Goal: Task Accomplishment & Management: Complete application form

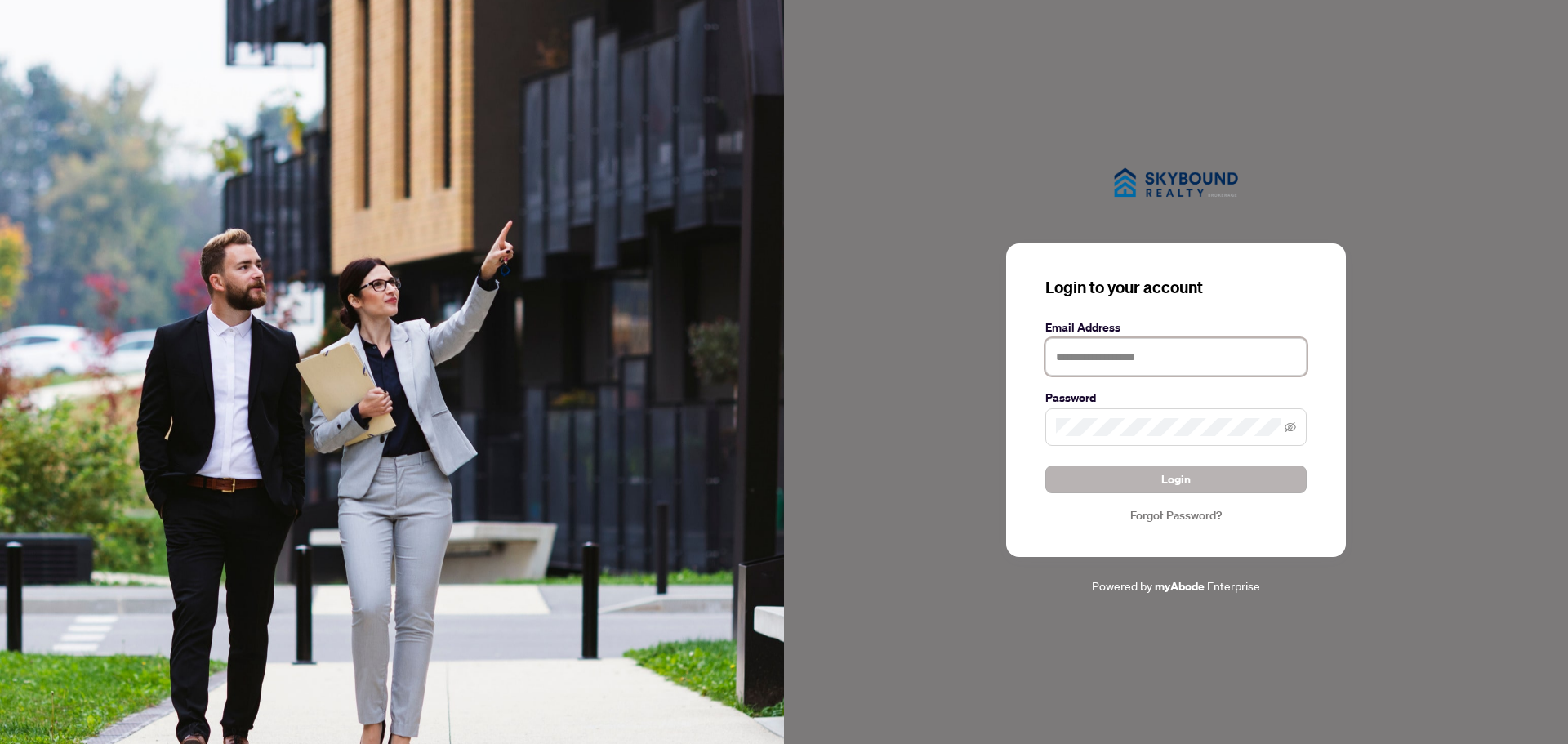
type input "**********"
click at [1135, 481] on button "Login" at bounding box center [1176, 479] width 261 height 27
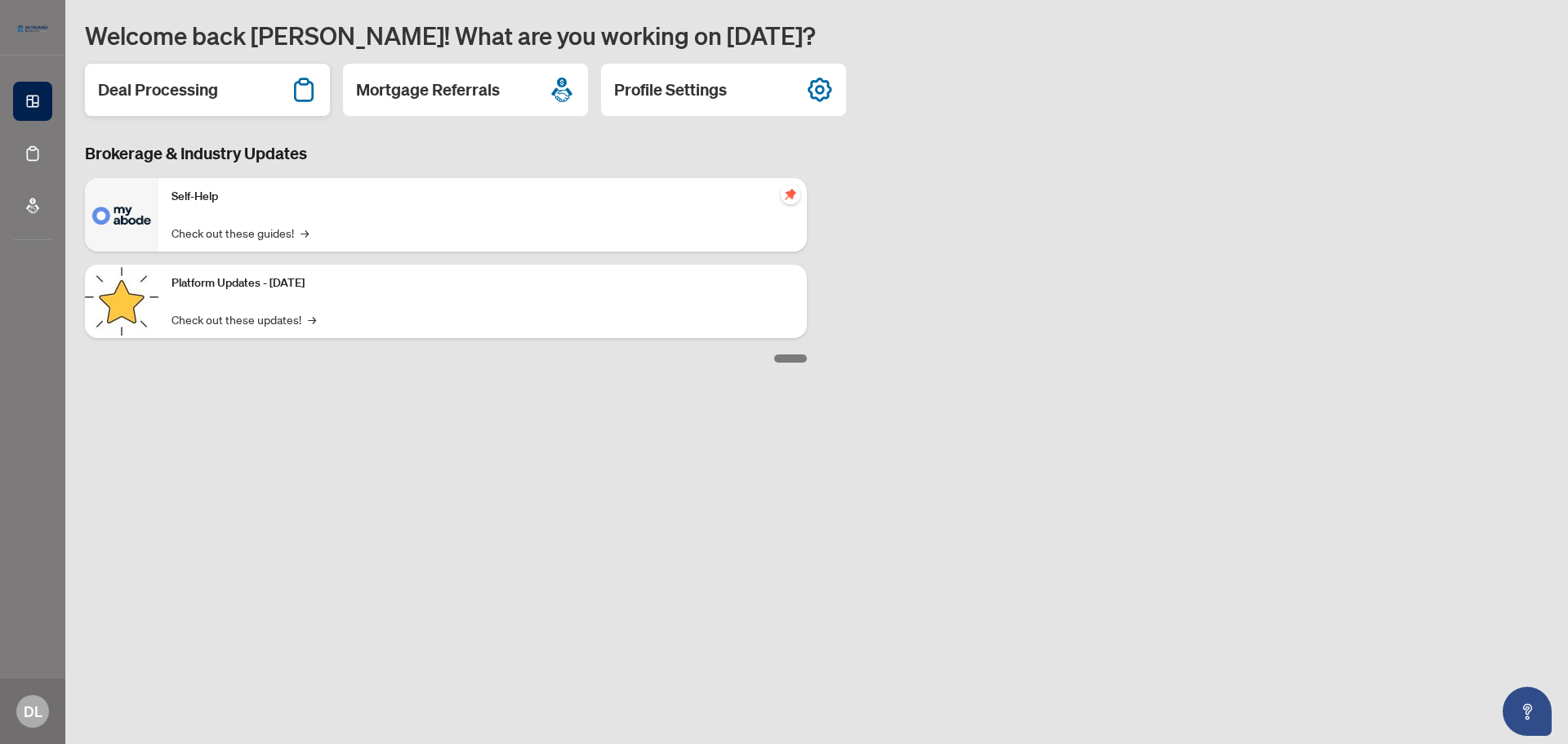
click at [180, 100] on h2 "Deal Processing" at bounding box center [158, 89] width 120 height 23
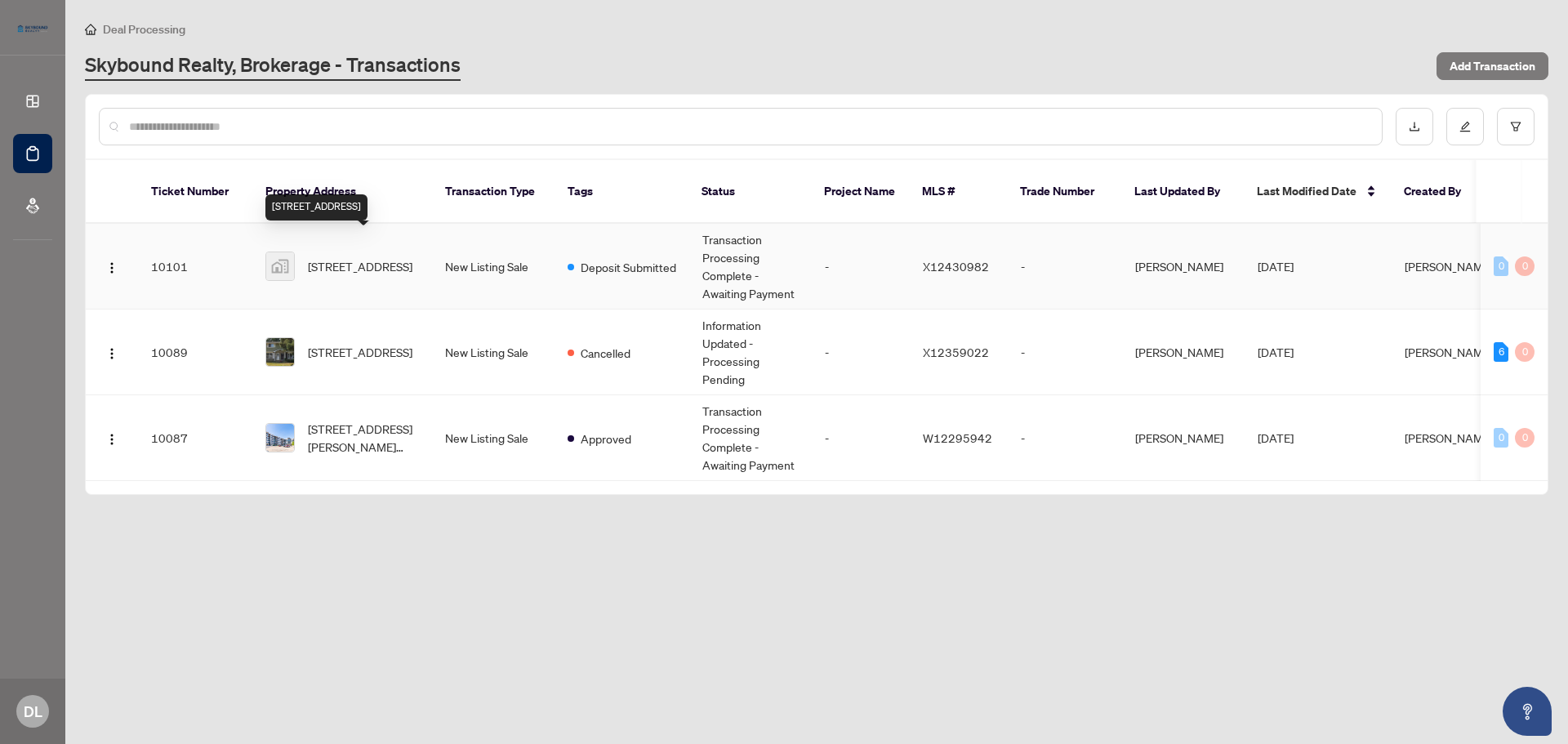
click at [384, 257] on span "[STREET_ADDRESS]" at bounding box center [360, 267] width 105 height 18
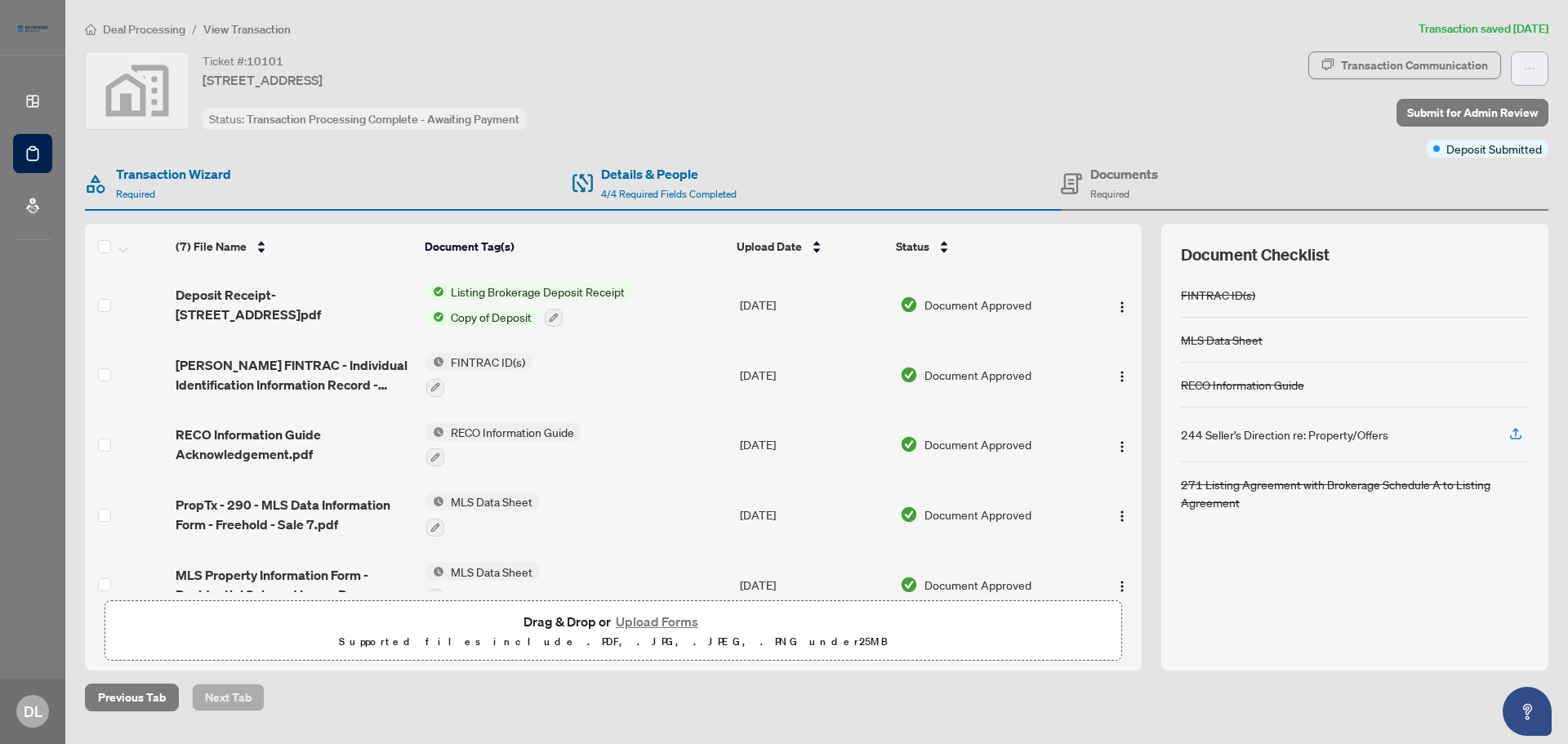
click at [1536, 64] on button "button" at bounding box center [1530, 68] width 37 height 35
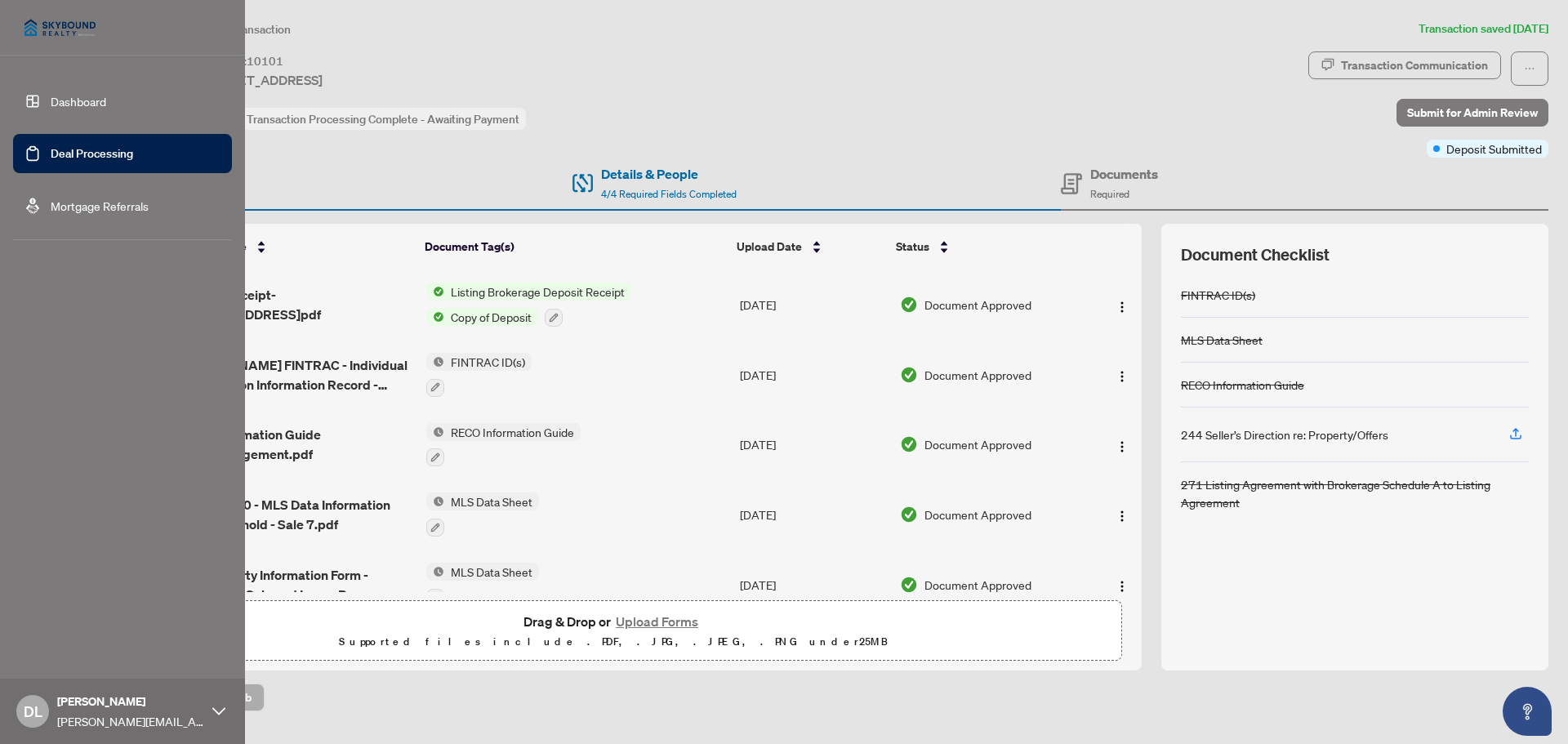
click at [105, 100] on link "Dashboard" at bounding box center [78, 101] width 56 height 15
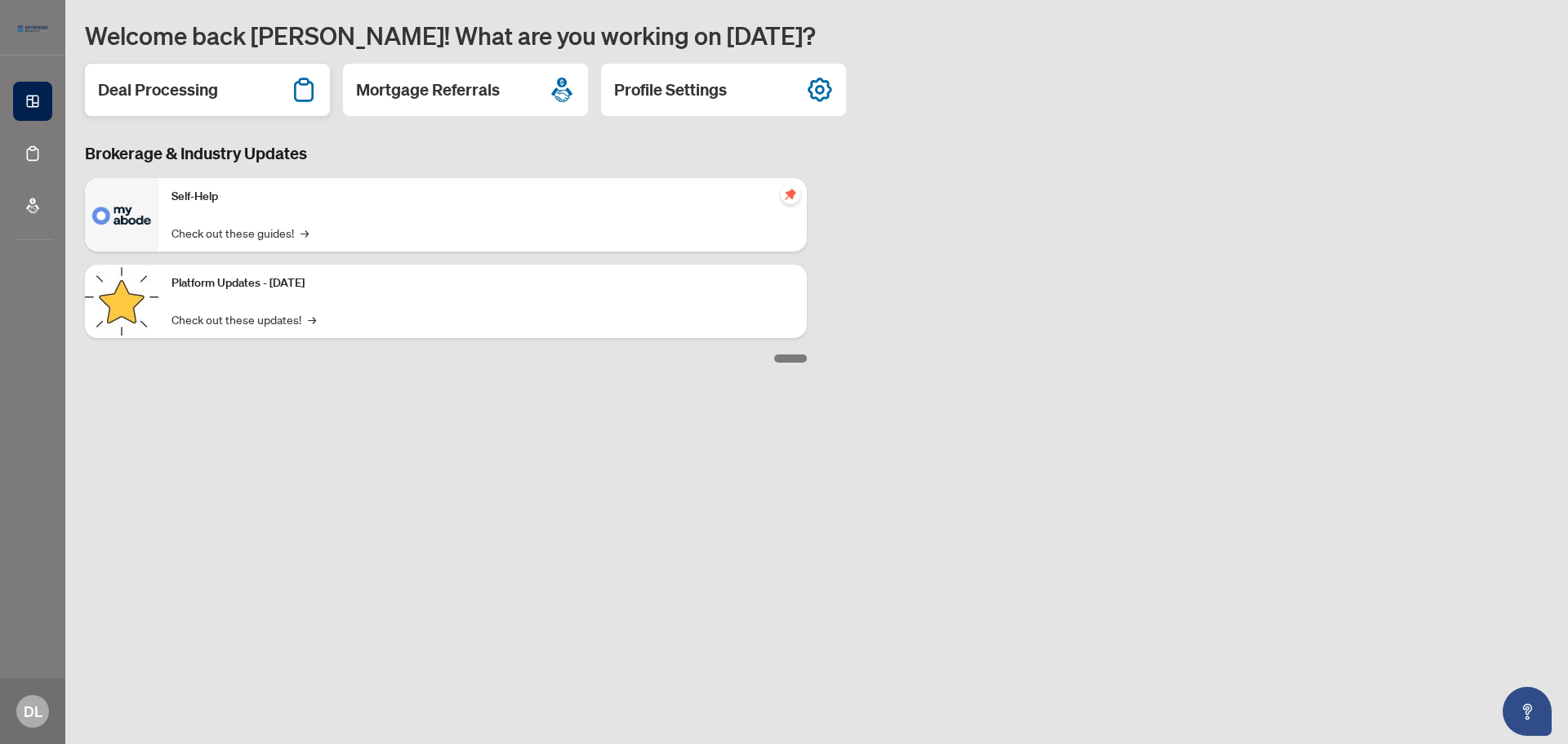
click at [179, 85] on h2 "Deal Processing" at bounding box center [158, 89] width 120 height 23
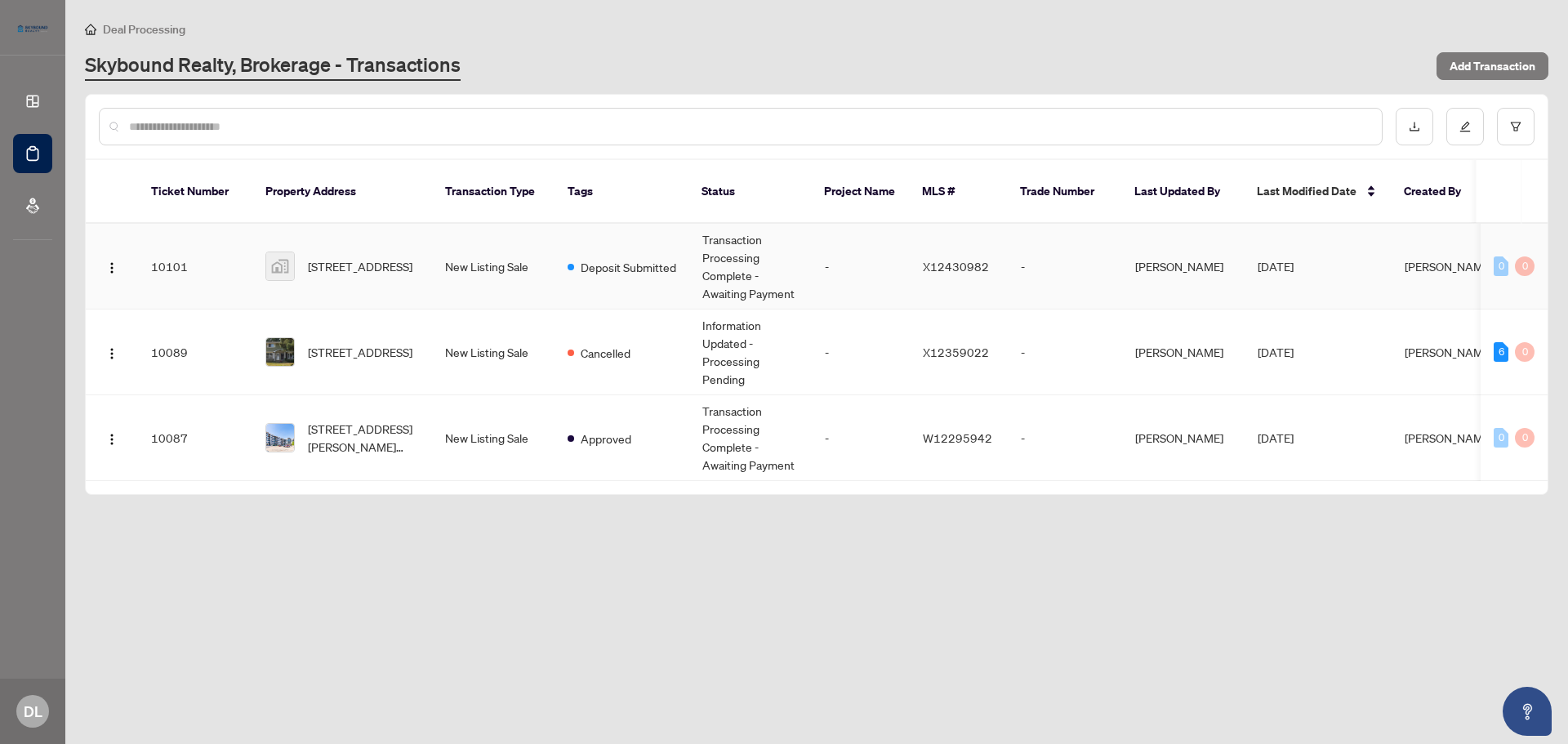
click at [725, 248] on td "Transaction Processing Complete - Awaiting Payment" at bounding box center [750, 267] width 122 height 86
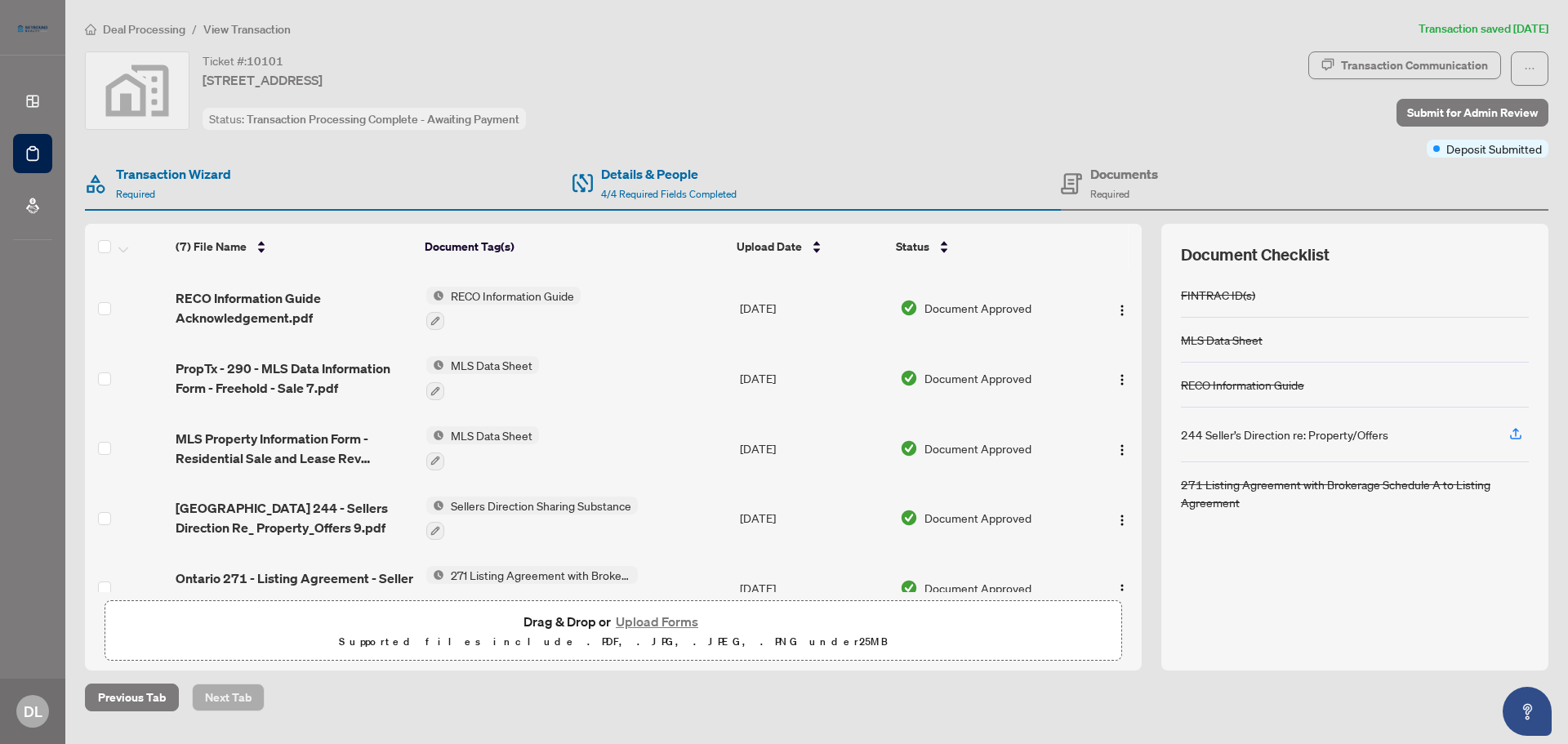
scroll to position [165, 0]
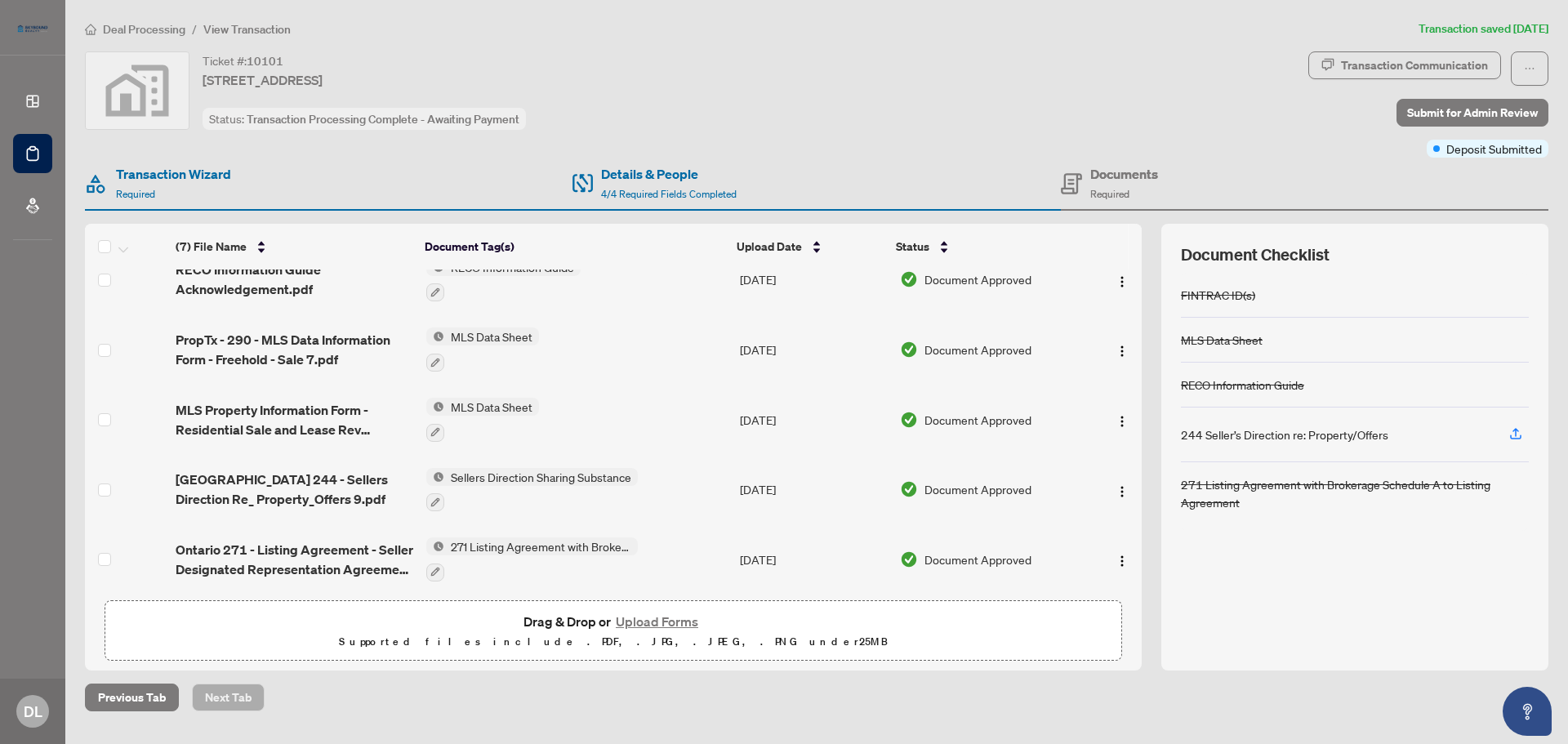
click at [1102, 178] on h4 "Documents" at bounding box center [1124, 173] width 68 height 19
click at [639, 179] on h4 "Details & People" at bounding box center [669, 173] width 136 height 19
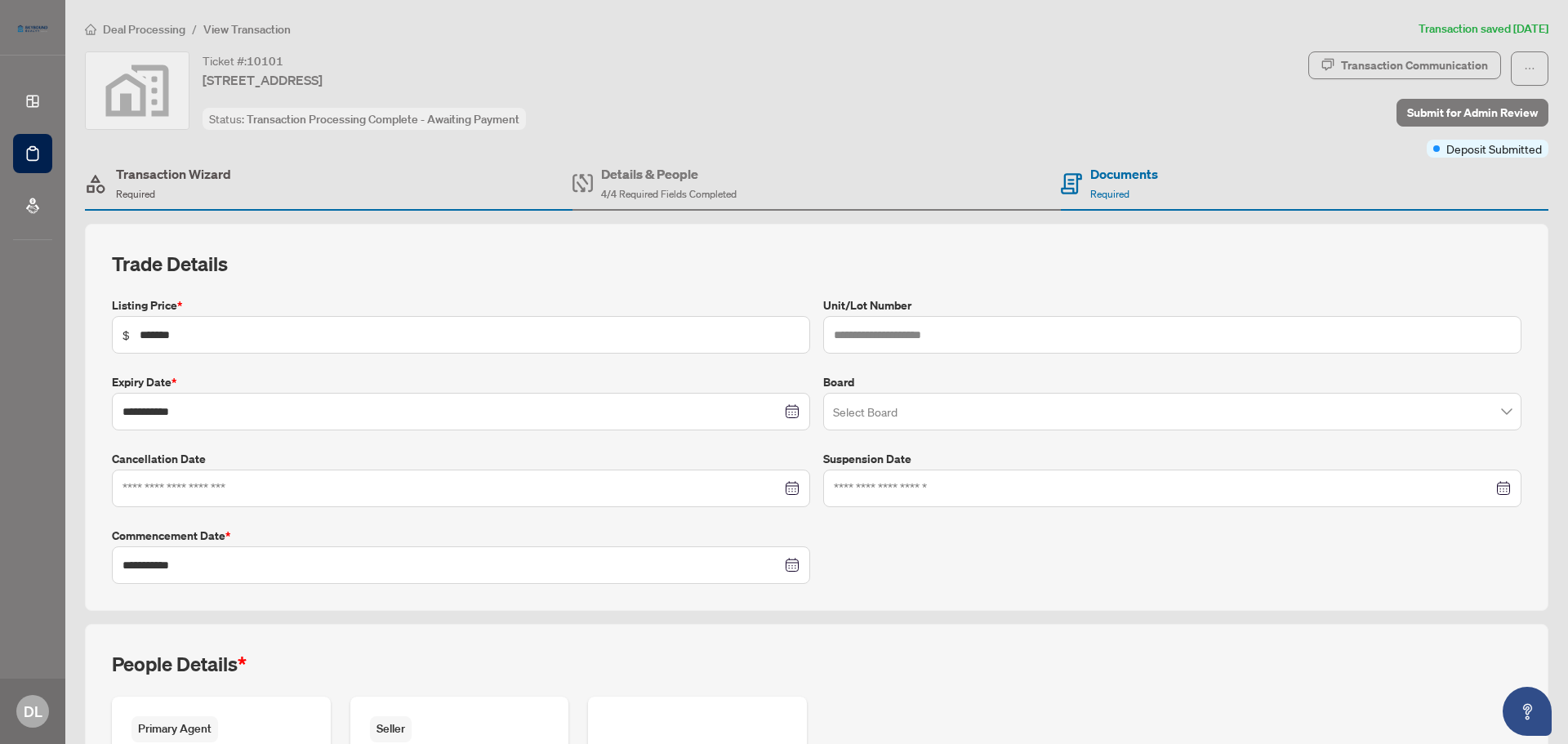
click at [136, 183] on h4 "Transaction Wizard" at bounding box center [173, 173] width 115 height 19
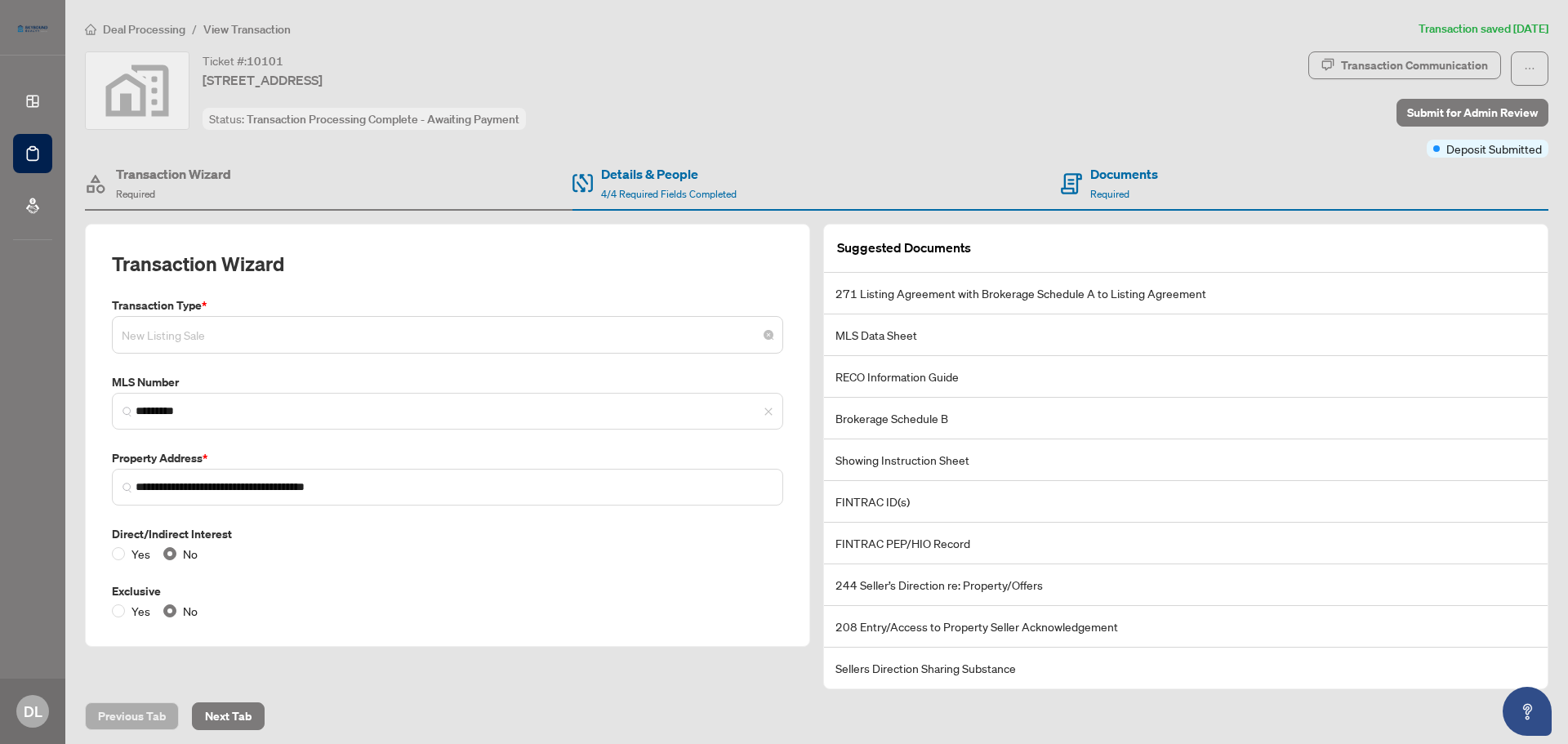
click at [749, 352] on input "search" at bounding box center [440, 337] width 637 height 36
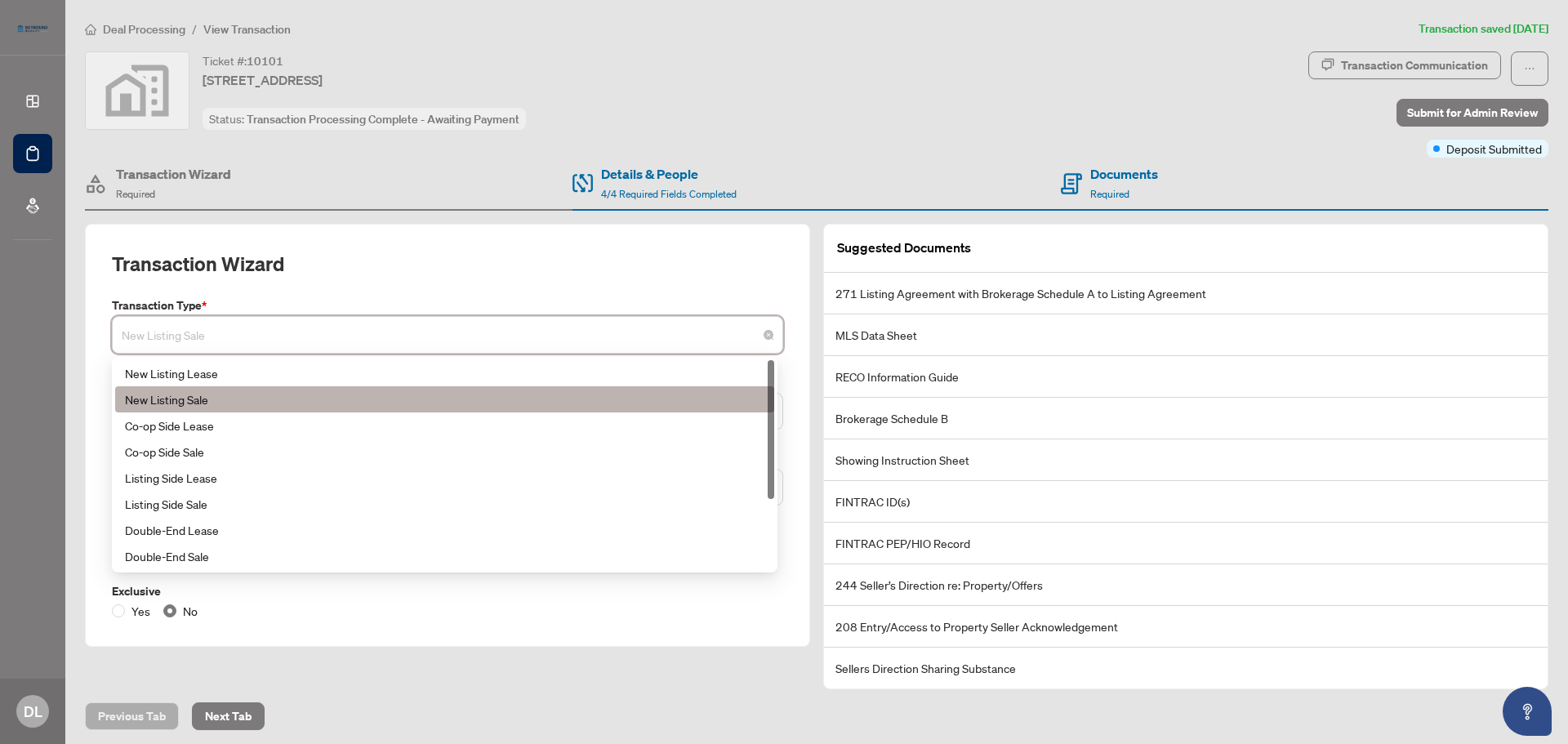
click at [749, 352] on input "search" at bounding box center [440, 337] width 637 height 36
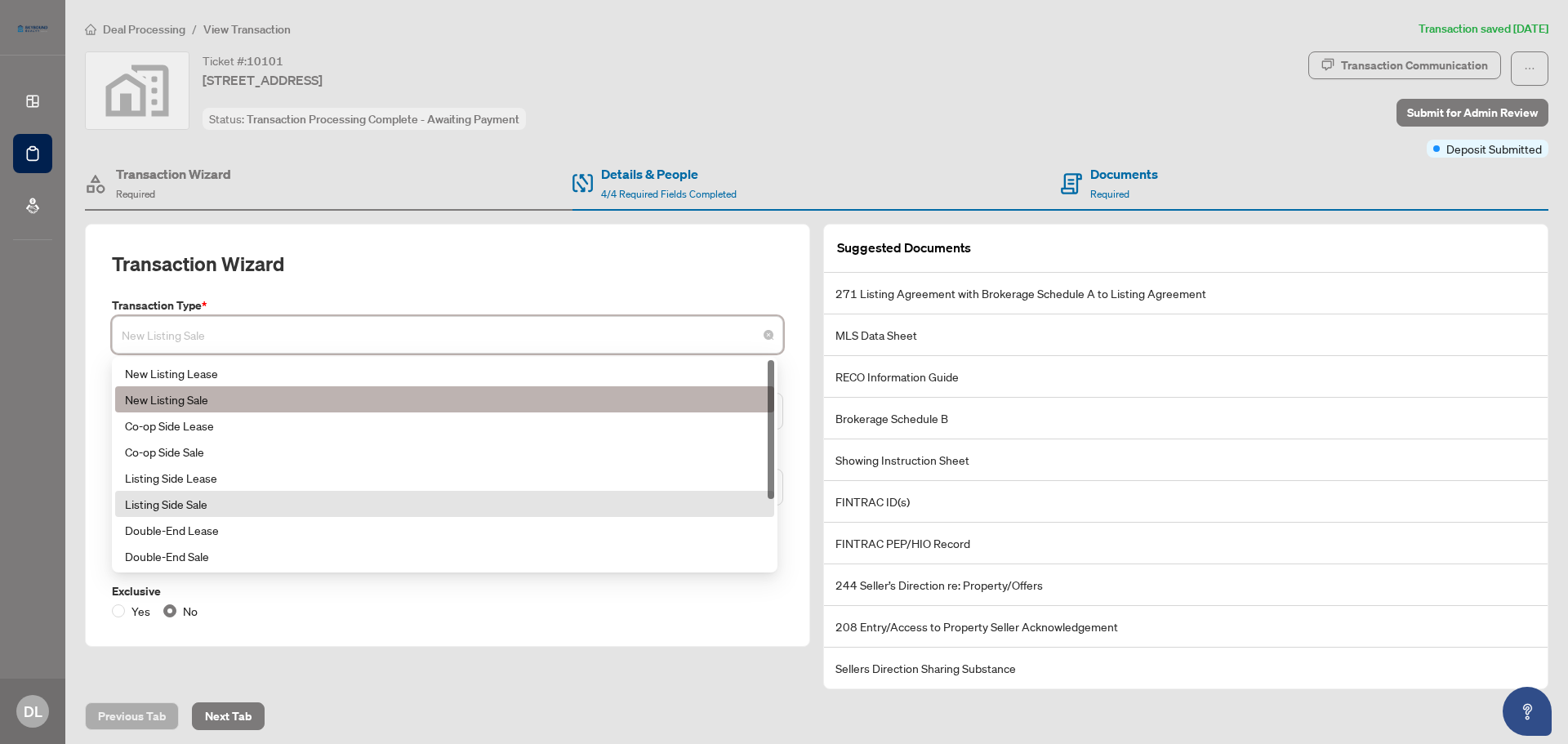
click at [719, 398] on div "New Listing Sale" at bounding box center [444, 400] width 640 height 18
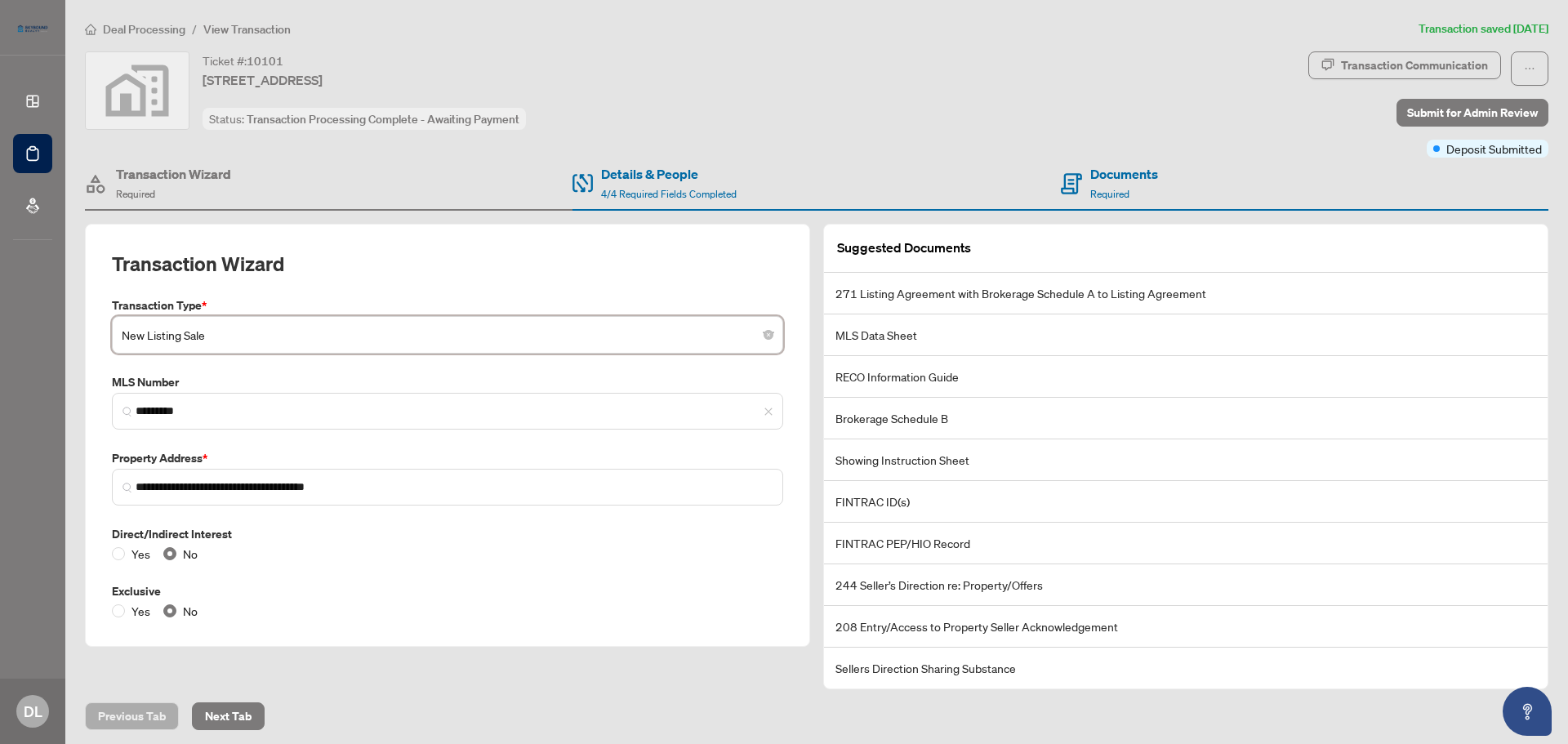
click at [809, 125] on div "Ticket #: 10101 198 Pinedale Drive, Kitchener, ON, Canada Status: Transaction P…" at bounding box center [693, 90] width 1217 height 79
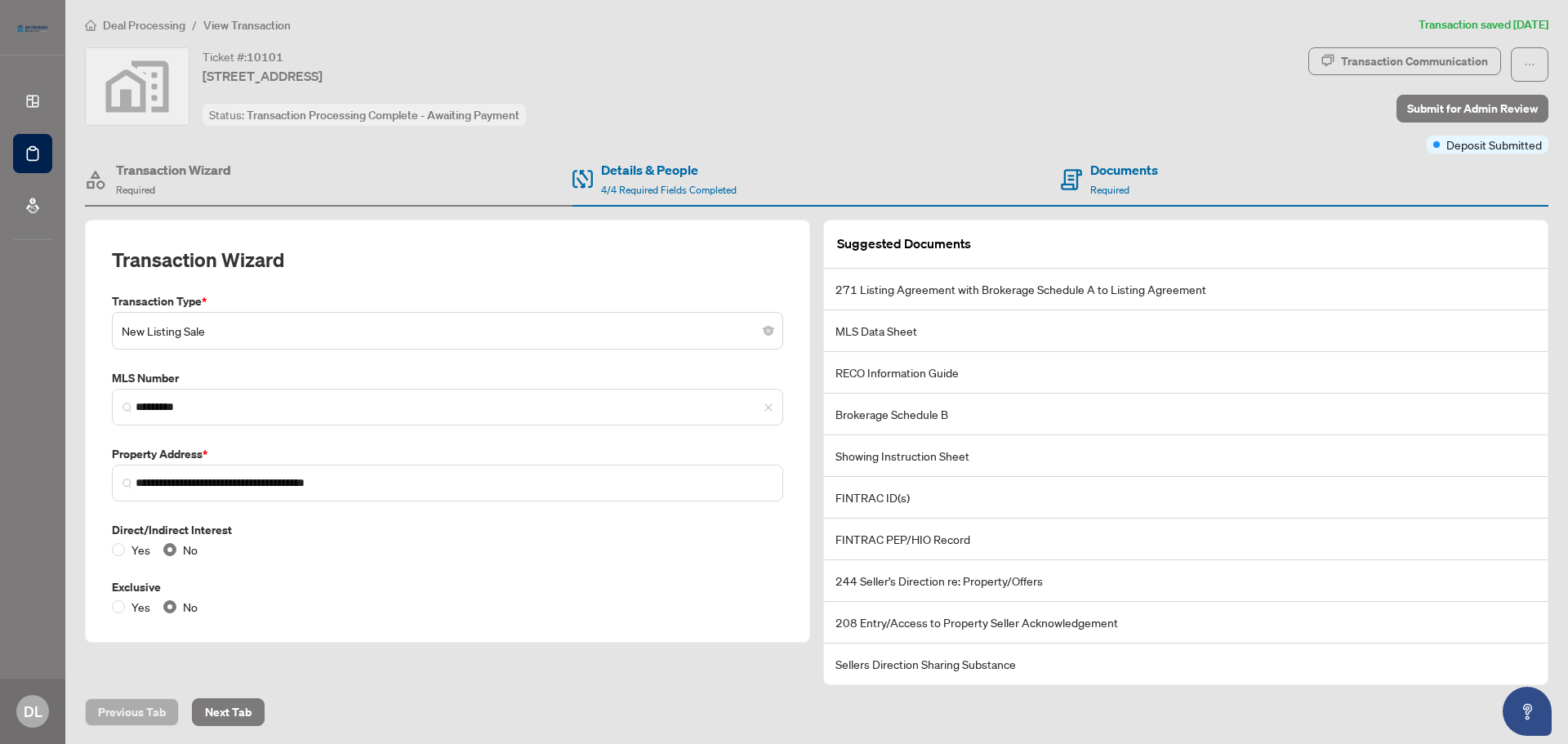
scroll to position [5, 0]
click at [116, 21] on span "Deal Processing" at bounding box center [144, 25] width 82 height 15
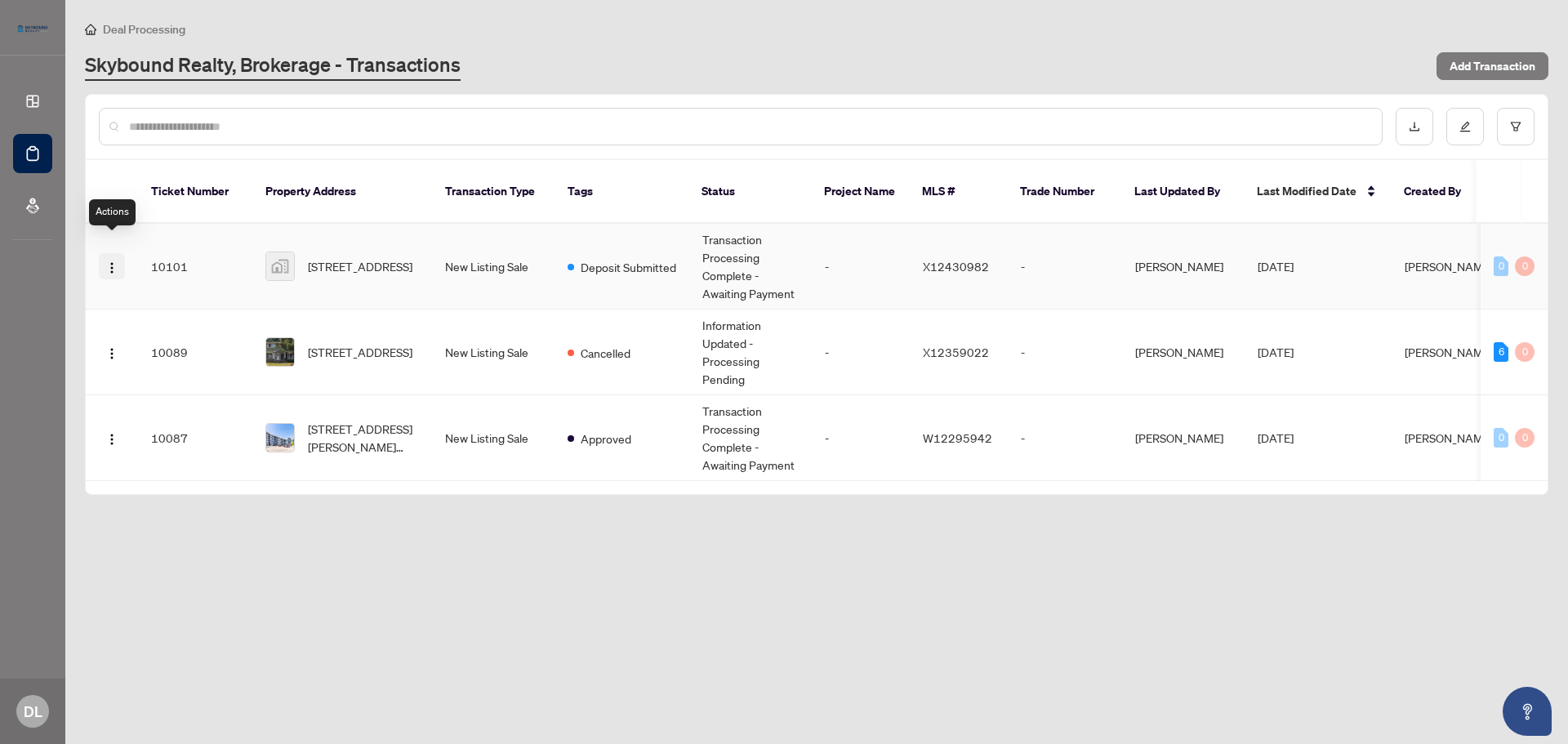
click at [109, 261] on img "button" at bounding box center [111, 267] width 13 height 13
click at [1513, 58] on span "Add Transaction" at bounding box center [1493, 66] width 86 height 26
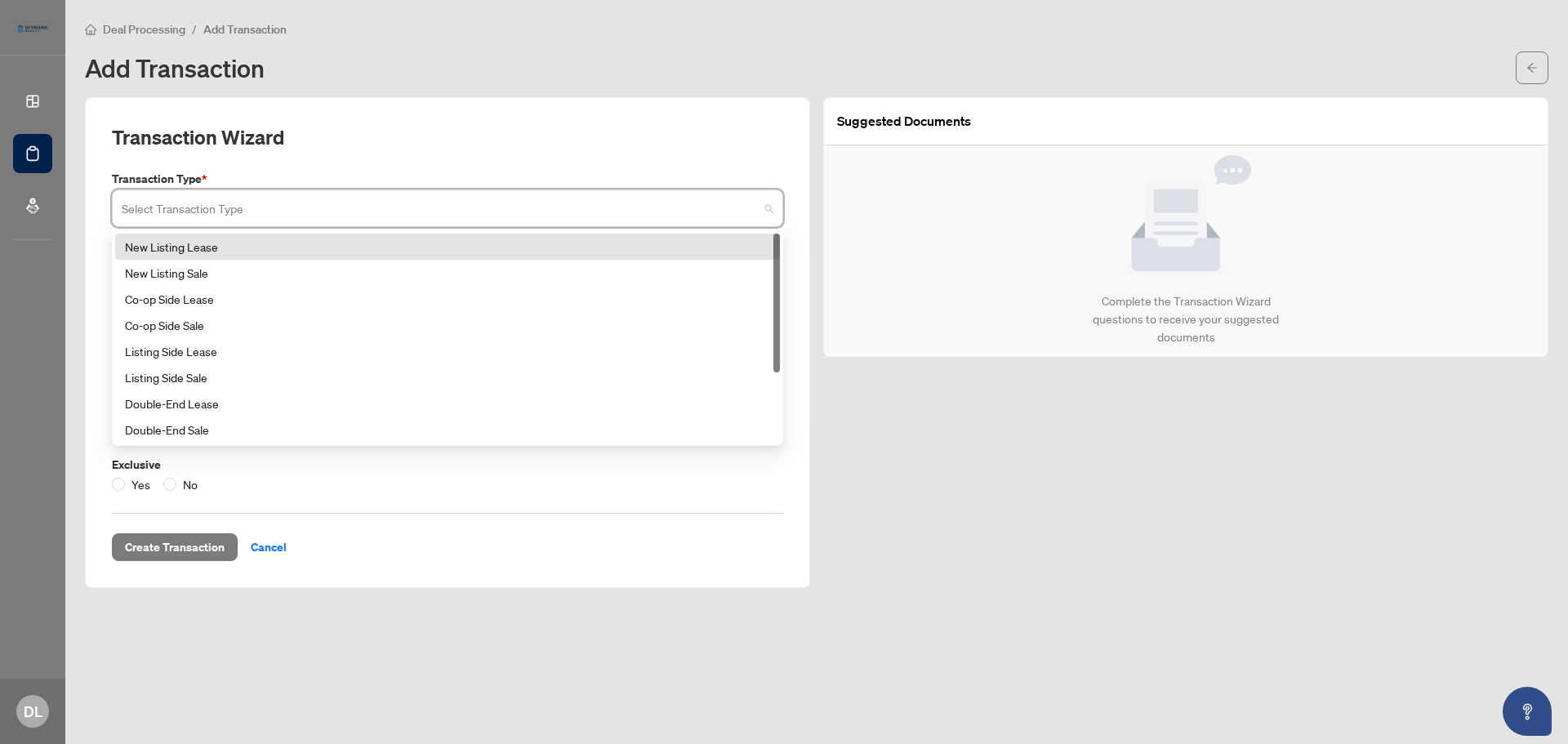
click at [549, 208] on input "search" at bounding box center [440, 210] width 637 height 36
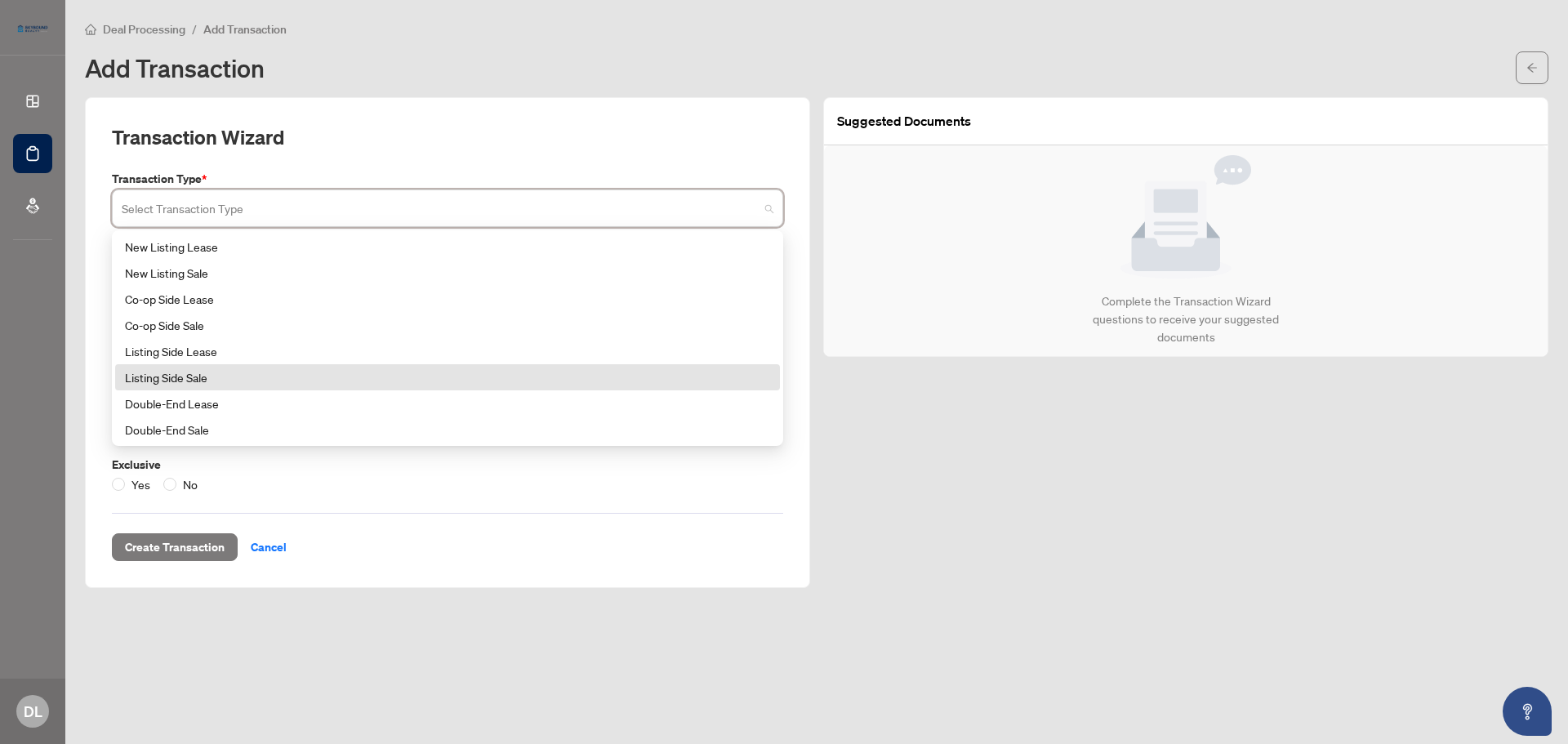
click at [461, 372] on div "Listing Side Sale" at bounding box center [447, 378] width 645 height 18
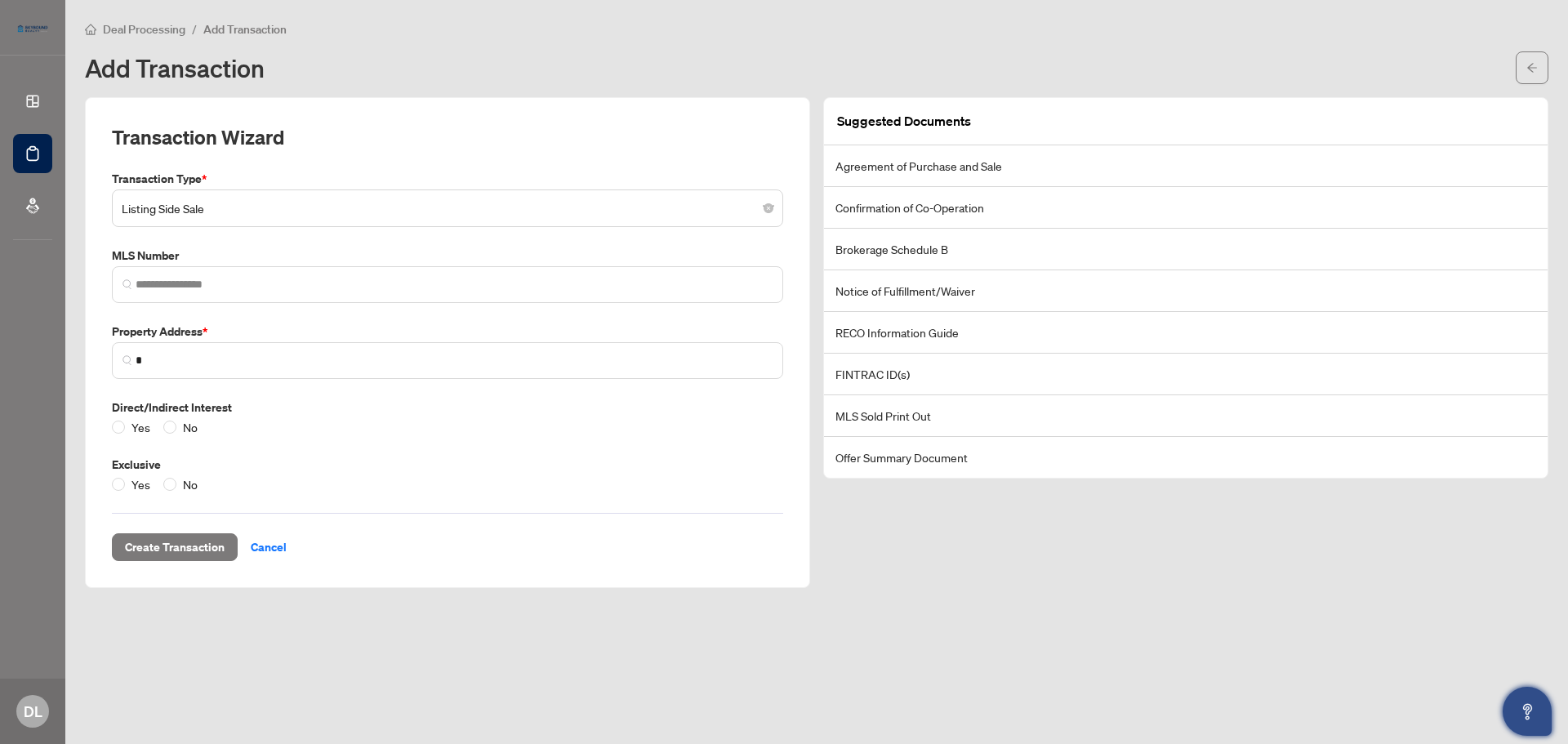
click at [1531, 709] on icon "Open asap" at bounding box center [1528, 712] width 20 height 20
click at [1527, 707] on icon "Open asap" at bounding box center [1528, 709] width 9 height 12
click at [1527, 702] on icon "Open asap" at bounding box center [1528, 712] width 20 height 20
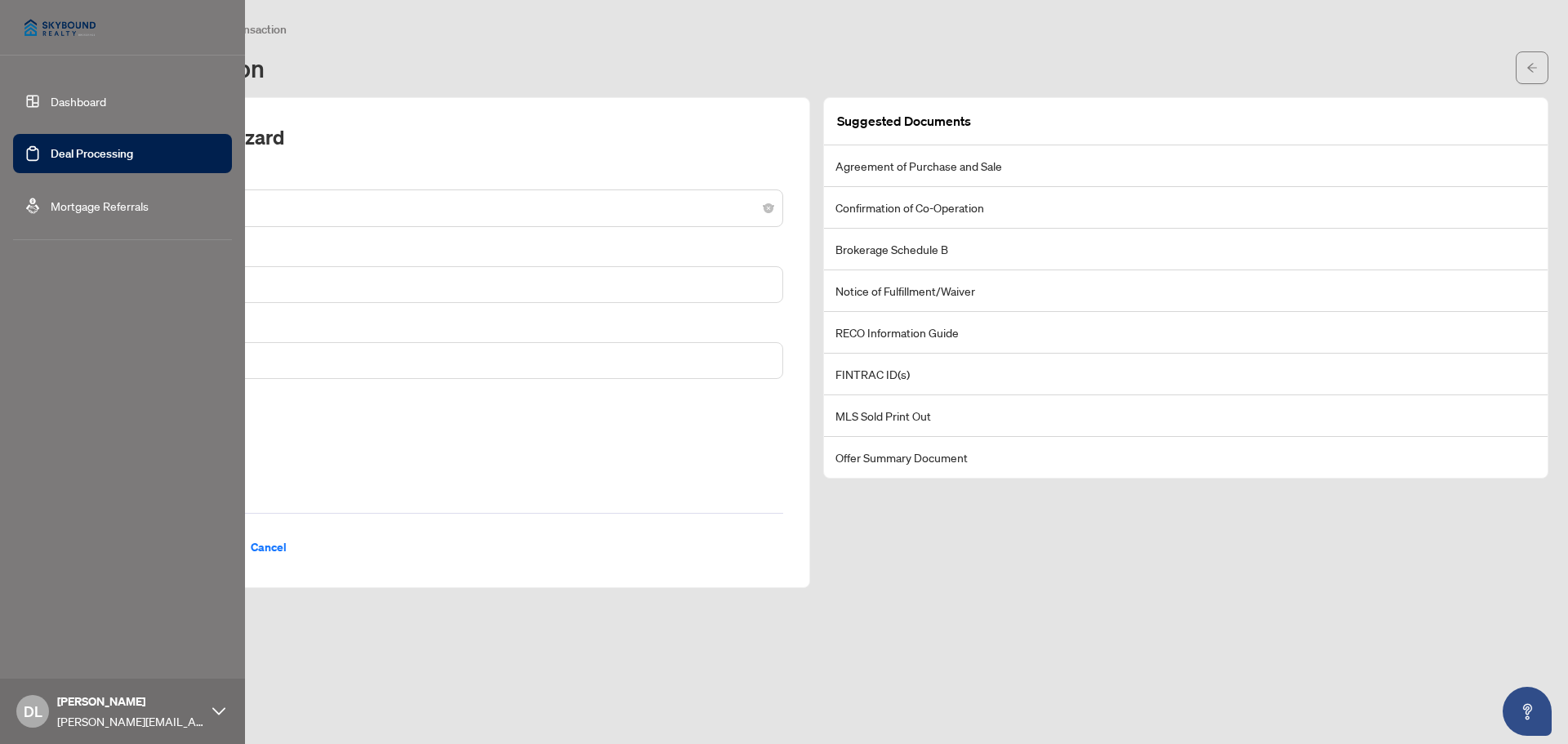
click at [66, 100] on link "Dashboard" at bounding box center [78, 101] width 56 height 15
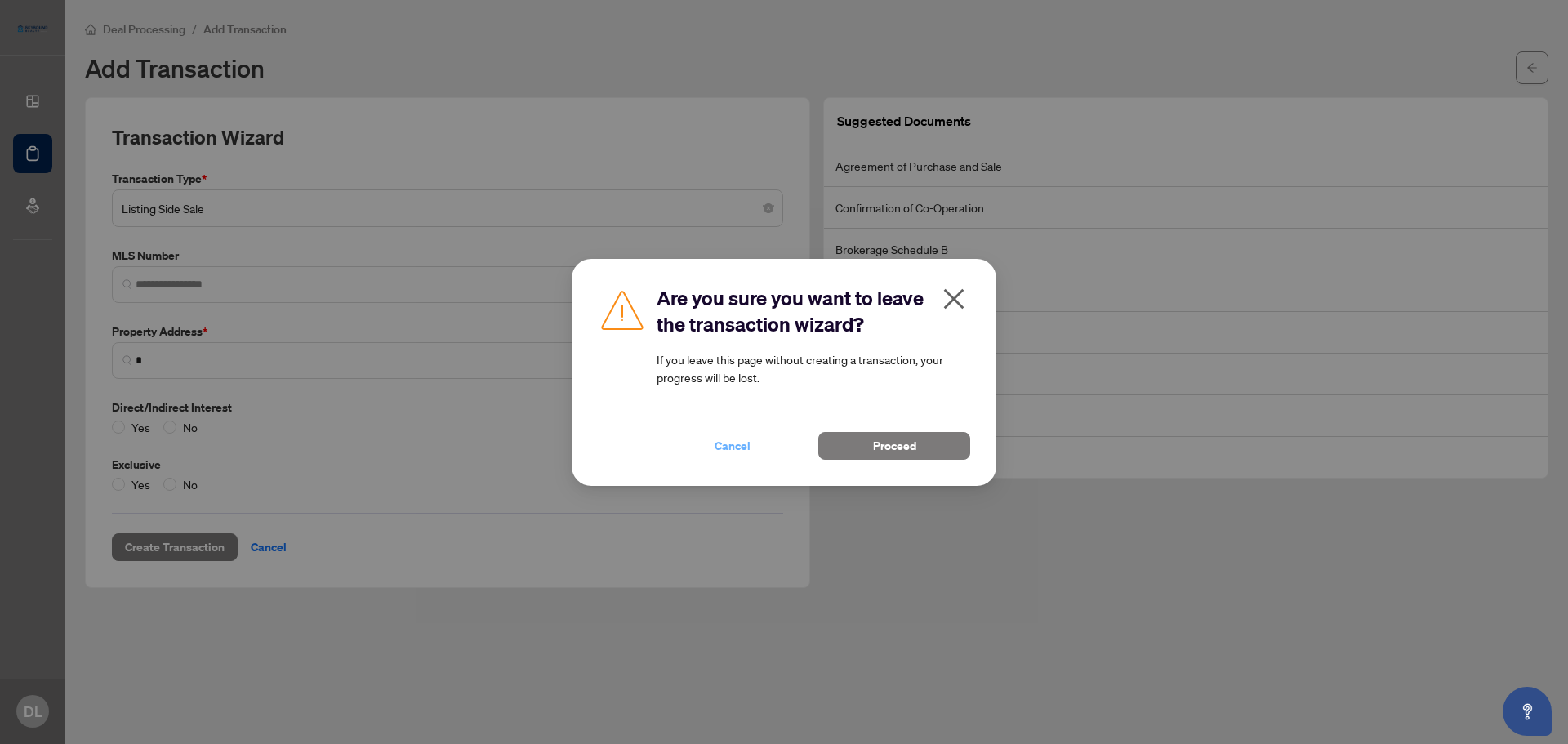
click at [730, 447] on span "Cancel" at bounding box center [732, 445] width 36 height 26
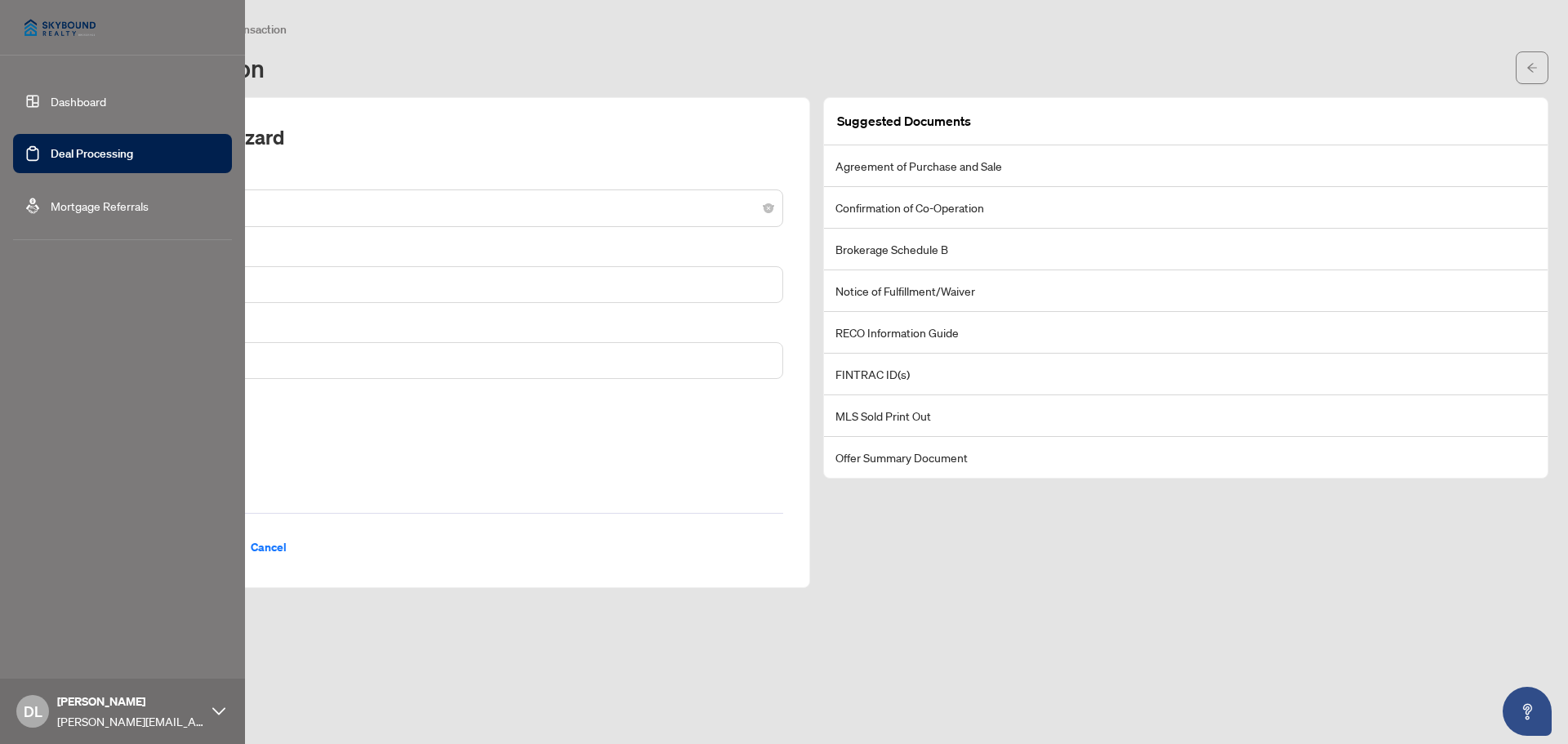
click at [53, 97] on link "Dashboard" at bounding box center [78, 101] width 56 height 15
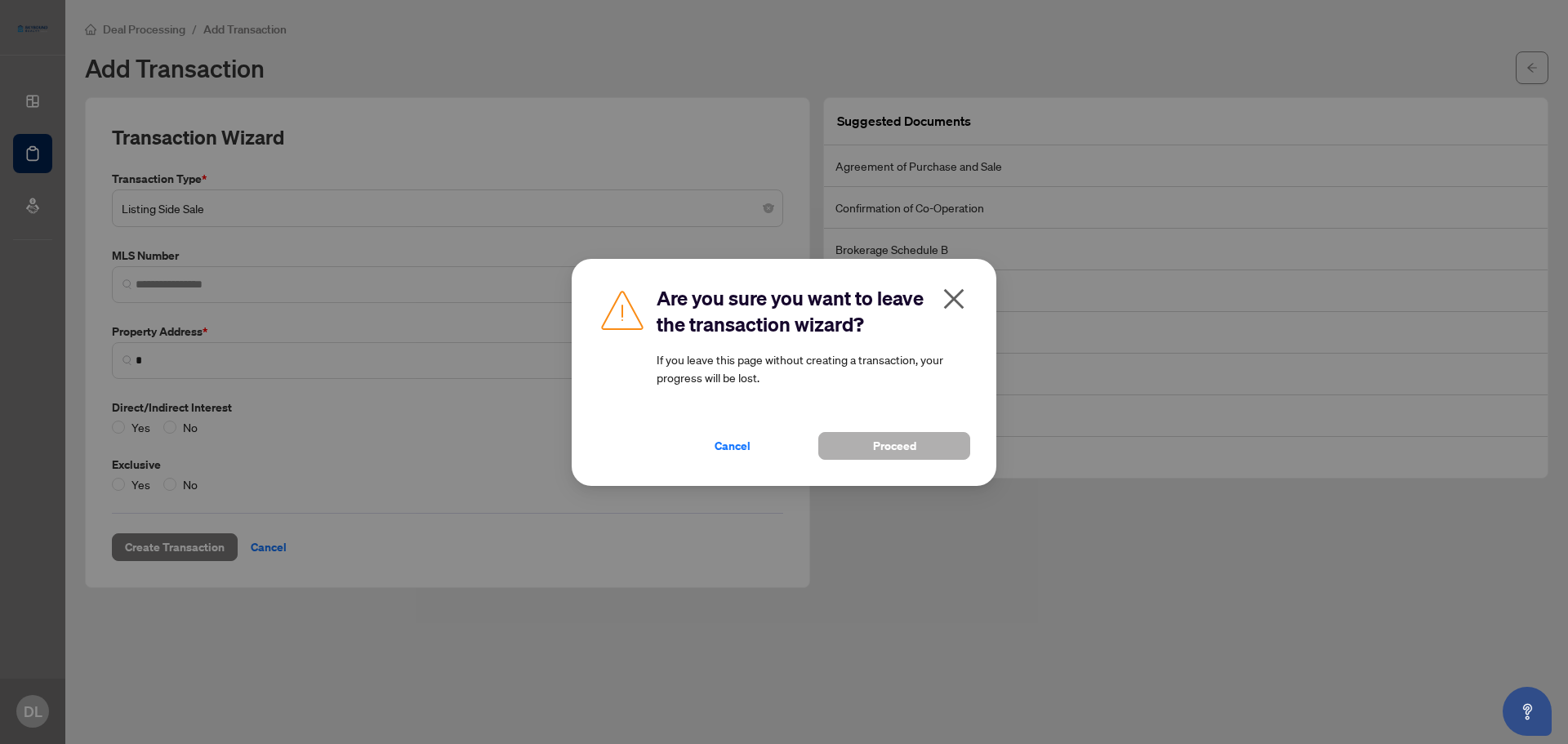
click at [886, 450] on span "Proceed" at bounding box center [894, 445] width 43 height 26
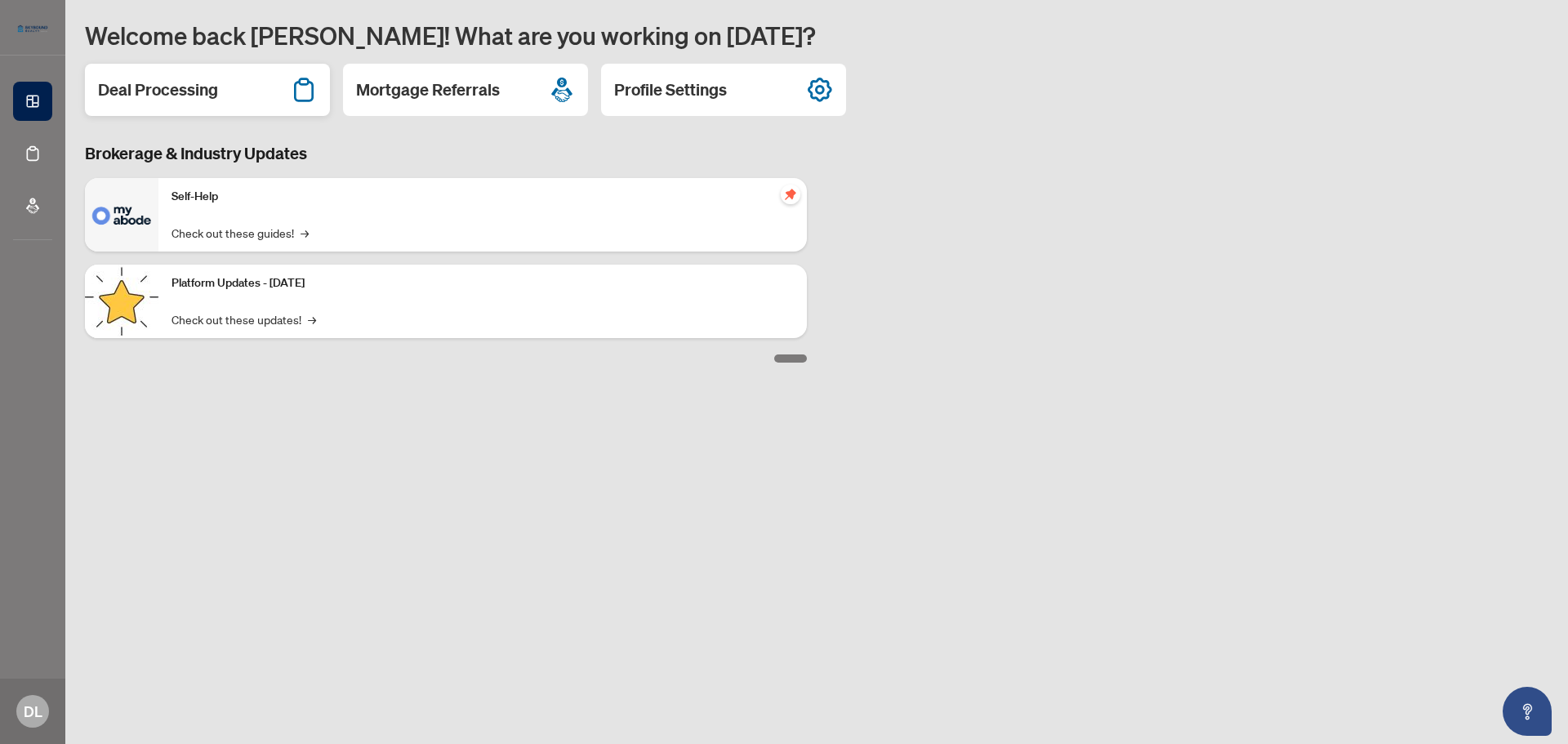
click at [155, 89] on h2 "Deal Processing" at bounding box center [158, 89] width 120 height 23
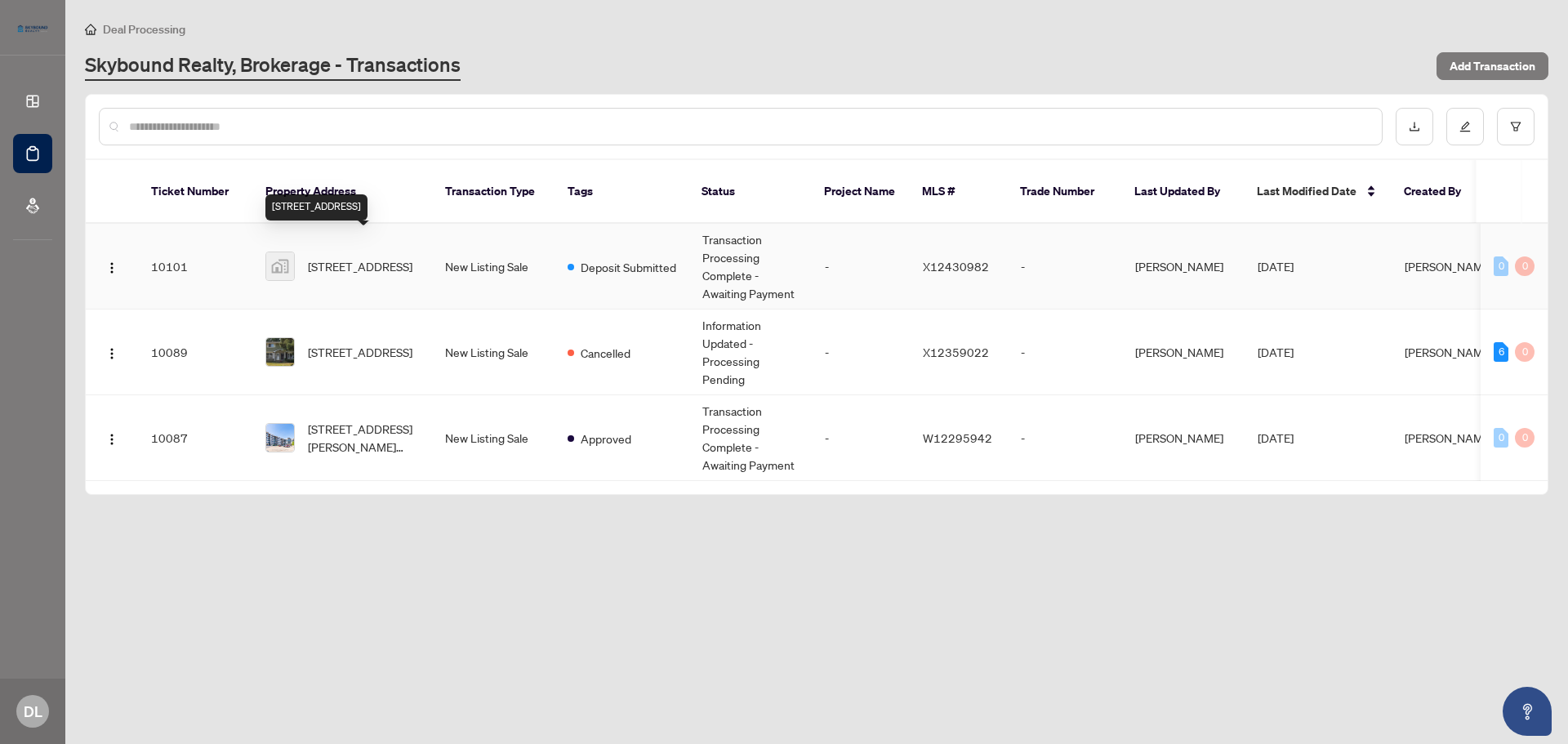
click at [364, 257] on span "198 Pinedale Drive, Kitchener, ON, Canada" at bounding box center [360, 267] width 105 height 18
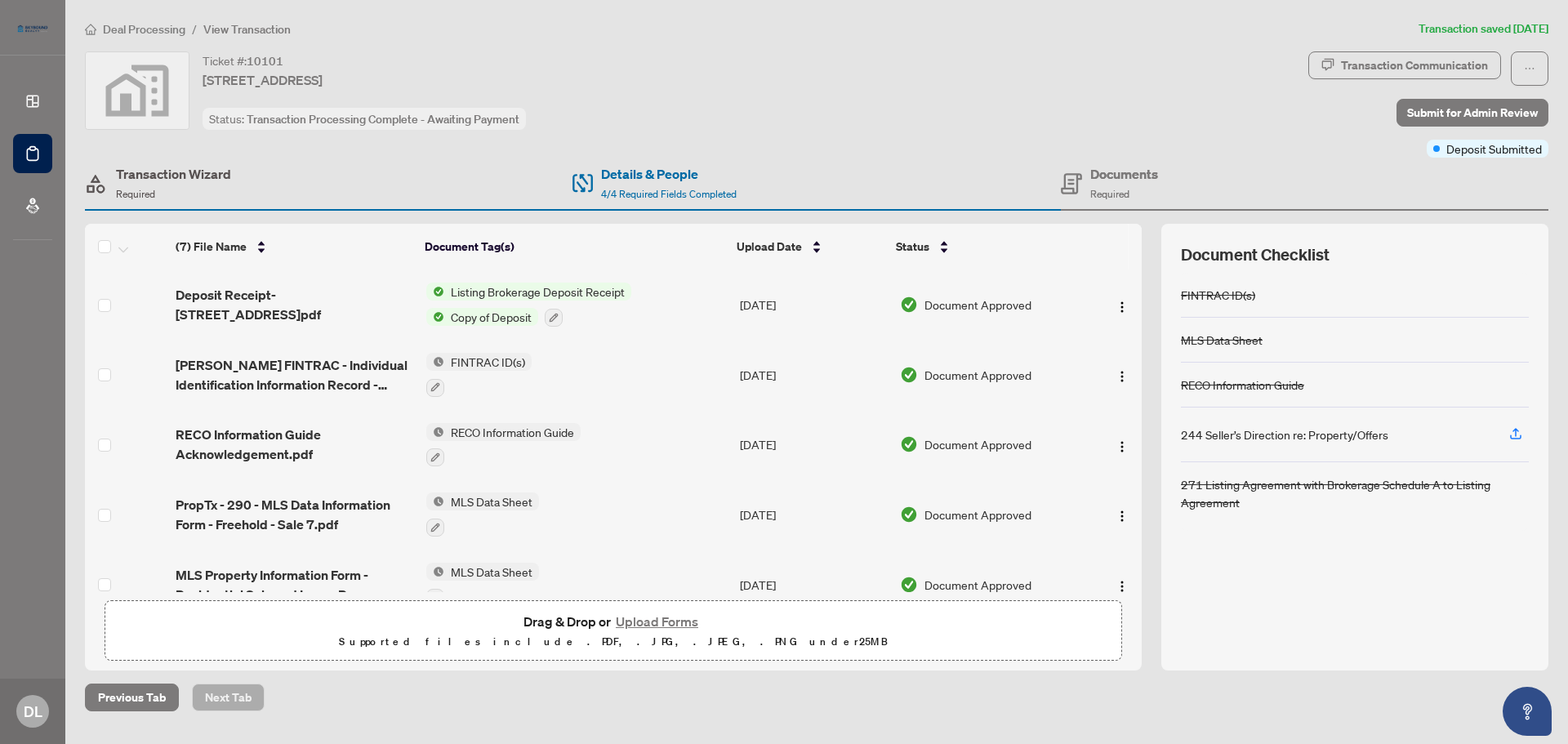
click at [160, 175] on h4 "Transaction Wizard" at bounding box center [173, 173] width 115 height 19
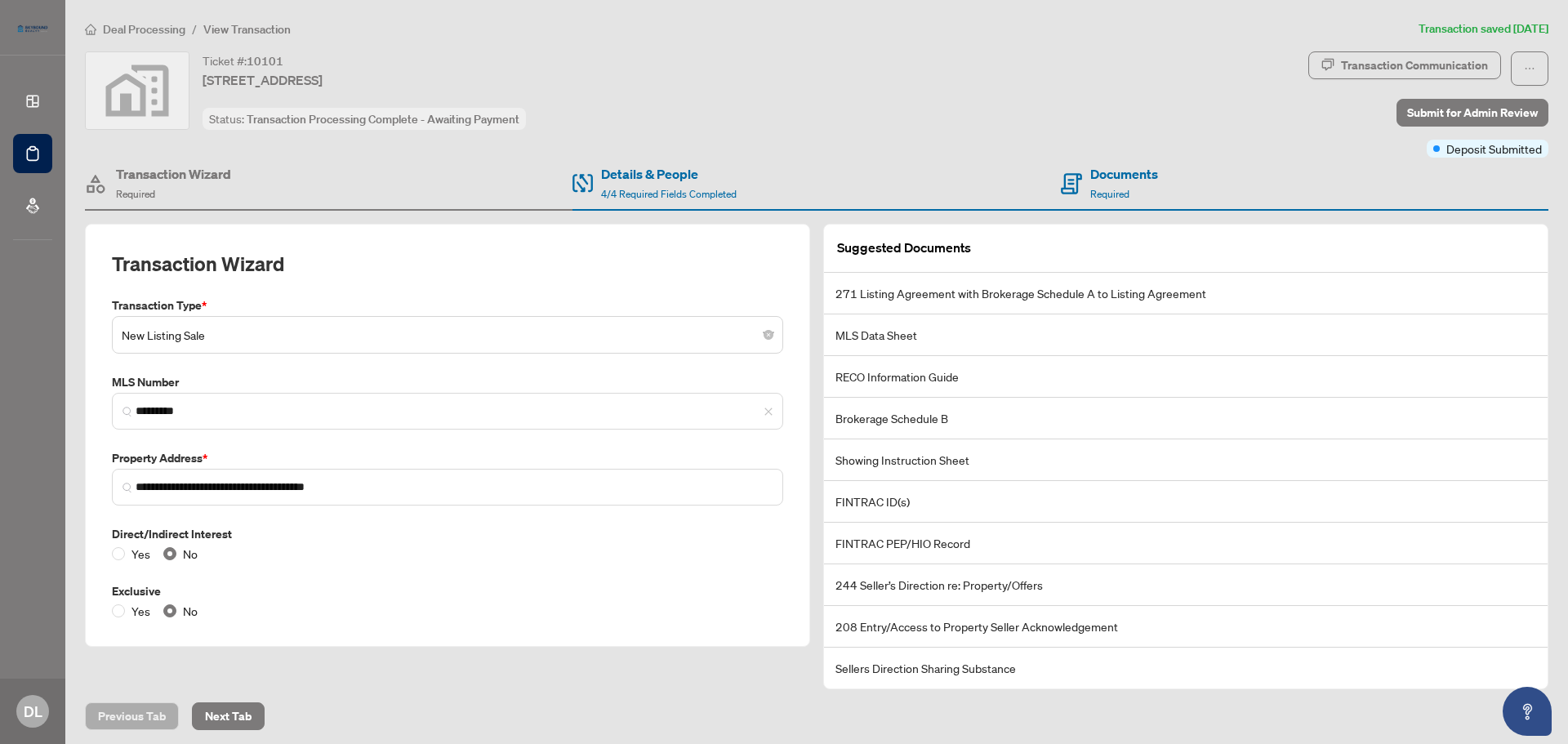
click at [455, 341] on span "New Listing Sale" at bounding box center [447, 335] width 652 height 31
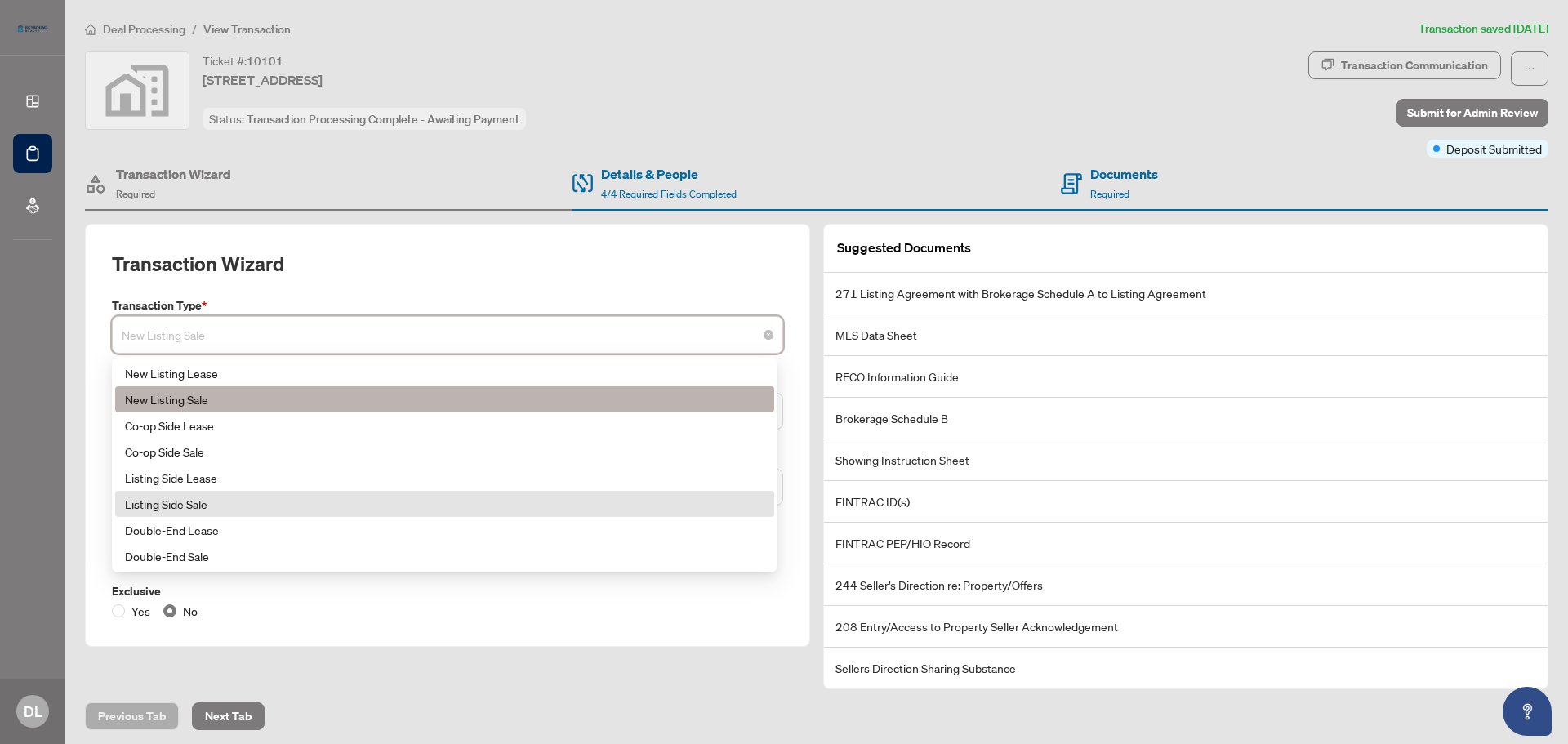
click at [428, 494] on div "Listing Side Sale" at bounding box center [444, 504] width 659 height 26
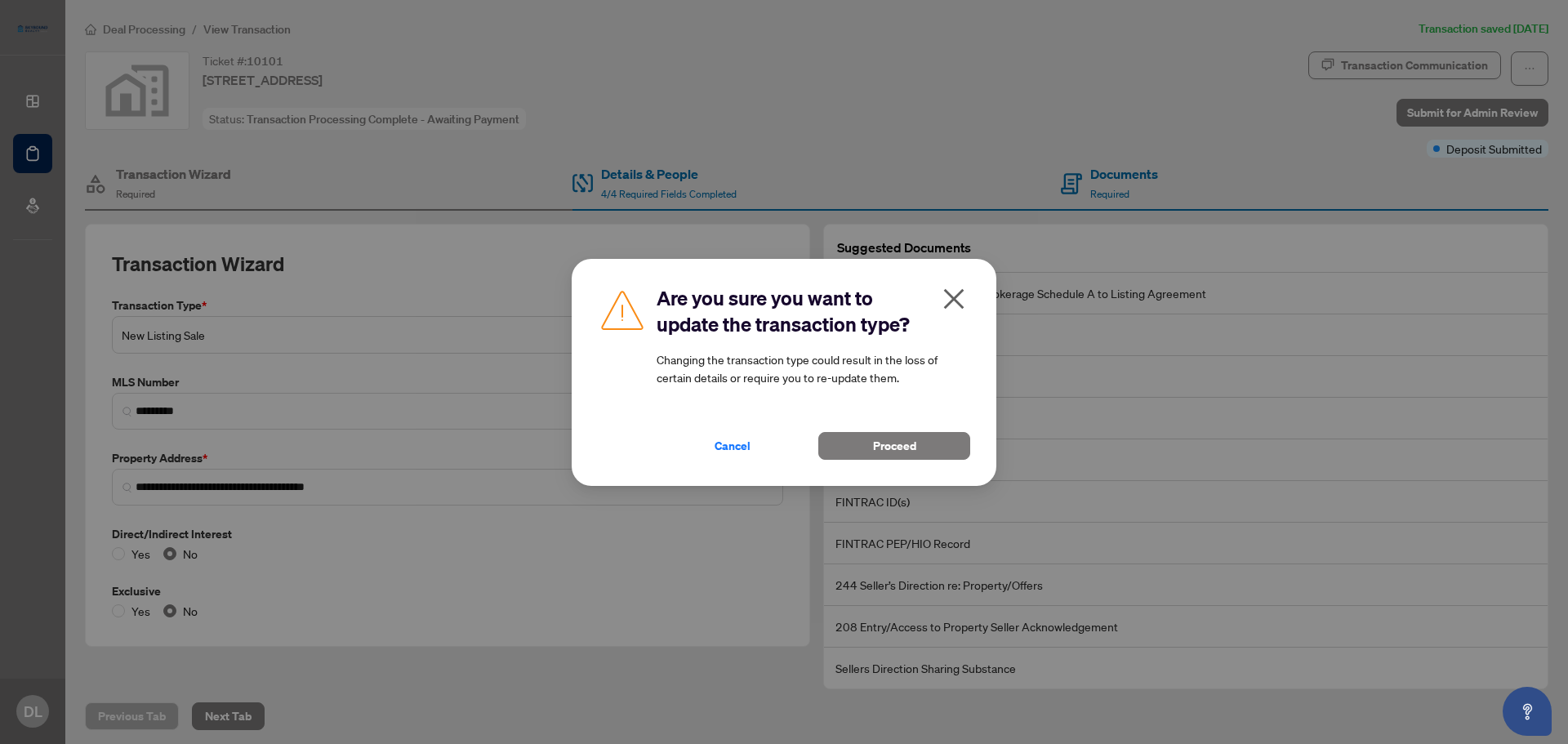
click at [959, 296] on icon "close" at bounding box center [954, 299] width 26 height 26
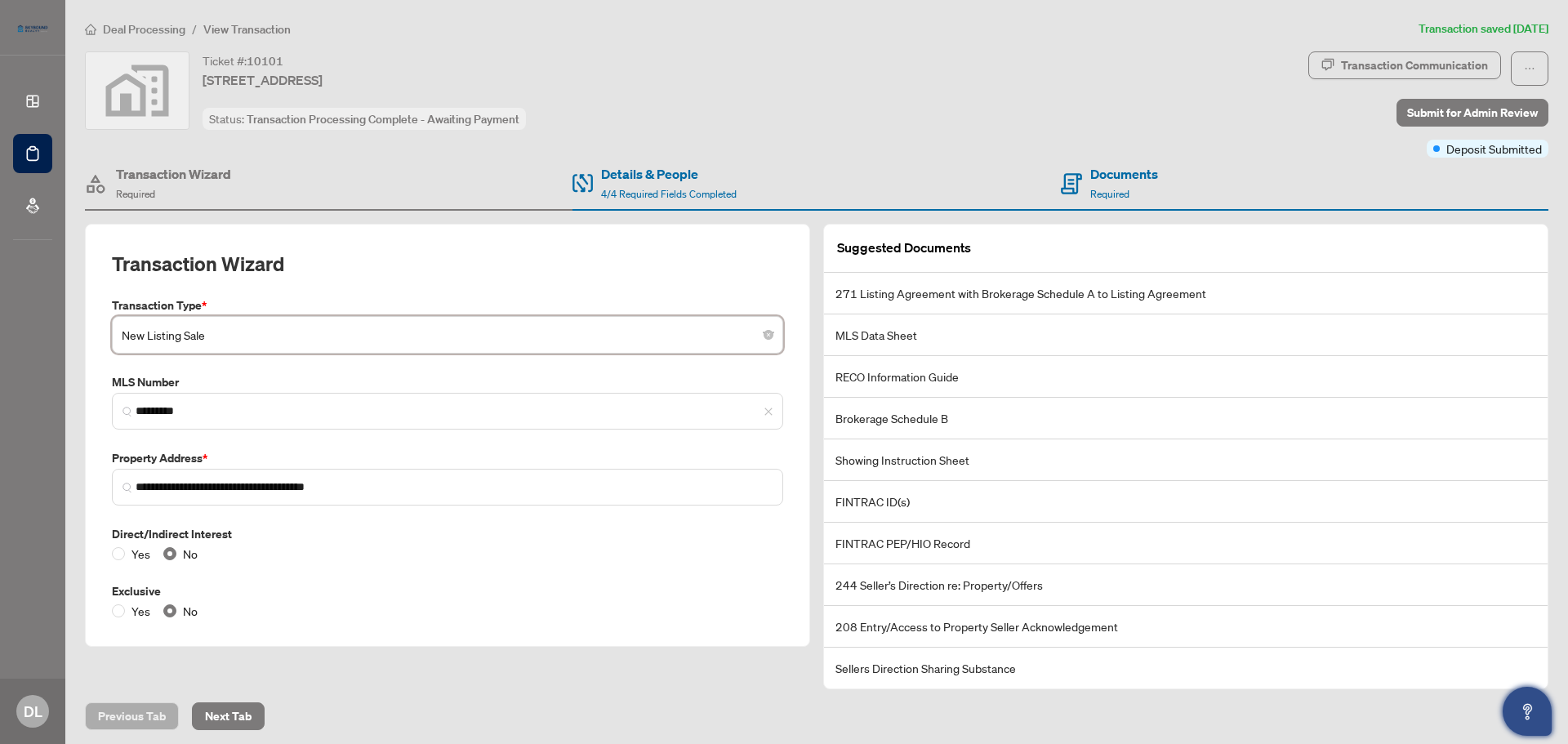
click at [1528, 710] on icon "Open asap" at bounding box center [1528, 709] width 9 height 12
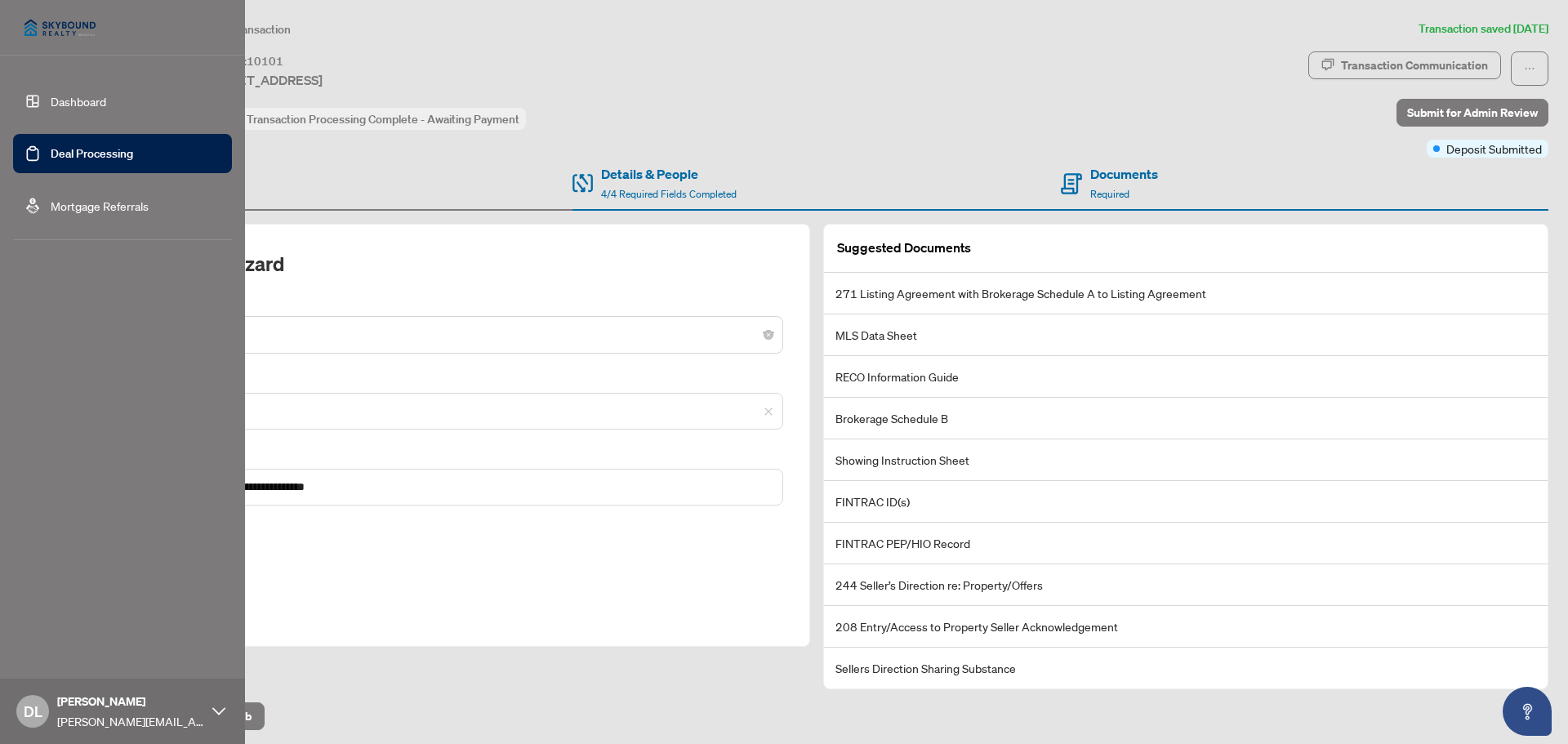
click at [67, 94] on link "Dashboard" at bounding box center [78, 101] width 56 height 15
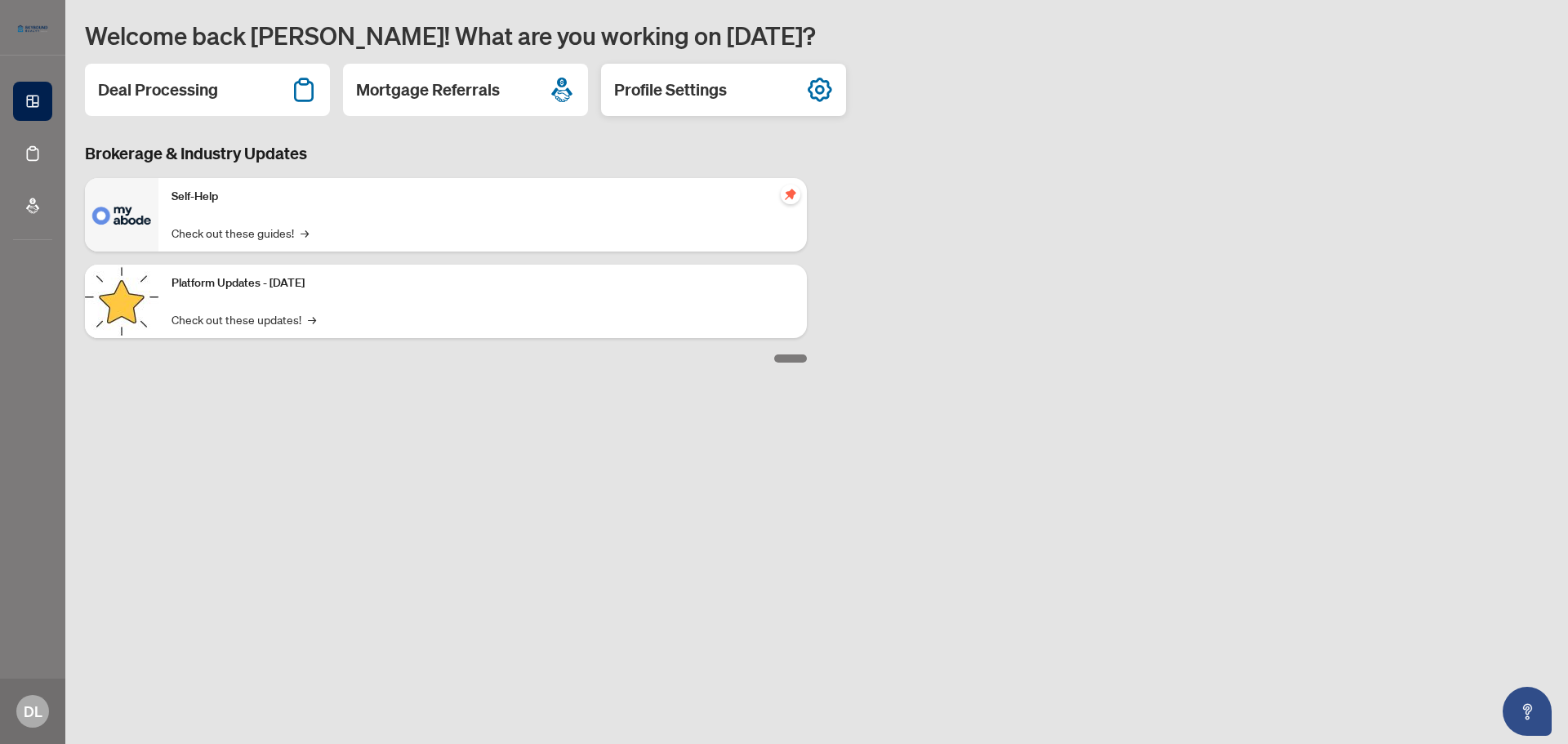
click at [821, 90] on icon at bounding box center [820, 89] width 26 height 26
click at [354, 216] on div "Self-Help Check out these guides! →" at bounding box center [483, 215] width 649 height 74
click at [178, 233] on link "Check out these guides! →" at bounding box center [240, 233] width 137 height 18
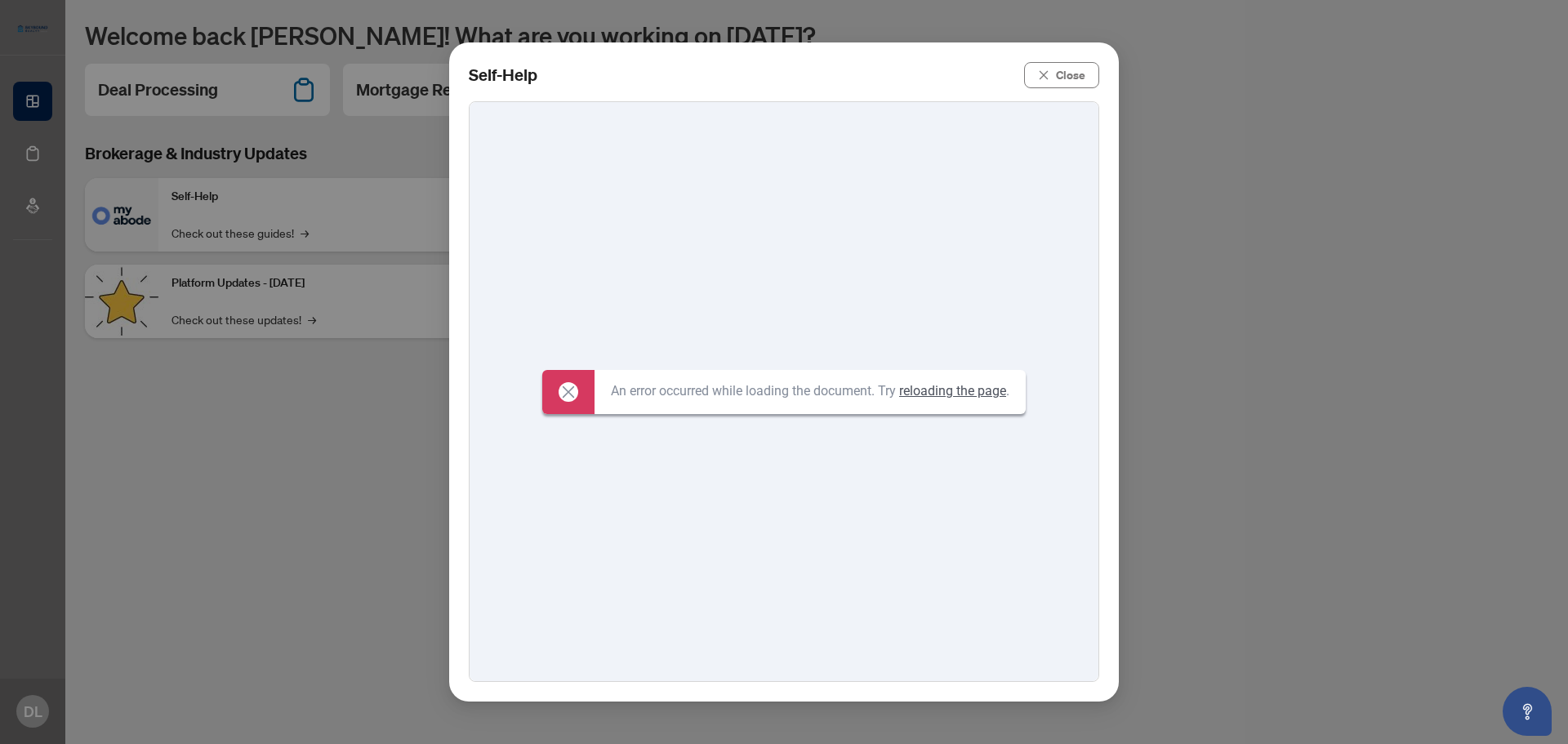
click at [962, 392] on link "reloading the page" at bounding box center [952, 391] width 107 height 16
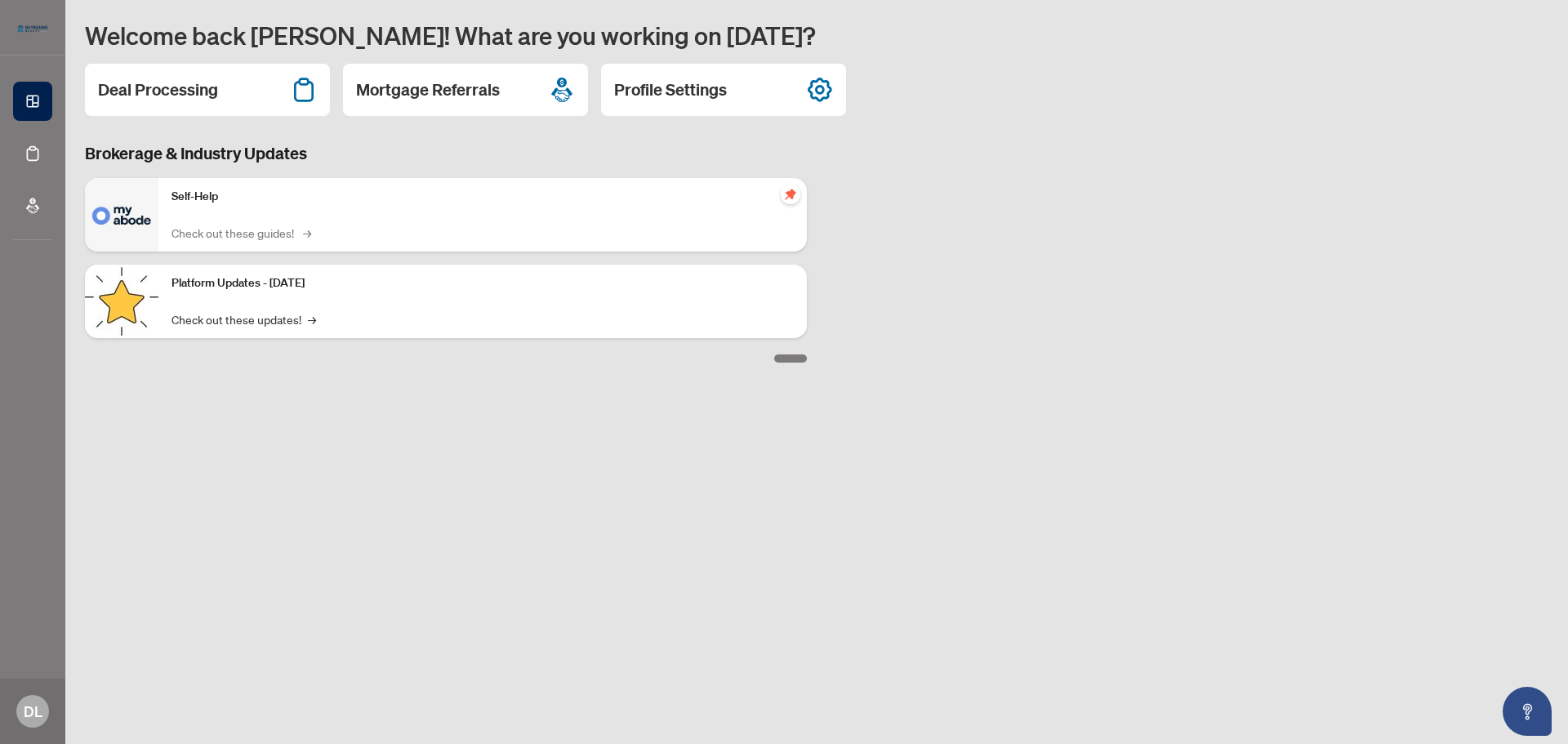
click at [242, 235] on link "Check out these guides! →" at bounding box center [240, 233] width 137 height 18
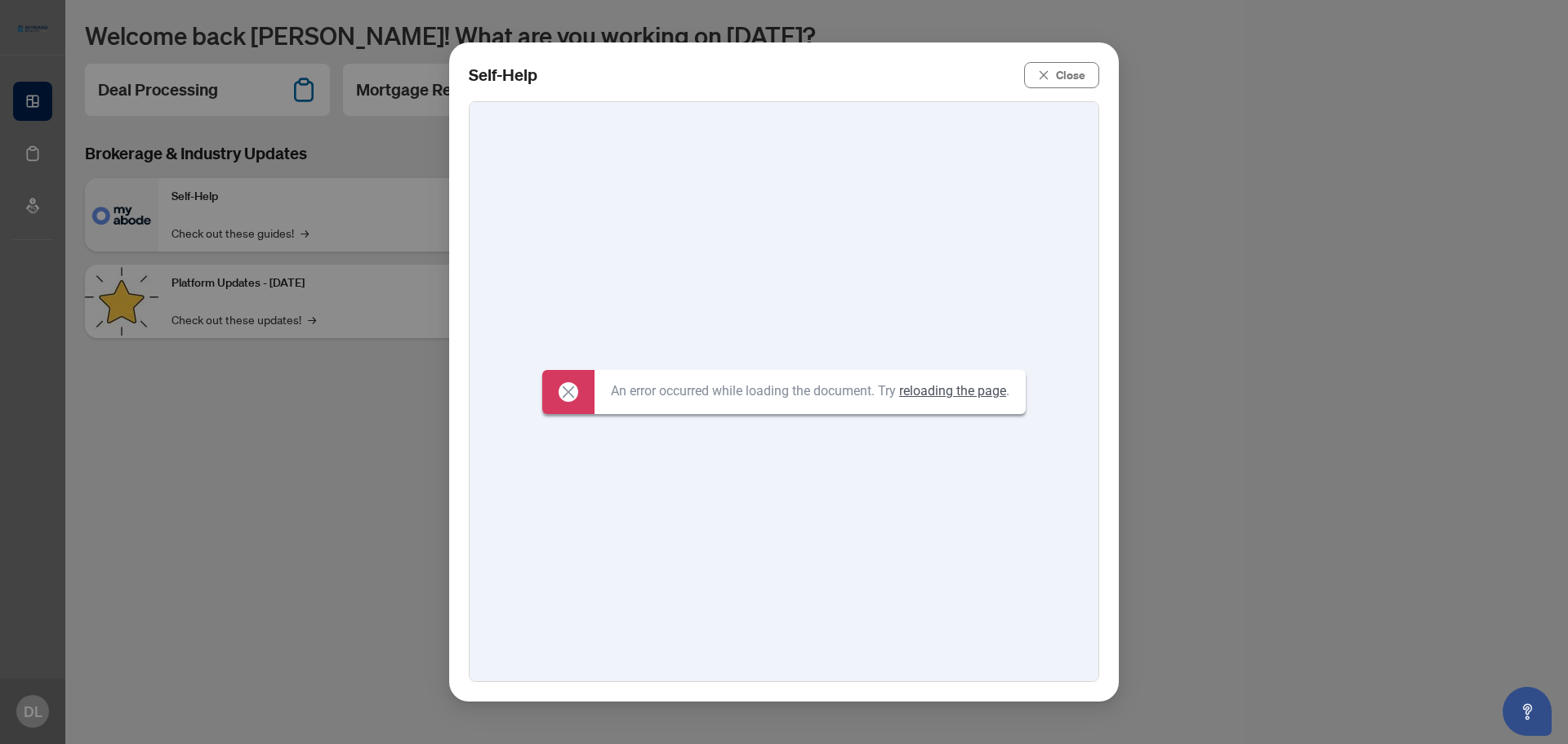
click at [570, 396] on icon at bounding box center [569, 391] width 12 height 12
click at [984, 393] on link "reloading the page" at bounding box center [952, 391] width 107 height 16
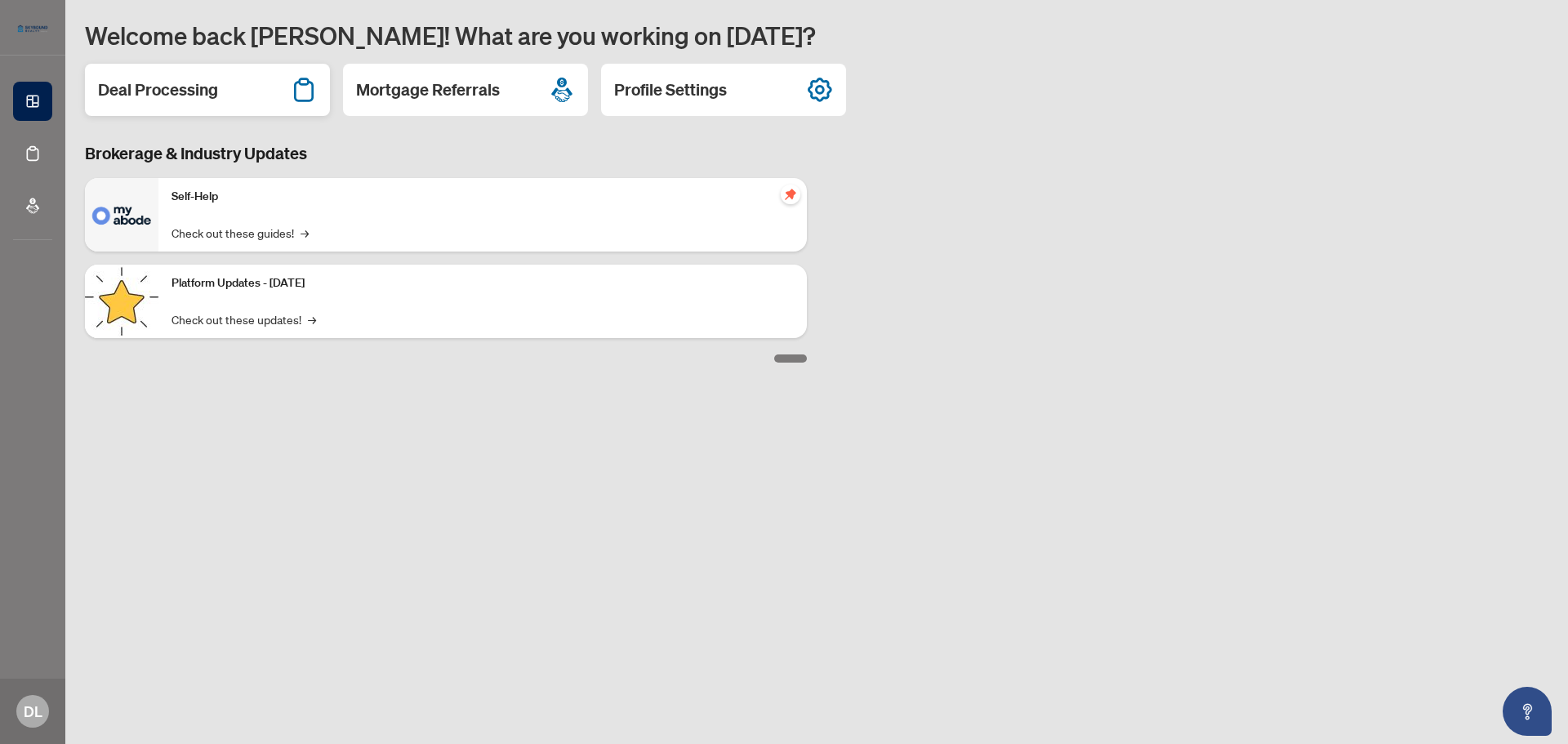
click at [149, 86] on h2 "Deal Processing" at bounding box center [158, 89] width 120 height 23
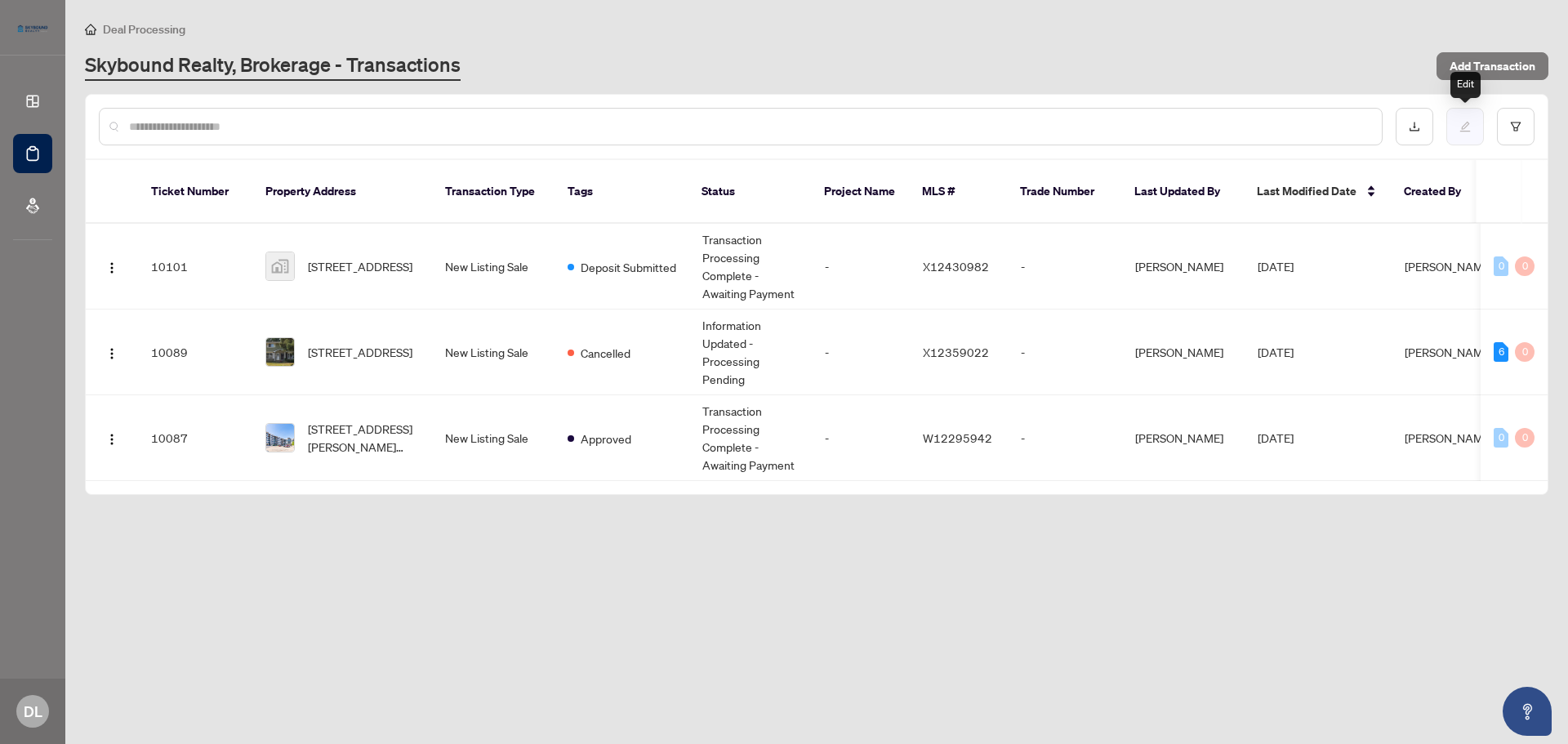
click at [1468, 125] on icon "edit" at bounding box center [1466, 127] width 11 height 11
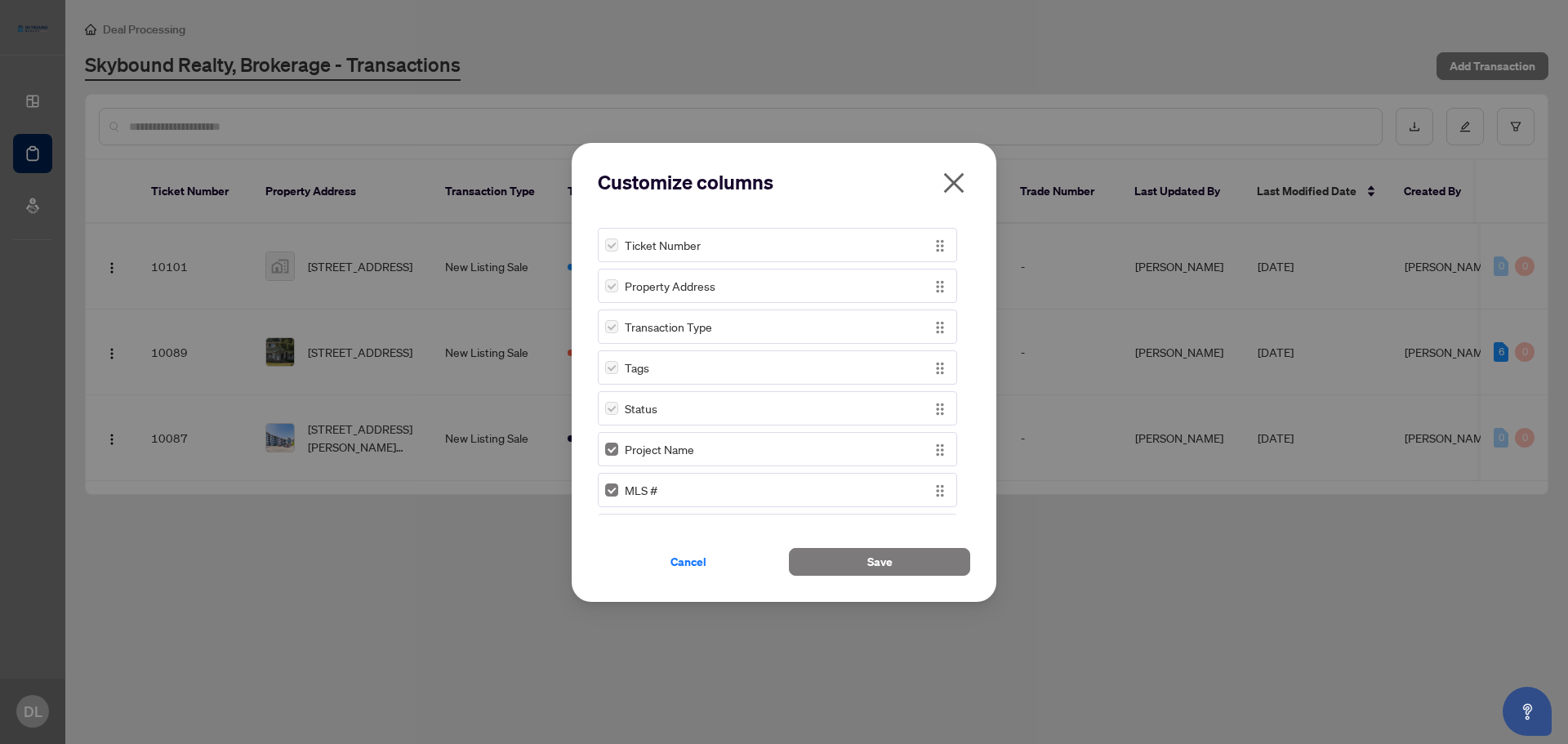
click at [953, 183] on icon "close" at bounding box center [955, 183] width 20 height 20
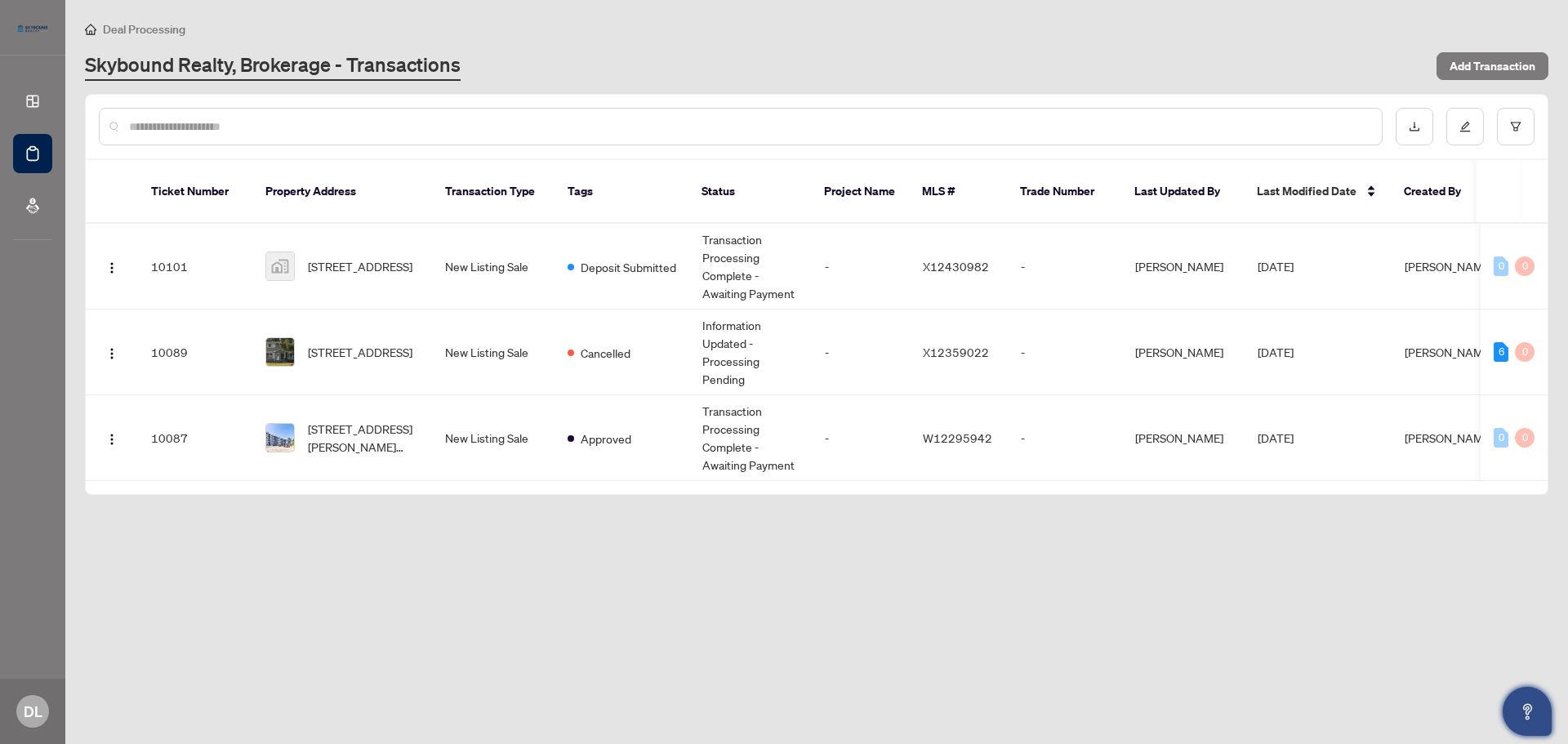
click at [1517, 706] on button "Open asap" at bounding box center [1528, 712] width 49 height 49
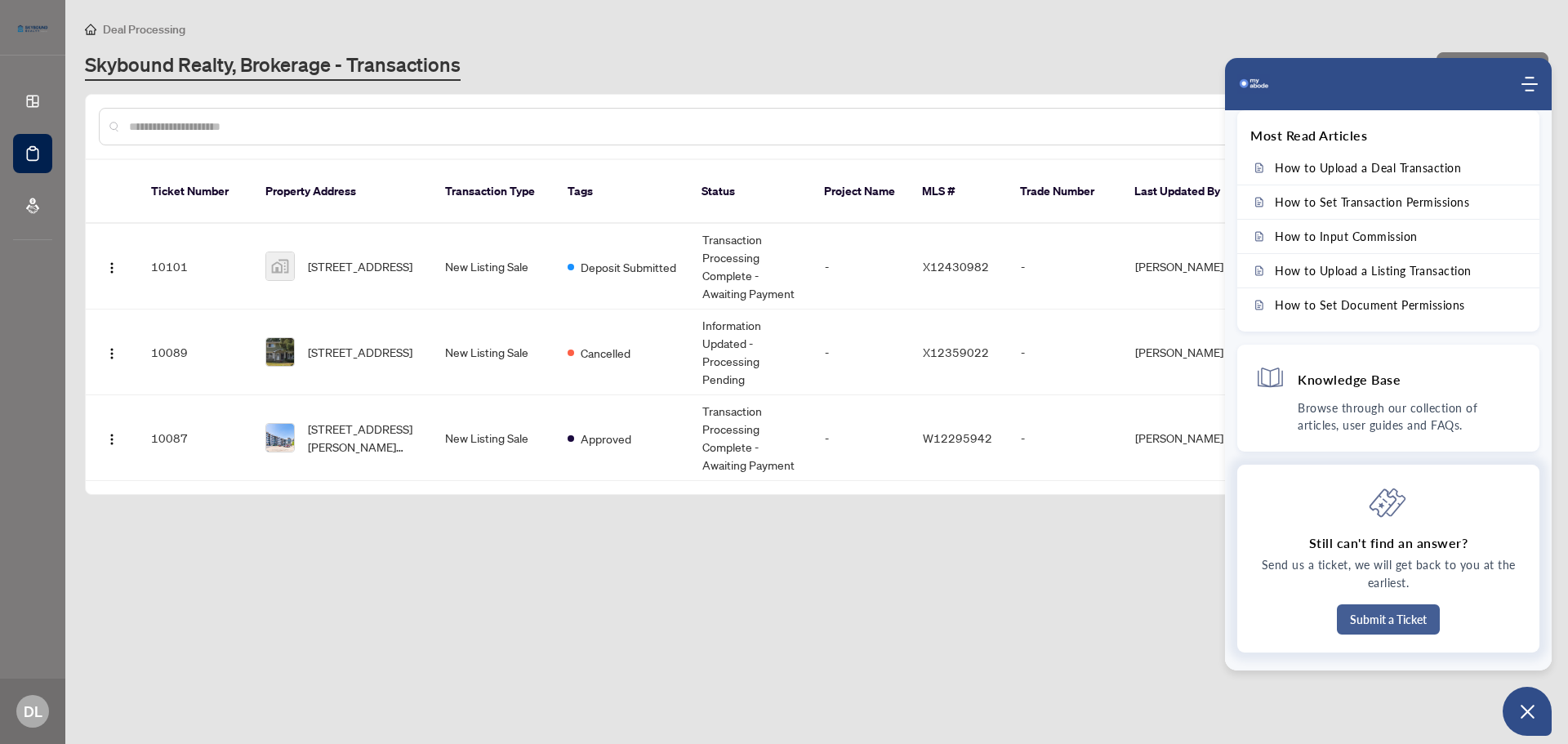
click at [1385, 620] on button "Submit a Ticket" at bounding box center [1388, 619] width 103 height 30
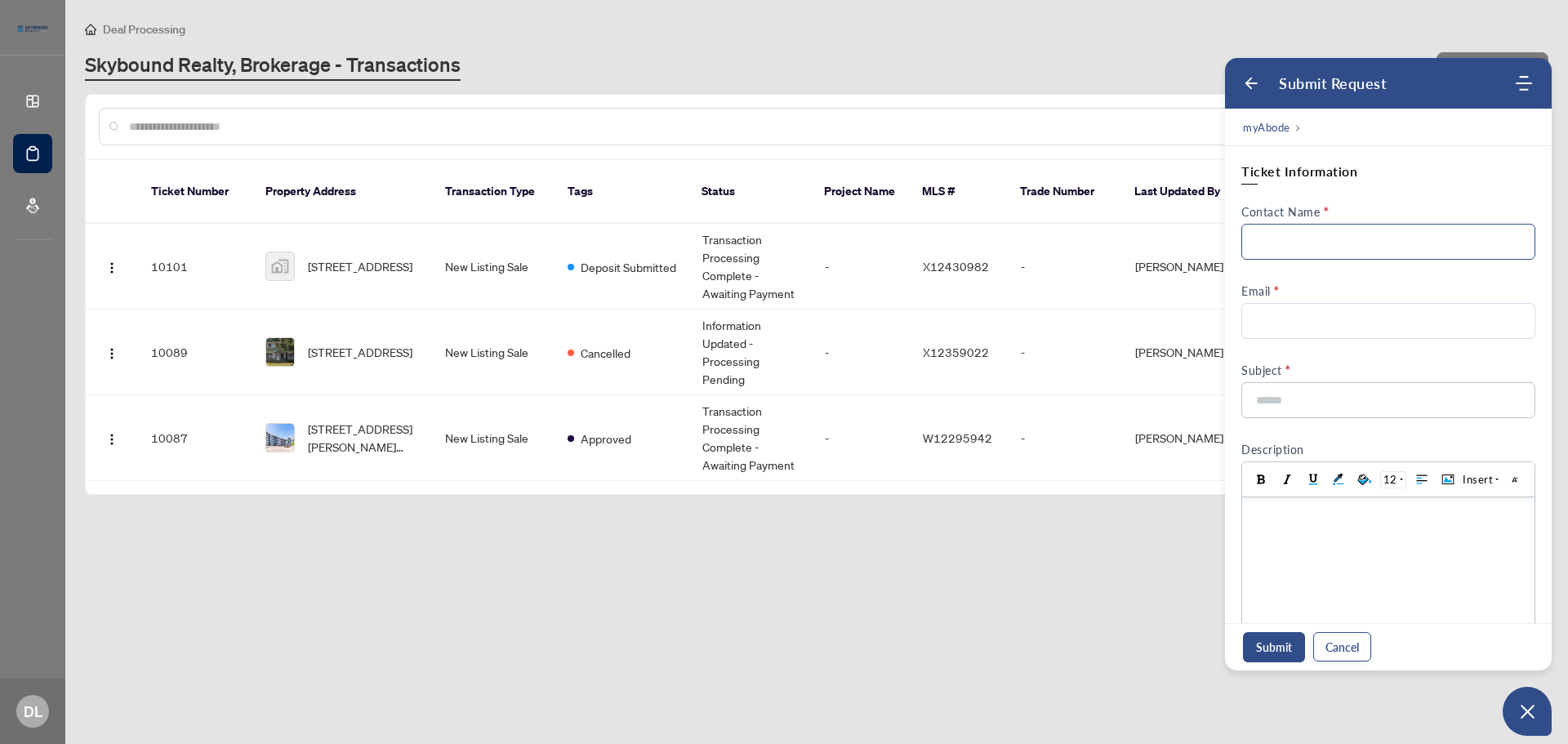
click at [1344, 239] on input "Contact Name" at bounding box center [1388, 241] width 294 height 36
type input "**********"
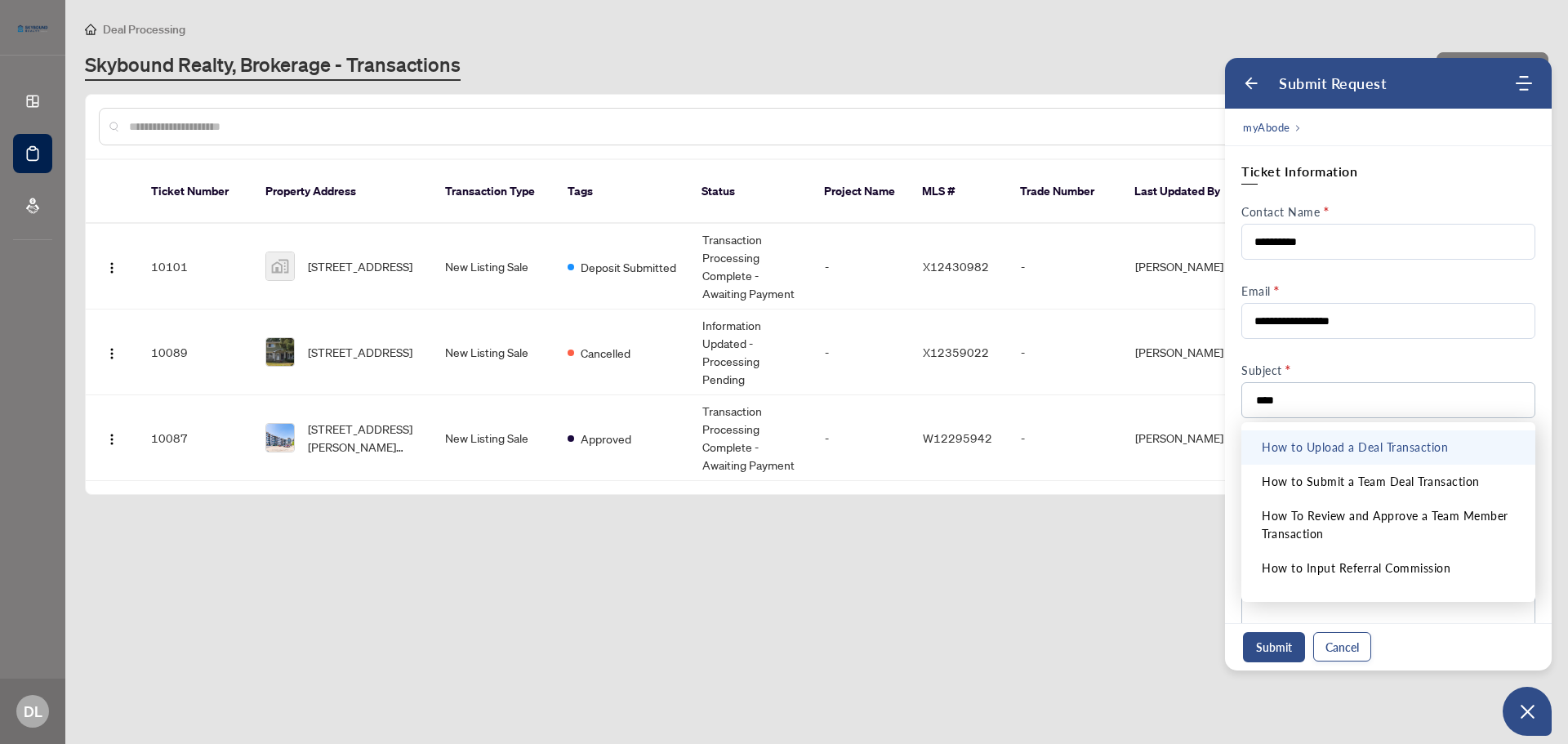
type input "****"
click at [1426, 447] on li "How to Upload a Deal Transaction" at bounding box center [1388, 448] width 294 height 35
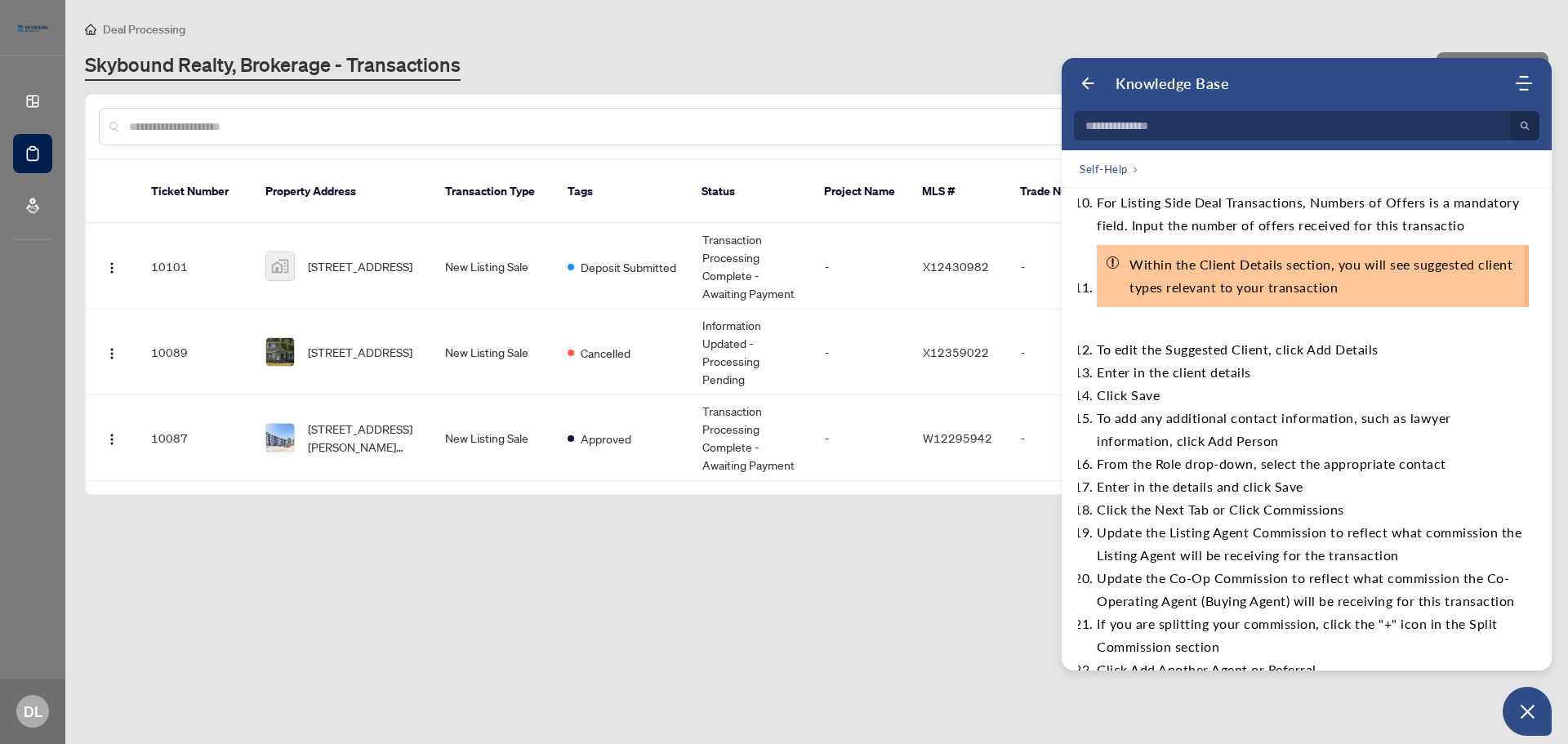
scroll to position [1062, 0]
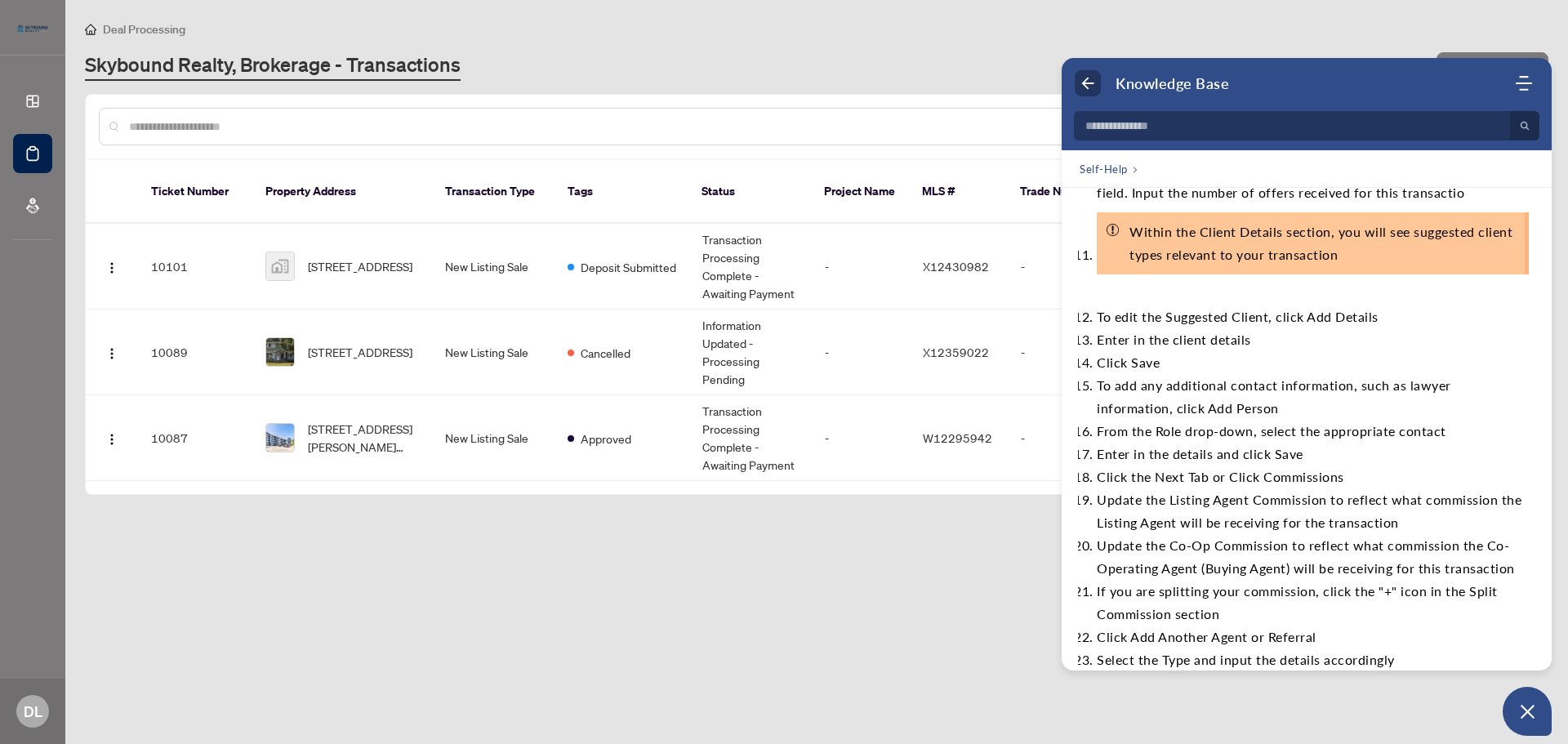
click at [1085, 83] on use "Back" at bounding box center [1088, 83] width 12 height 12
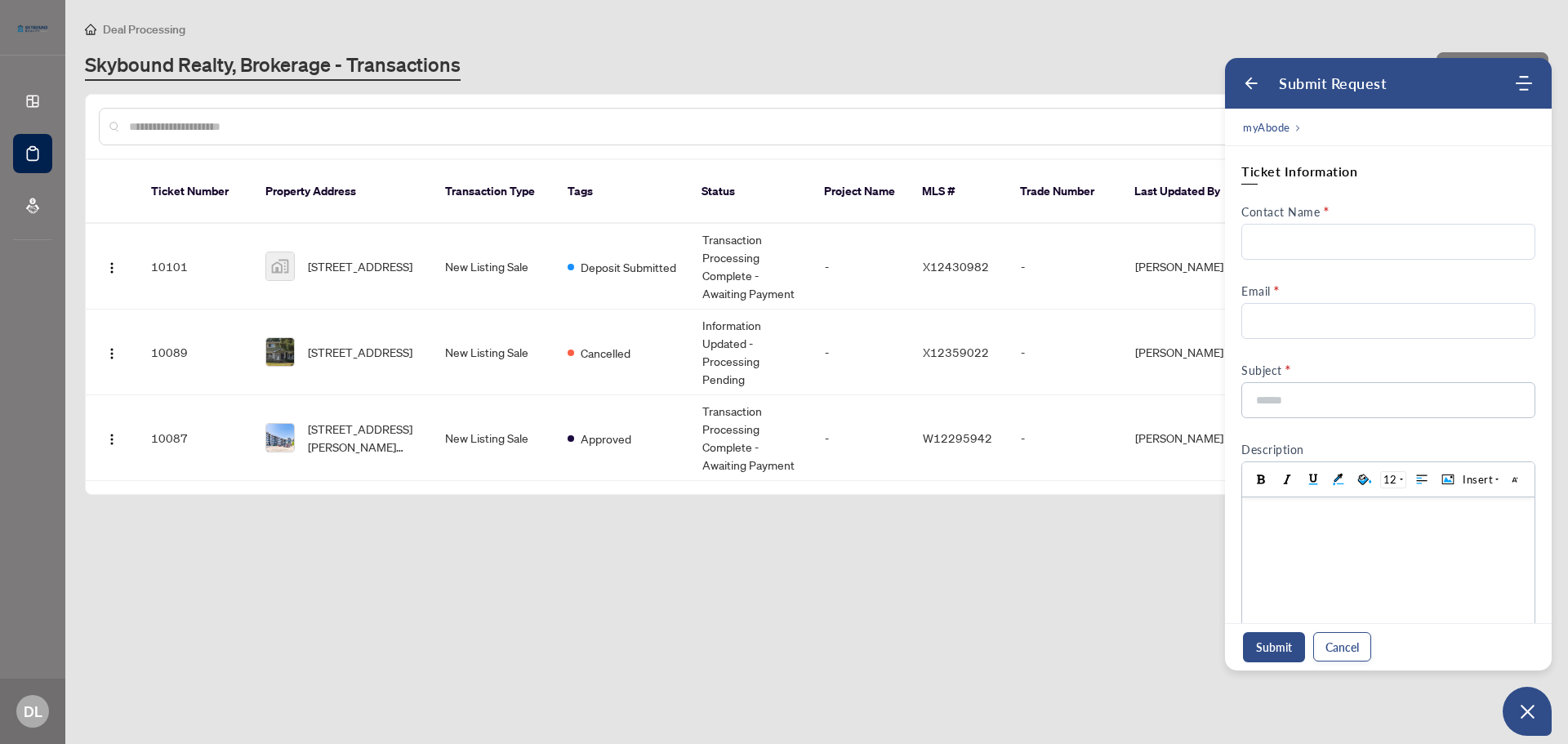
scroll to position [0, 0]
click at [925, 64] on div "Skybound Realty, Brokerage - Transactions" at bounding box center [756, 66] width 1342 height 29
click at [1248, 87] on icon "Back" at bounding box center [1251, 83] width 16 height 16
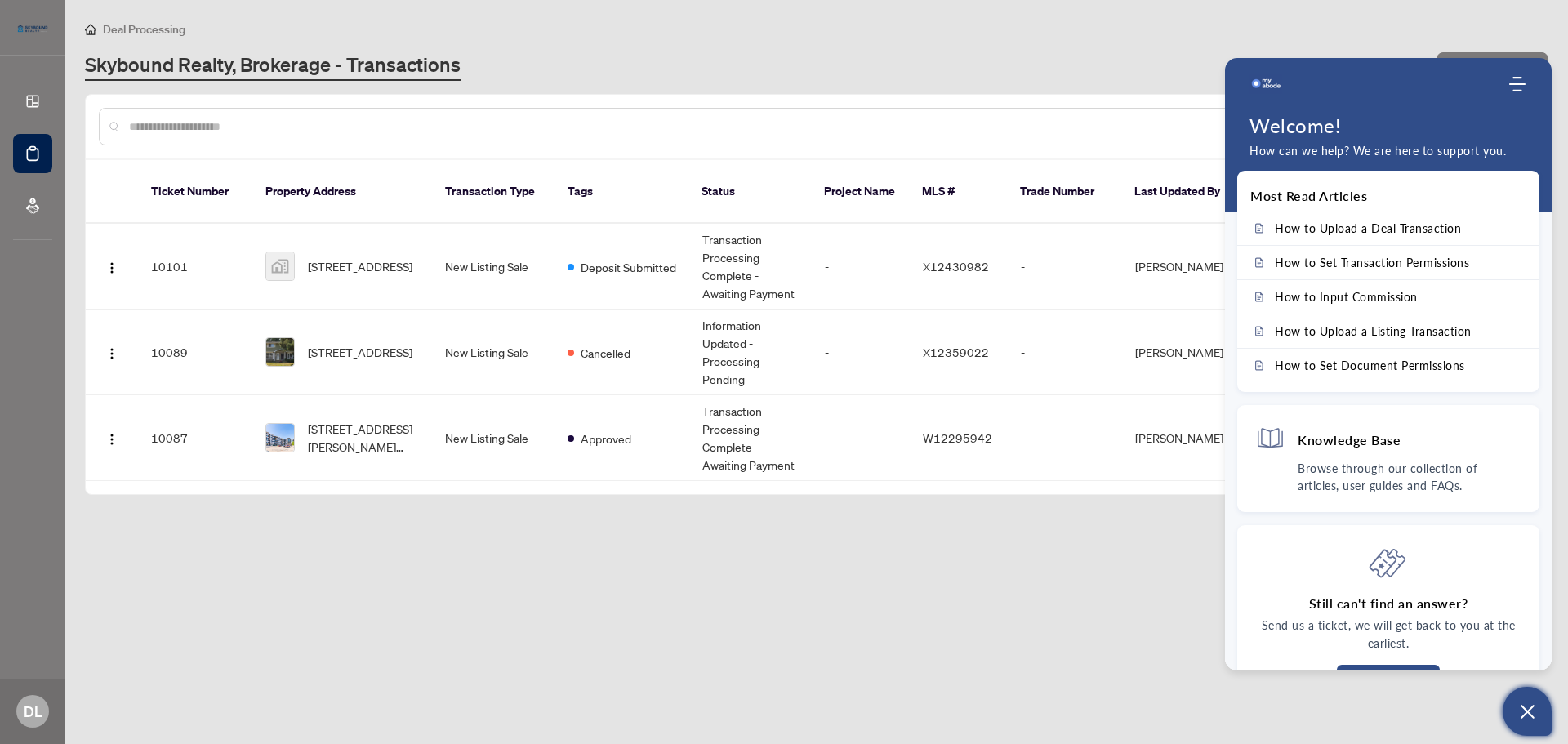
click at [1537, 718] on icon "Open asap" at bounding box center [1528, 712] width 20 height 20
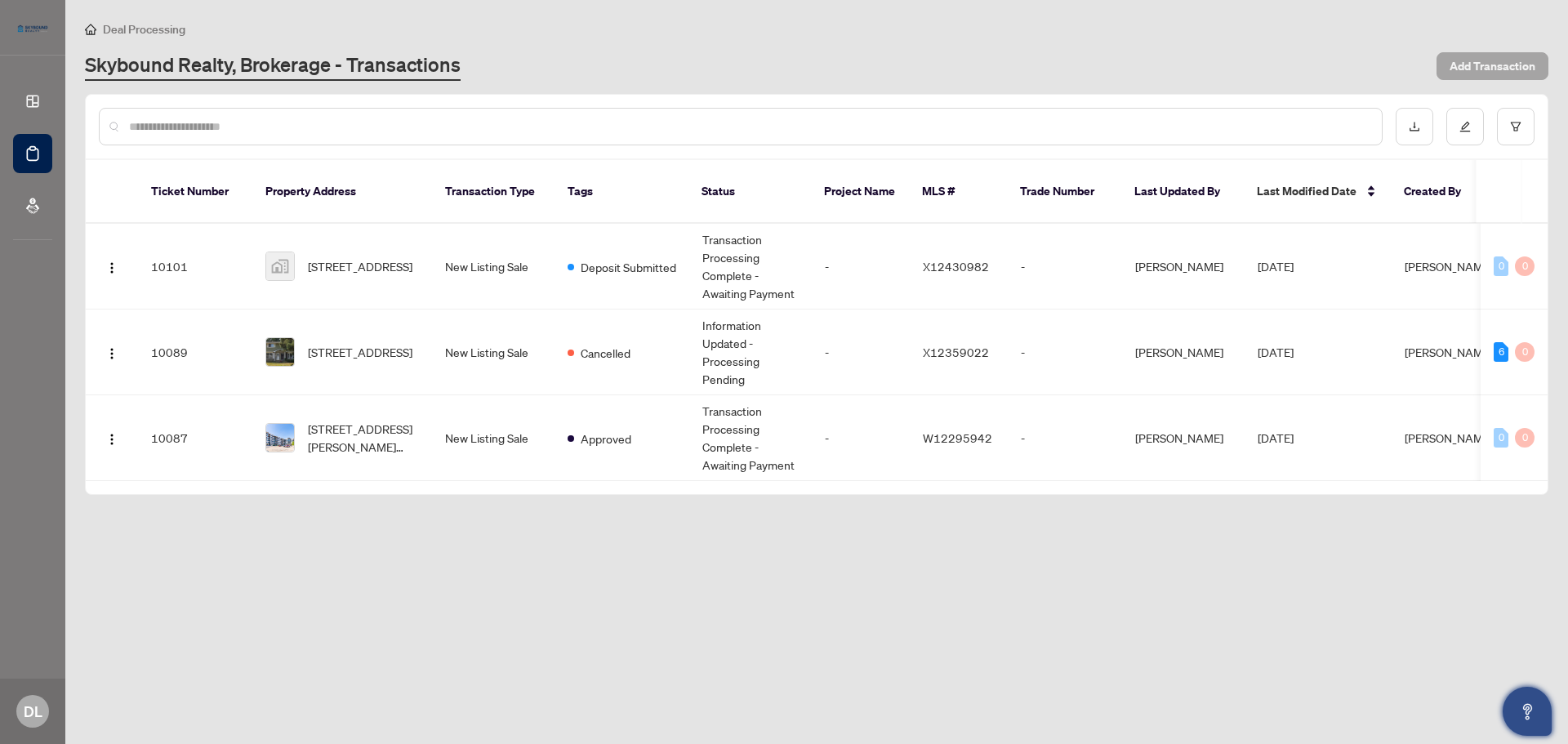
click at [1460, 63] on span "Add Transaction" at bounding box center [1493, 66] width 86 height 26
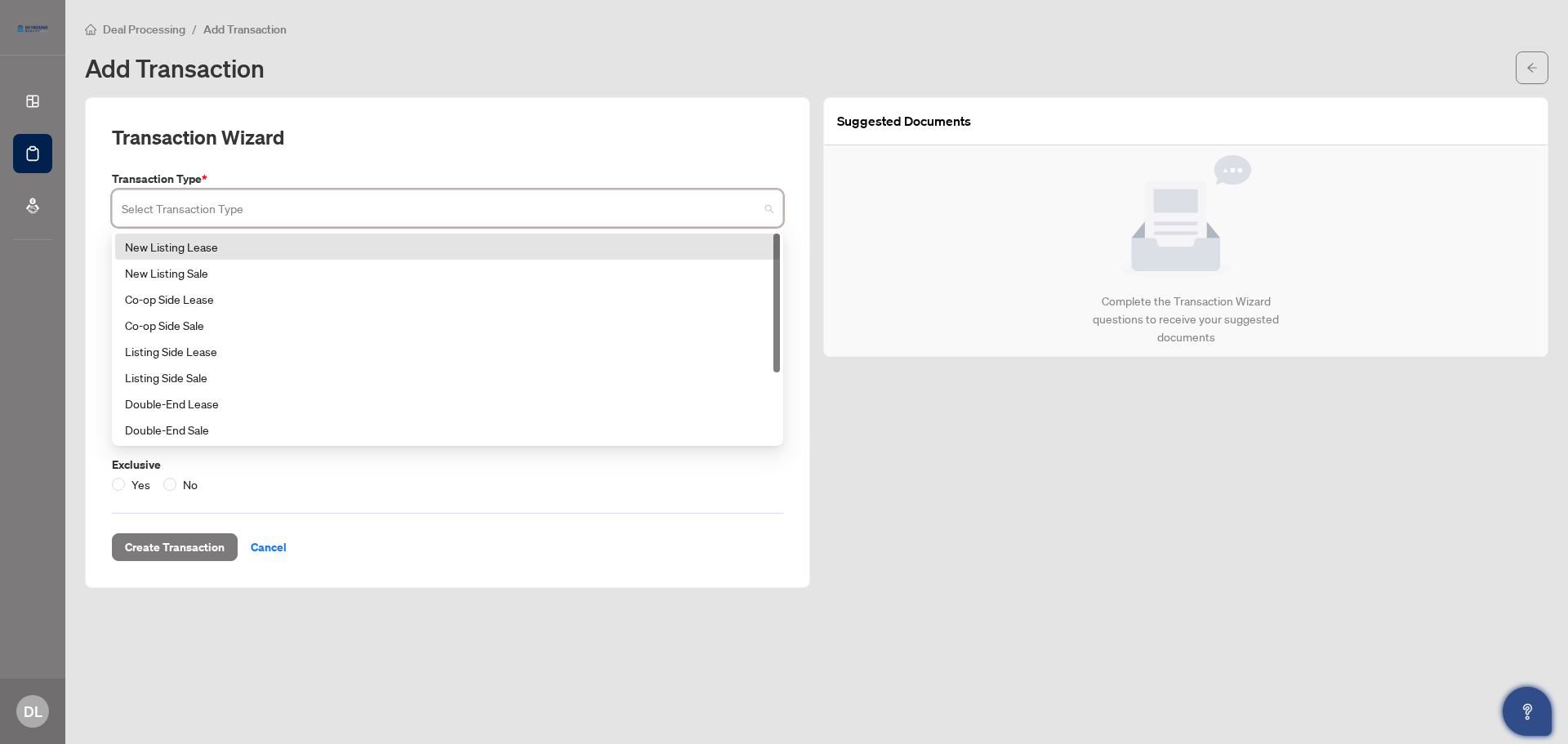
click at [452, 214] on input "search" at bounding box center [440, 210] width 637 height 36
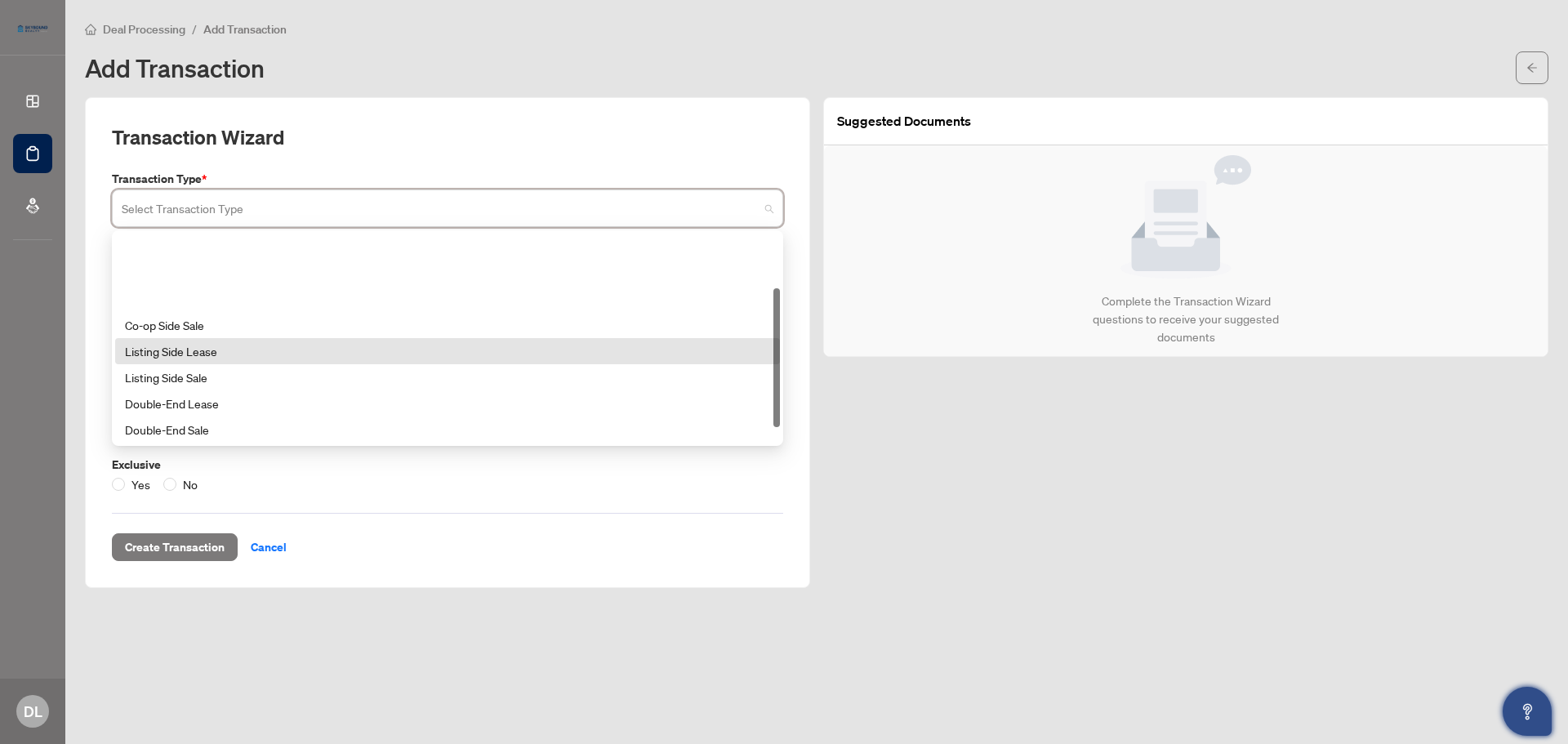
scroll to position [105, 0]
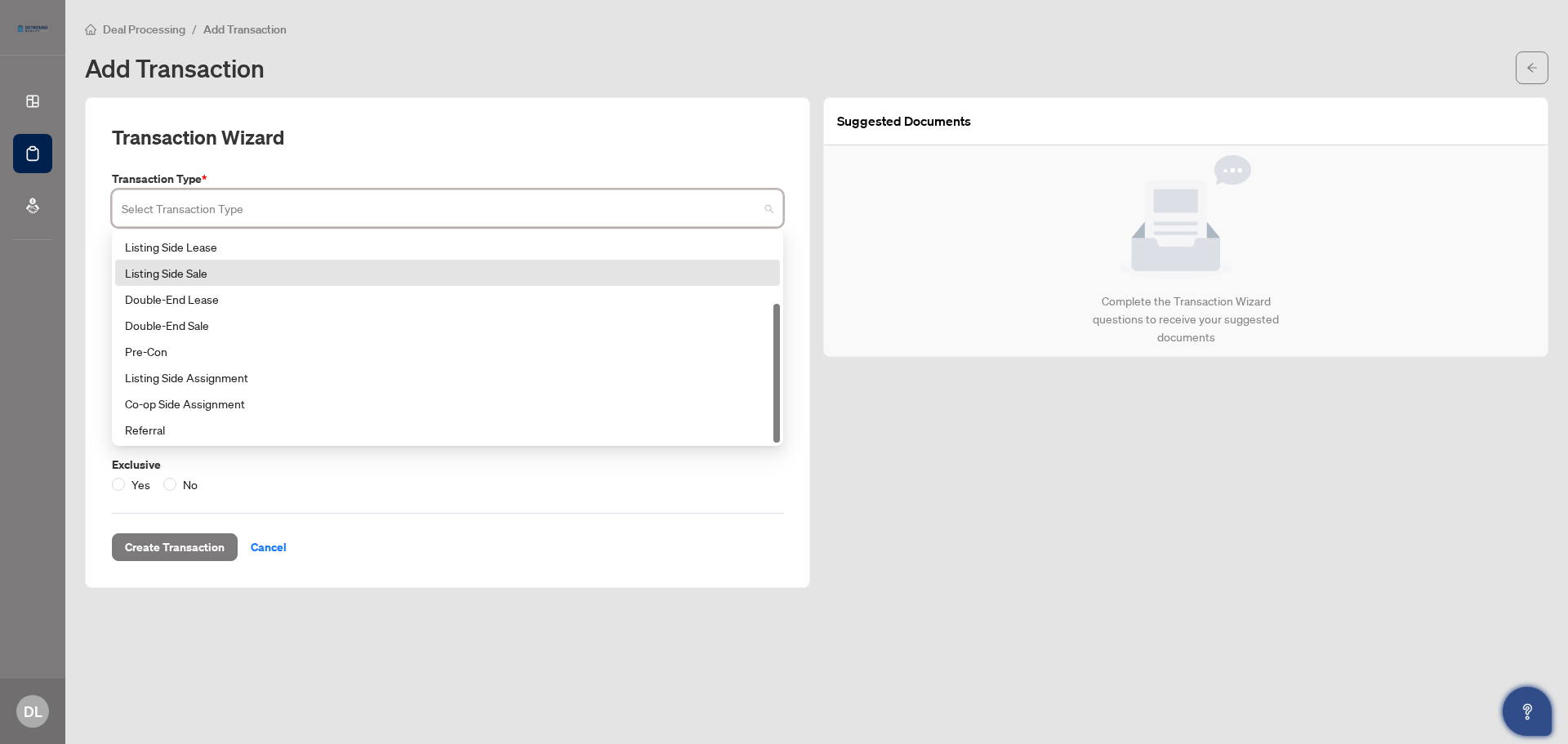
click at [431, 270] on div "Listing Side Sale" at bounding box center [447, 273] width 645 height 18
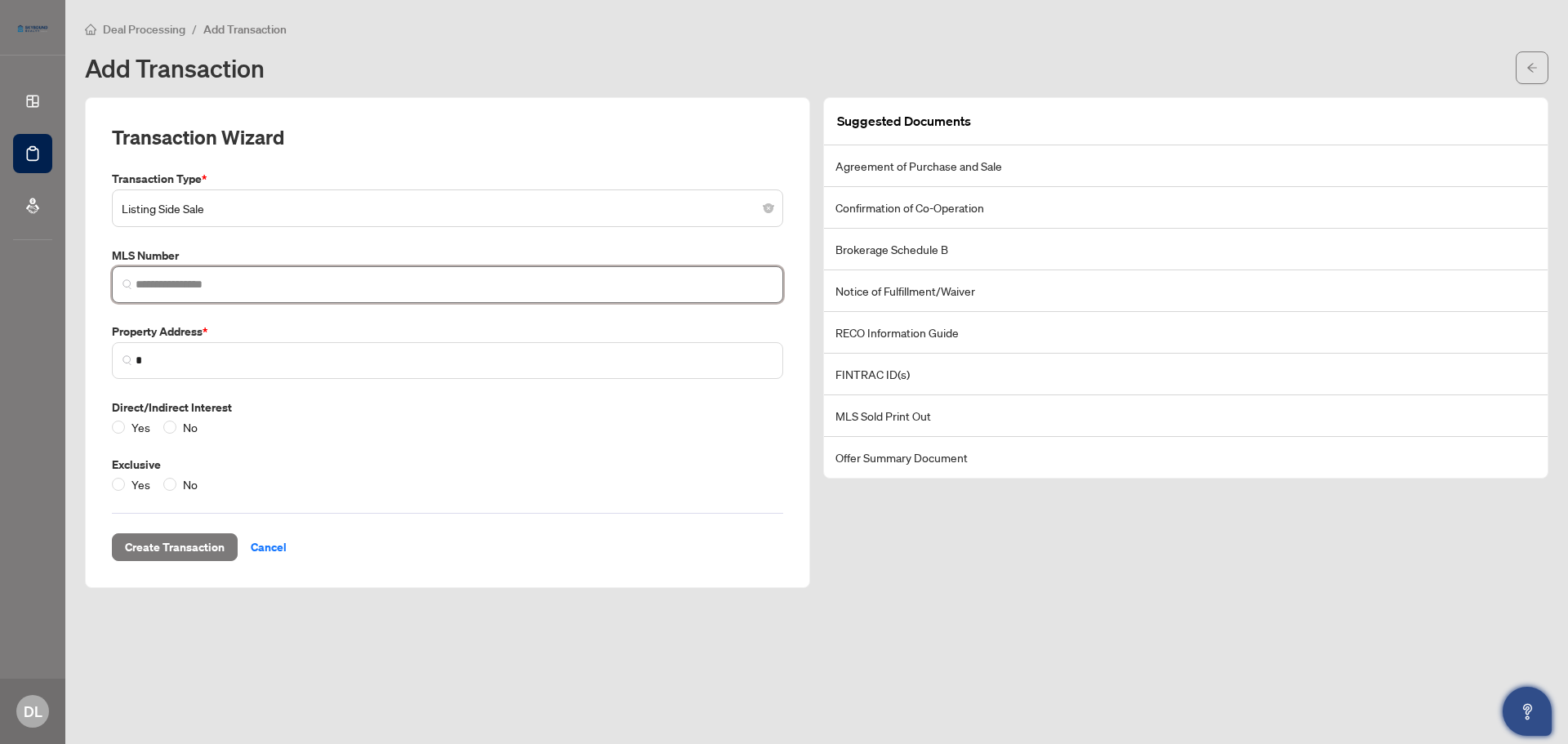
click at [261, 284] on input "search" at bounding box center [455, 284] width 637 height 17
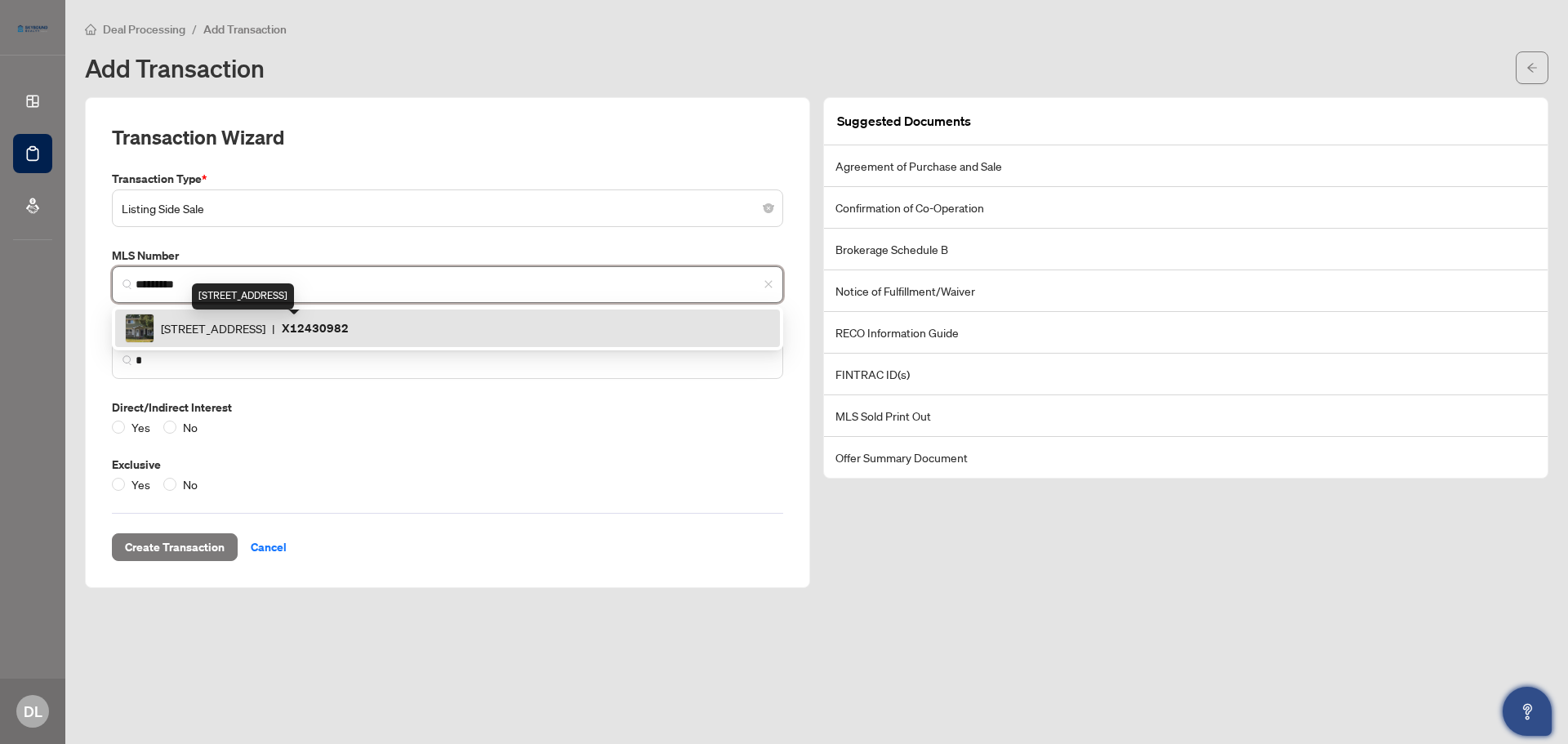
click at [266, 326] on span "198 Pinedale Dr, Kitchener, Ontario N2E 1K3, Canada" at bounding box center [213, 329] width 105 height 18
type input "*********"
type input "**********"
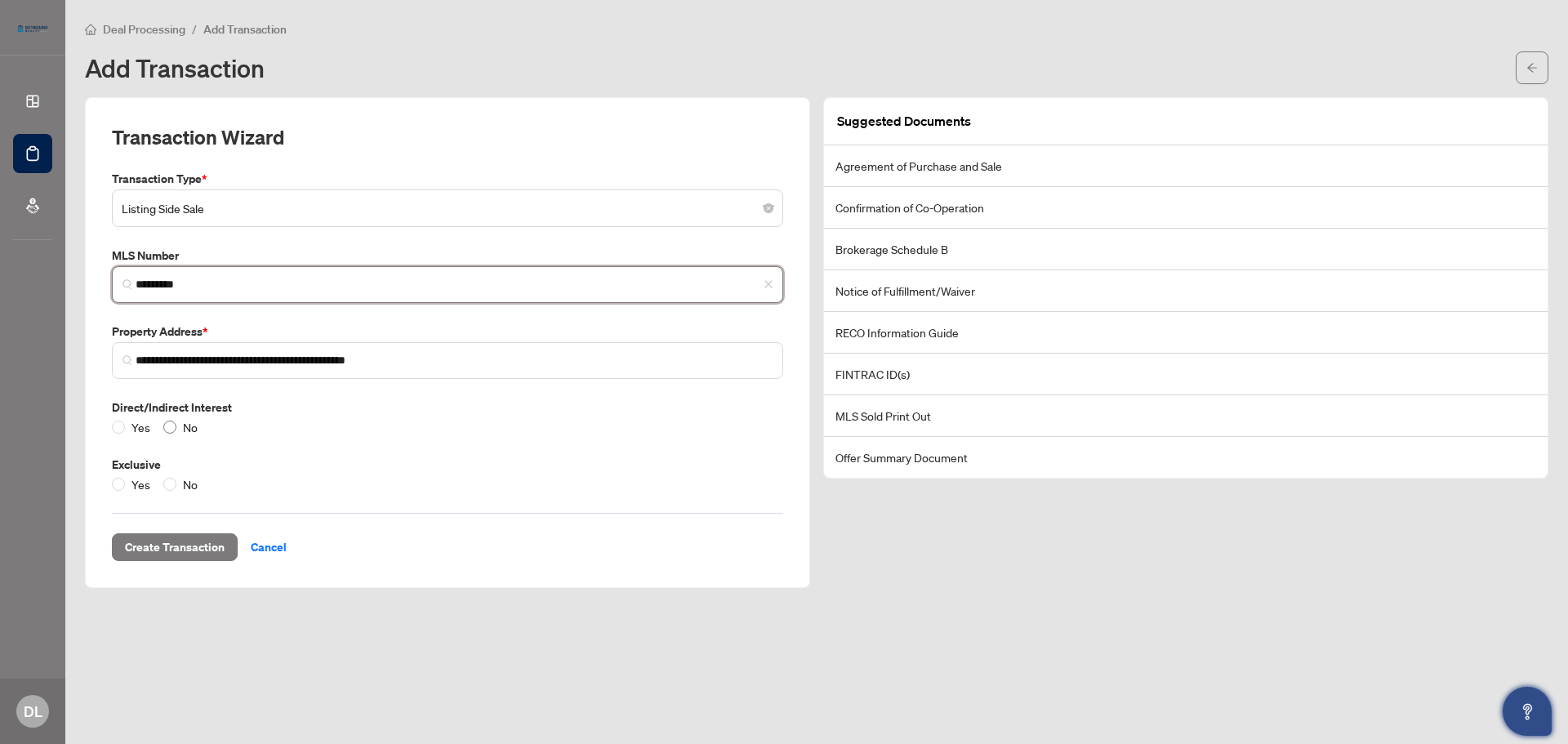
type input "*********"
click at [196, 549] on span "Create Transaction" at bounding box center [174, 547] width 99 height 26
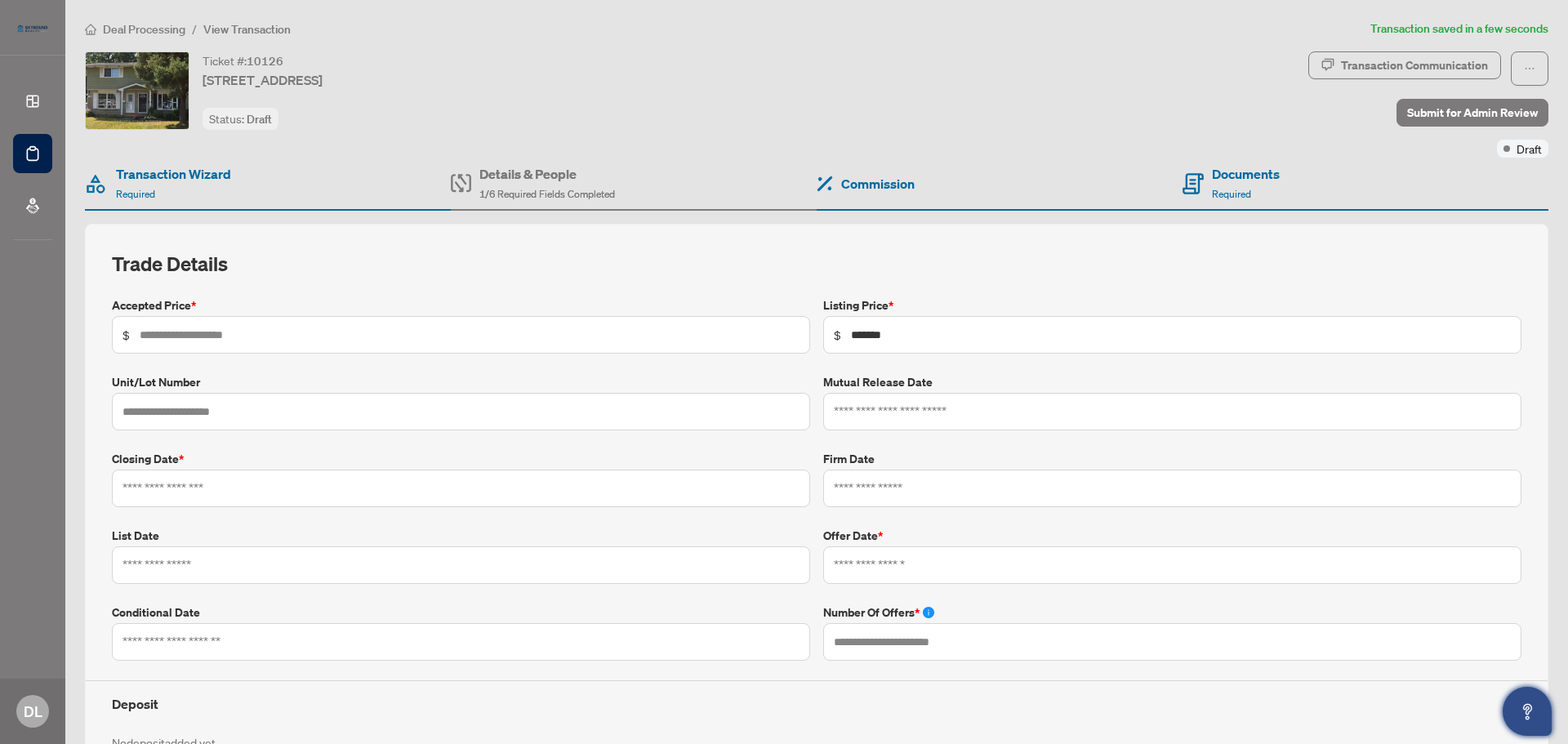
type input "**********"
click at [383, 330] on input "text" at bounding box center [469, 335] width 660 height 18
type input "*******"
click at [507, 270] on h2 "Trade Details" at bounding box center [817, 264] width 1410 height 26
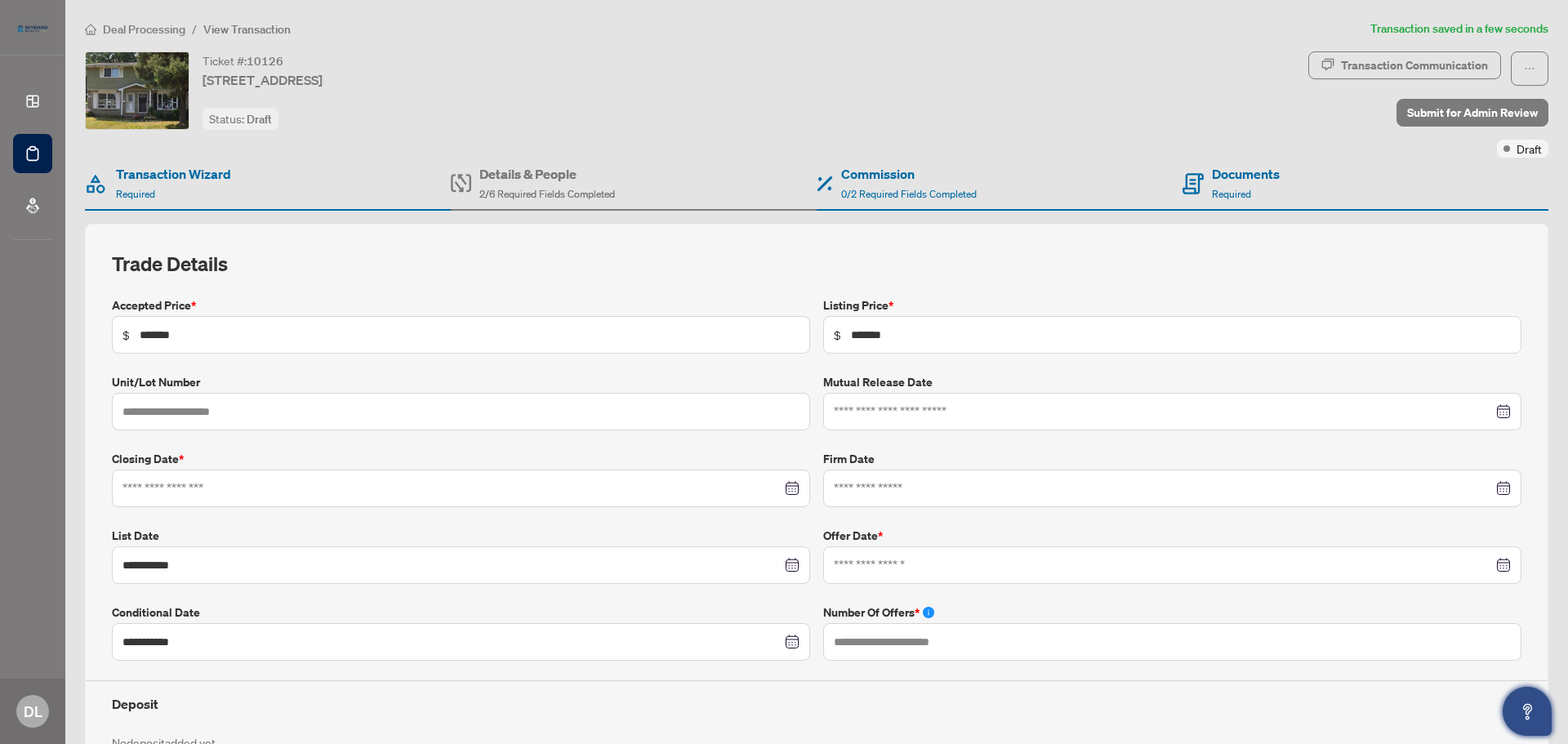
click at [789, 487] on div at bounding box center [461, 488] width 677 height 18
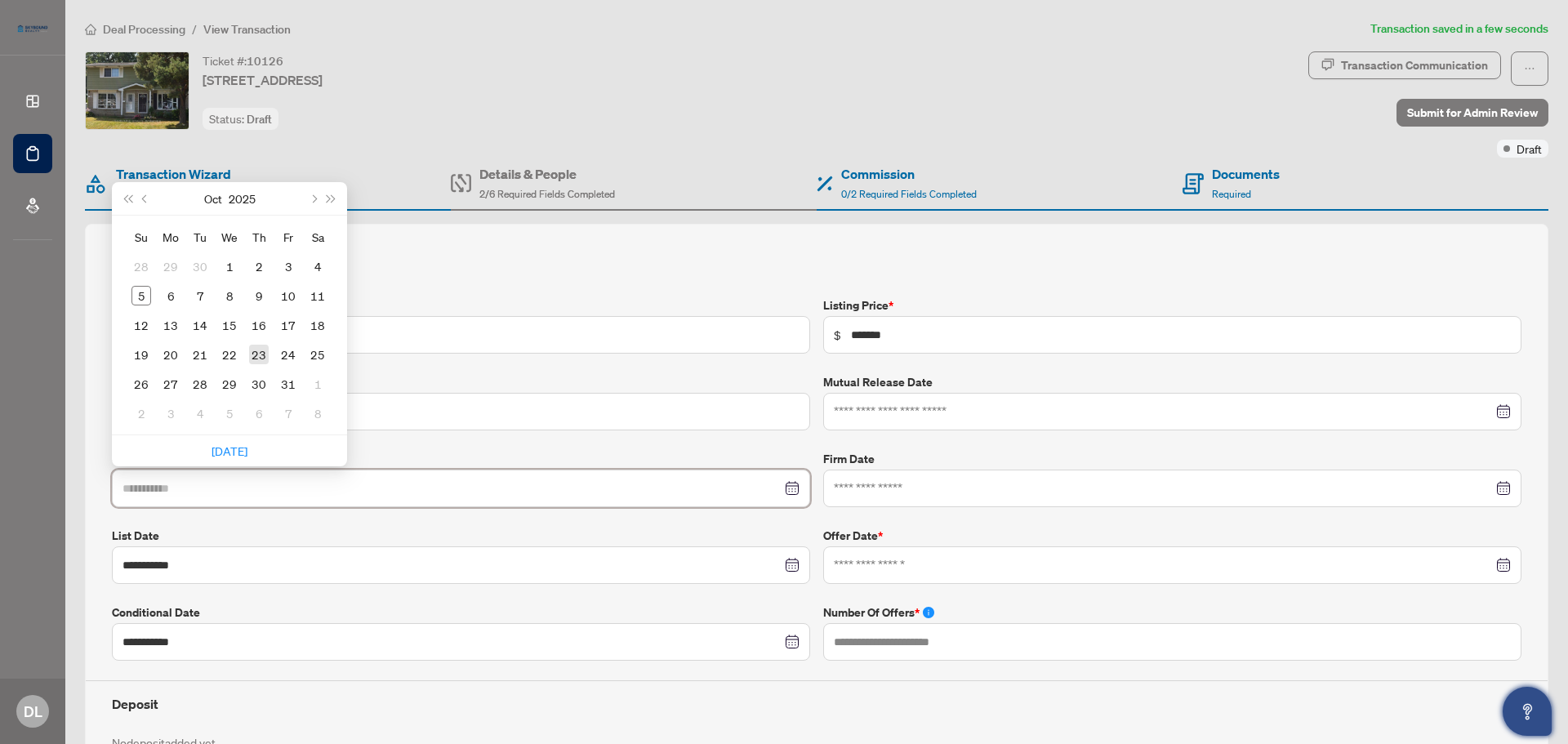
type input "**********"
click at [260, 354] on div "23" at bounding box center [258, 354] width 19 height 19
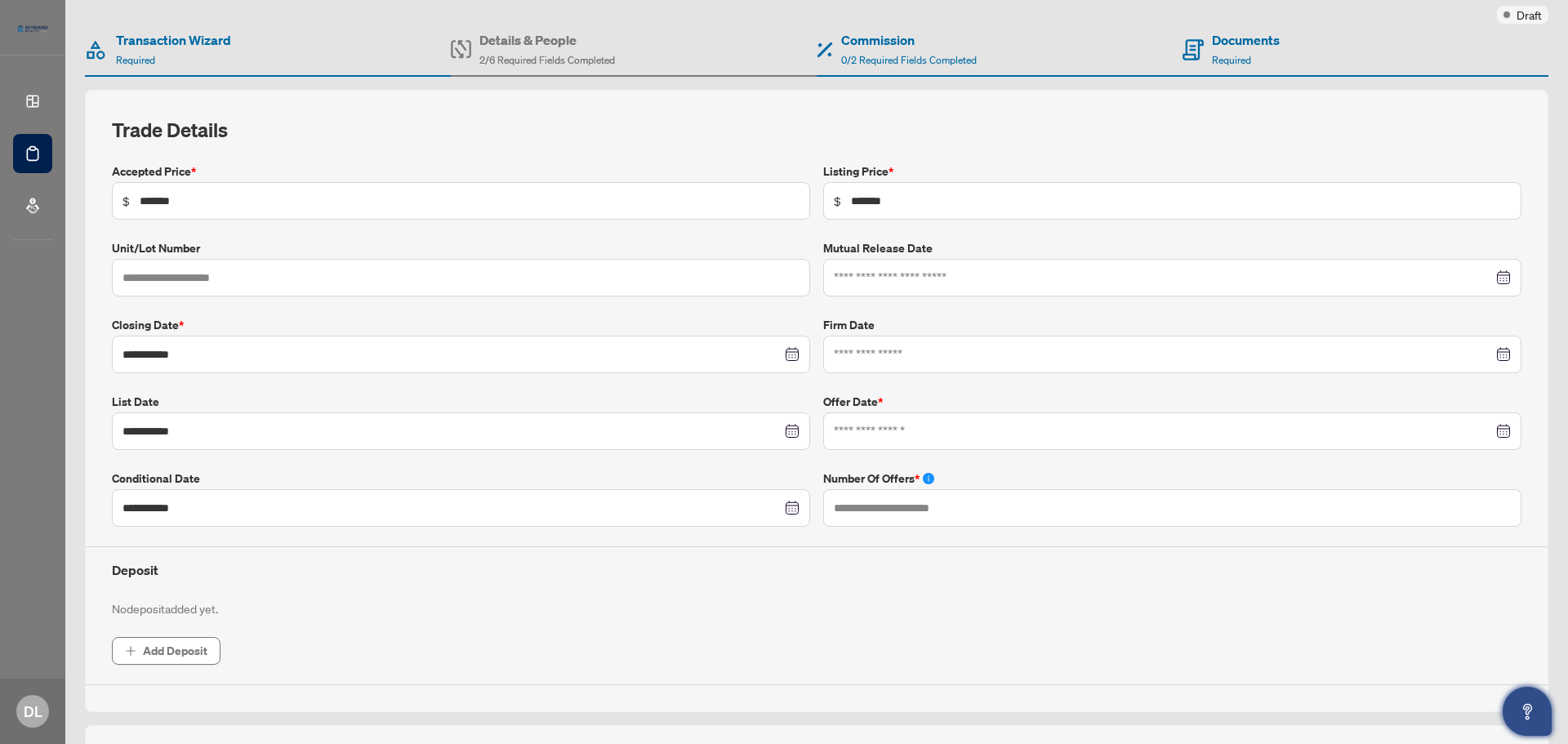
scroll to position [163, 0]
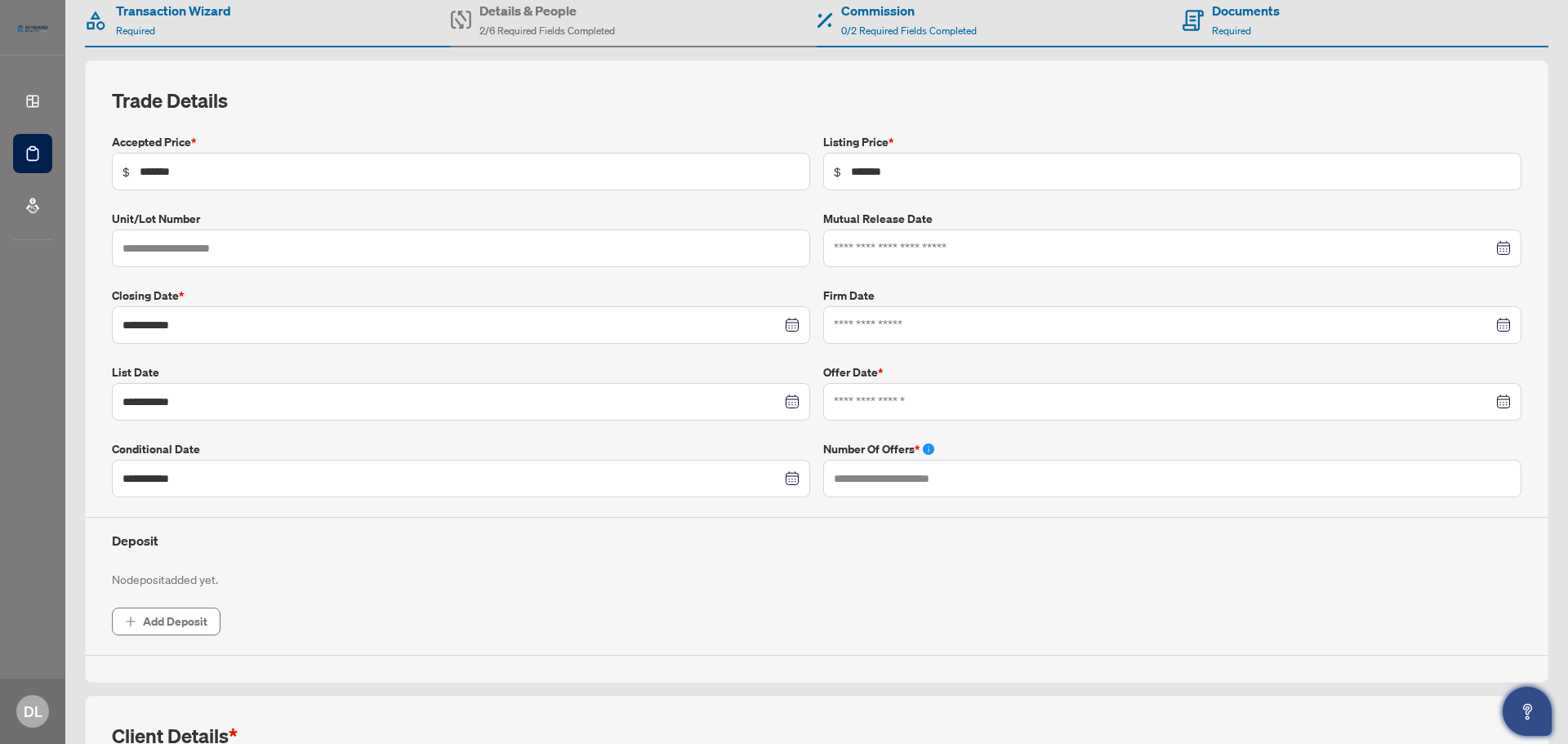
click at [1488, 401] on div at bounding box center [1173, 402] width 677 height 18
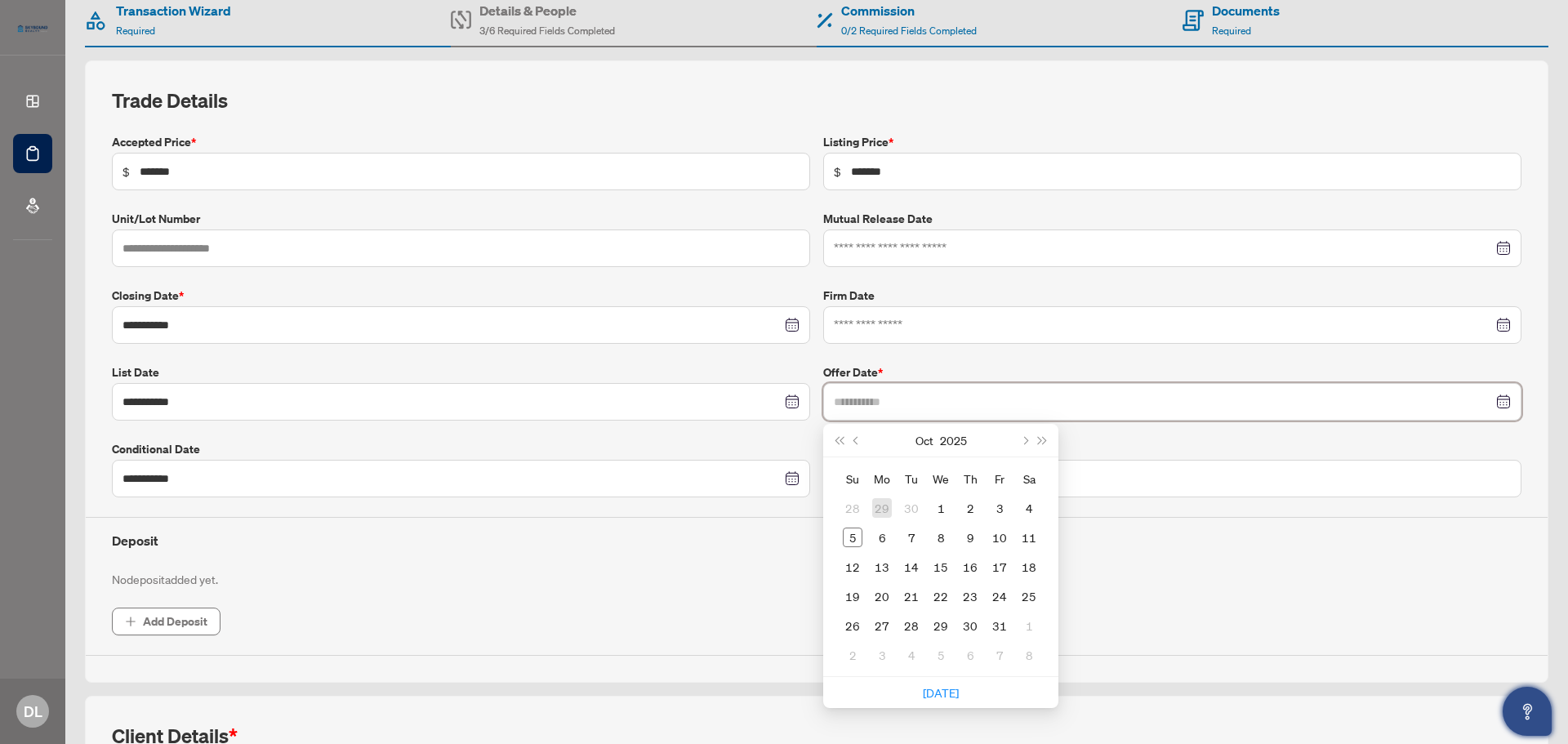
type input "**********"
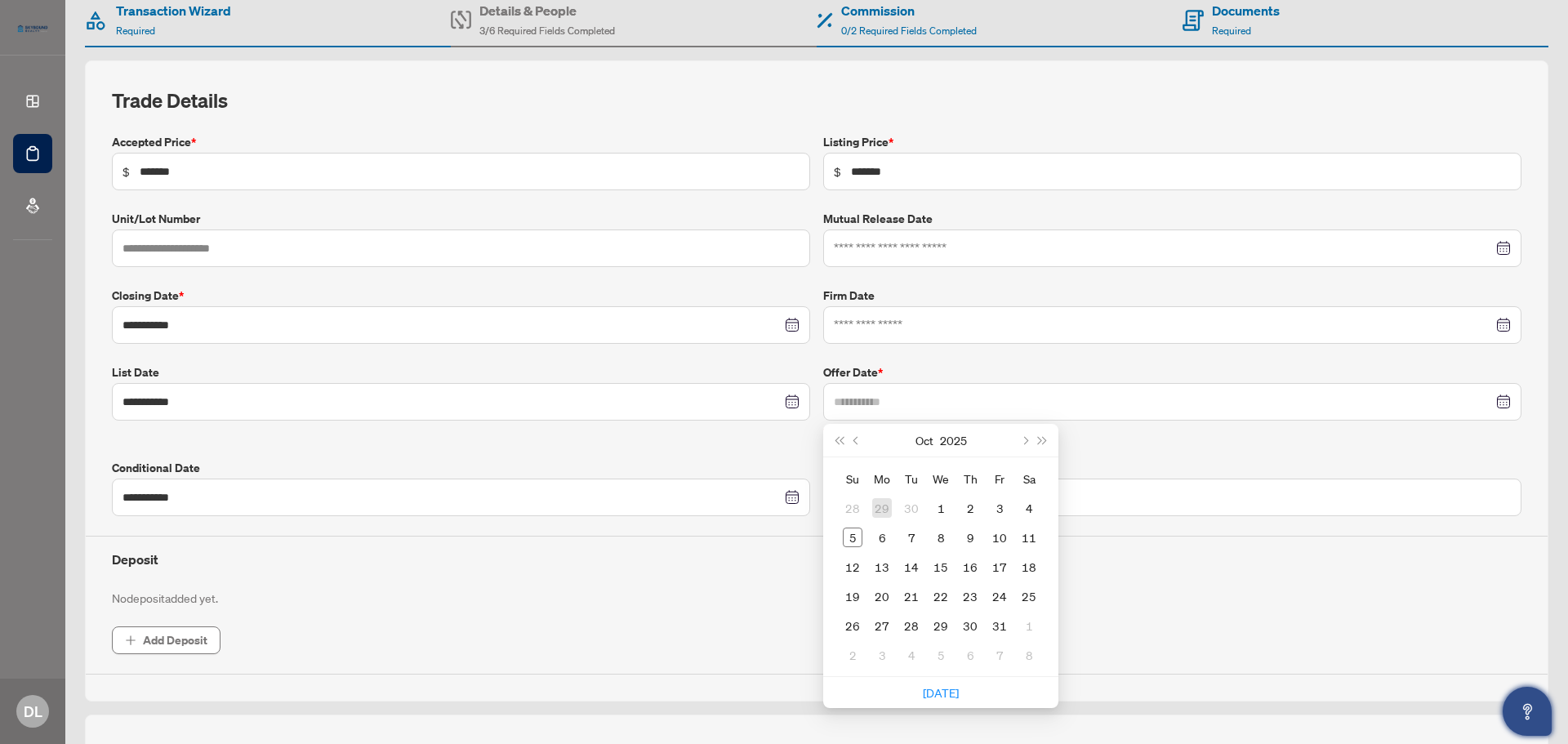
click at [878, 507] on div "29" at bounding box center [882, 508] width 19 height 19
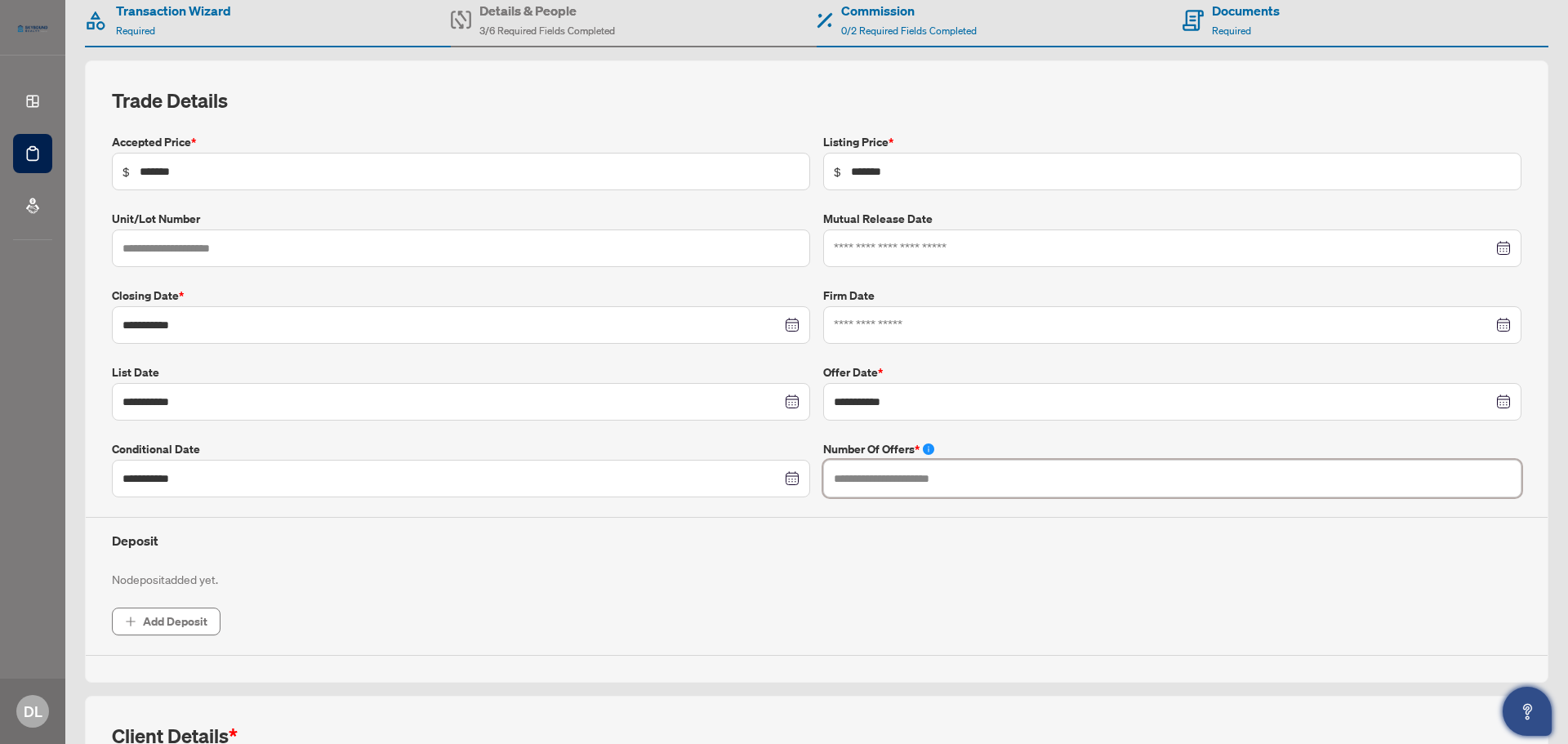
click at [1145, 487] on input "text" at bounding box center [1172, 478] width 698 height 37
type input "*"
click at [1046, 599] on div "**********" at bounding box center [816, 394] width 1423 height 523
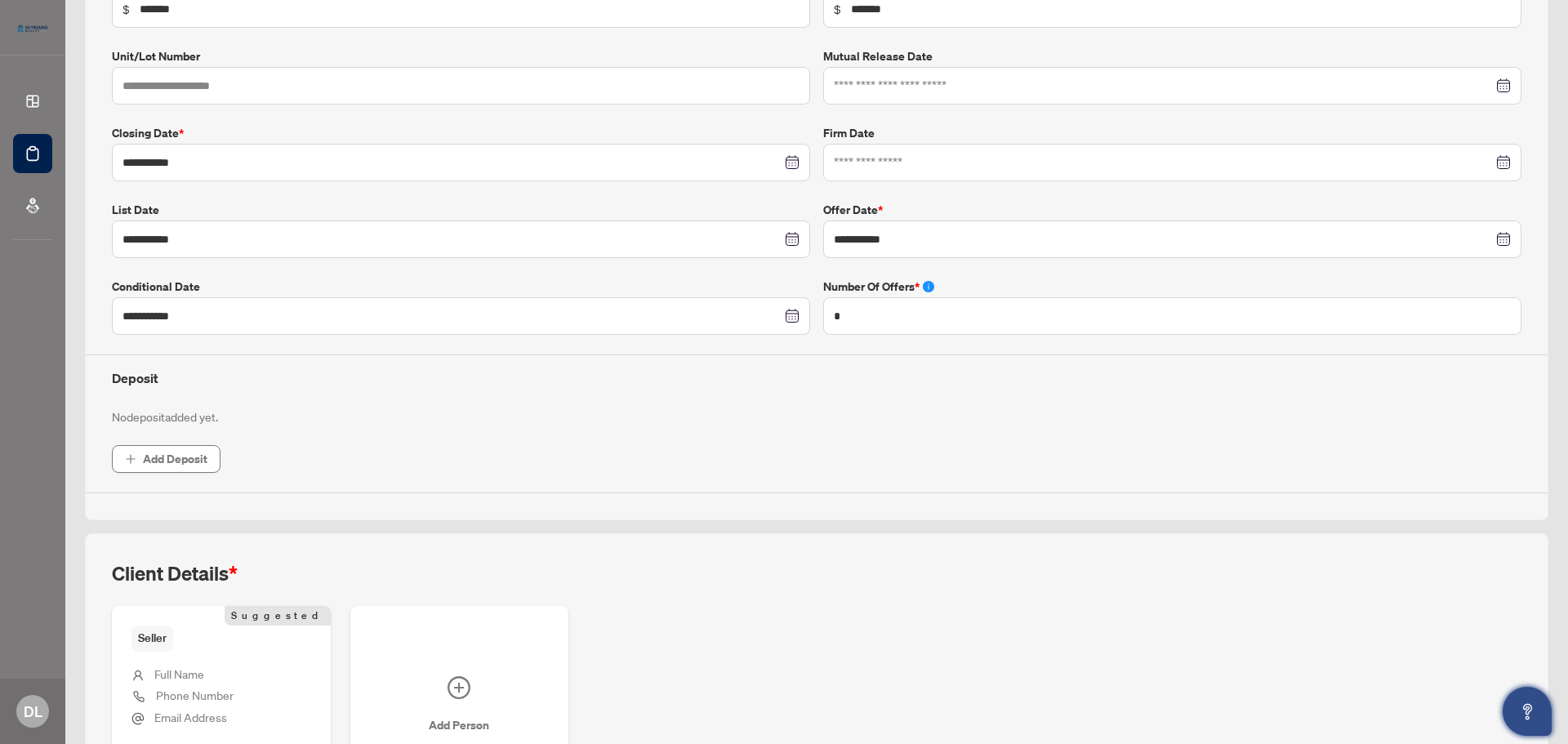
scroll to position [327, 0]
click at [182, 460] on span "Add Deposit" at bounding box center [175, 458] width 65 height 26
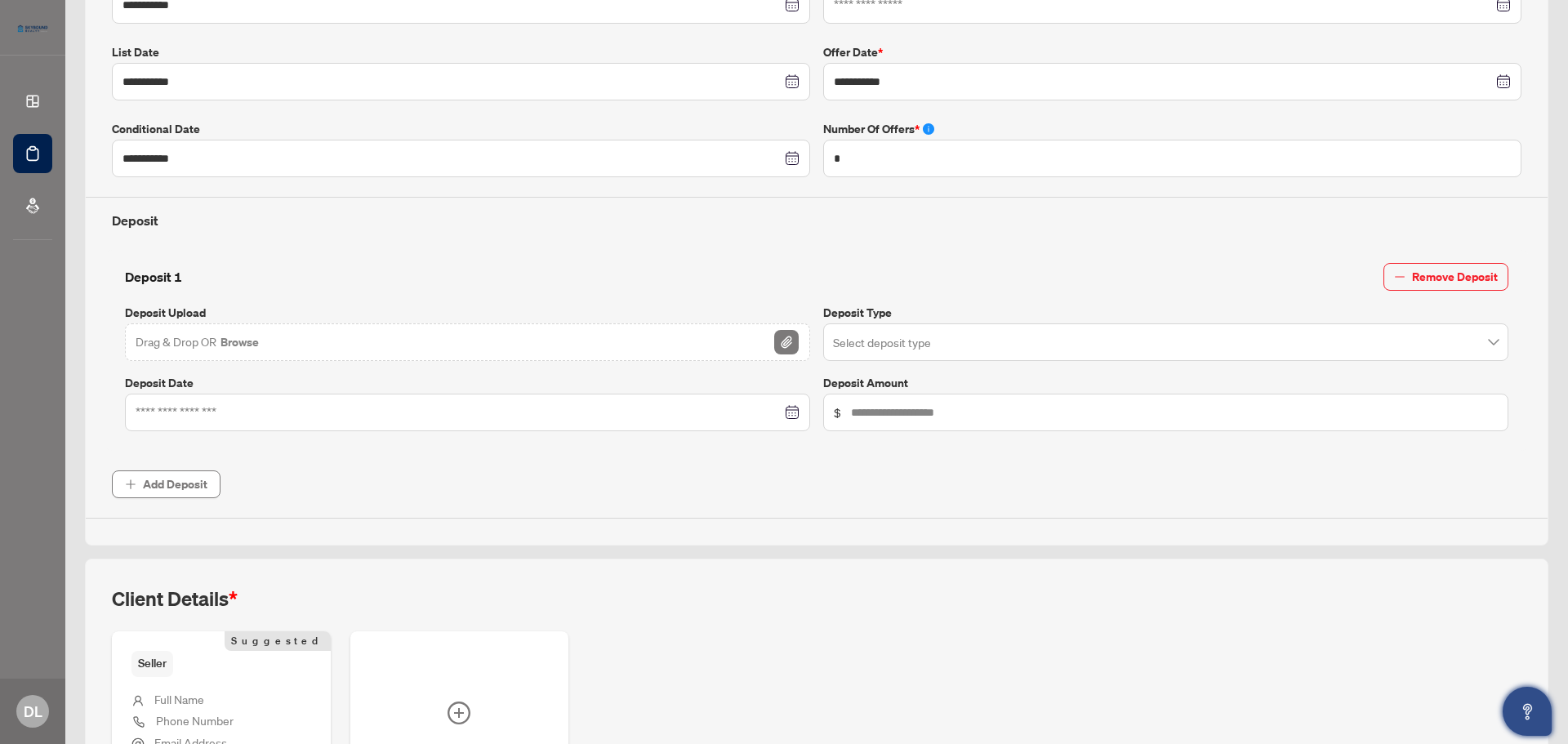
scroll to position [490, 0]
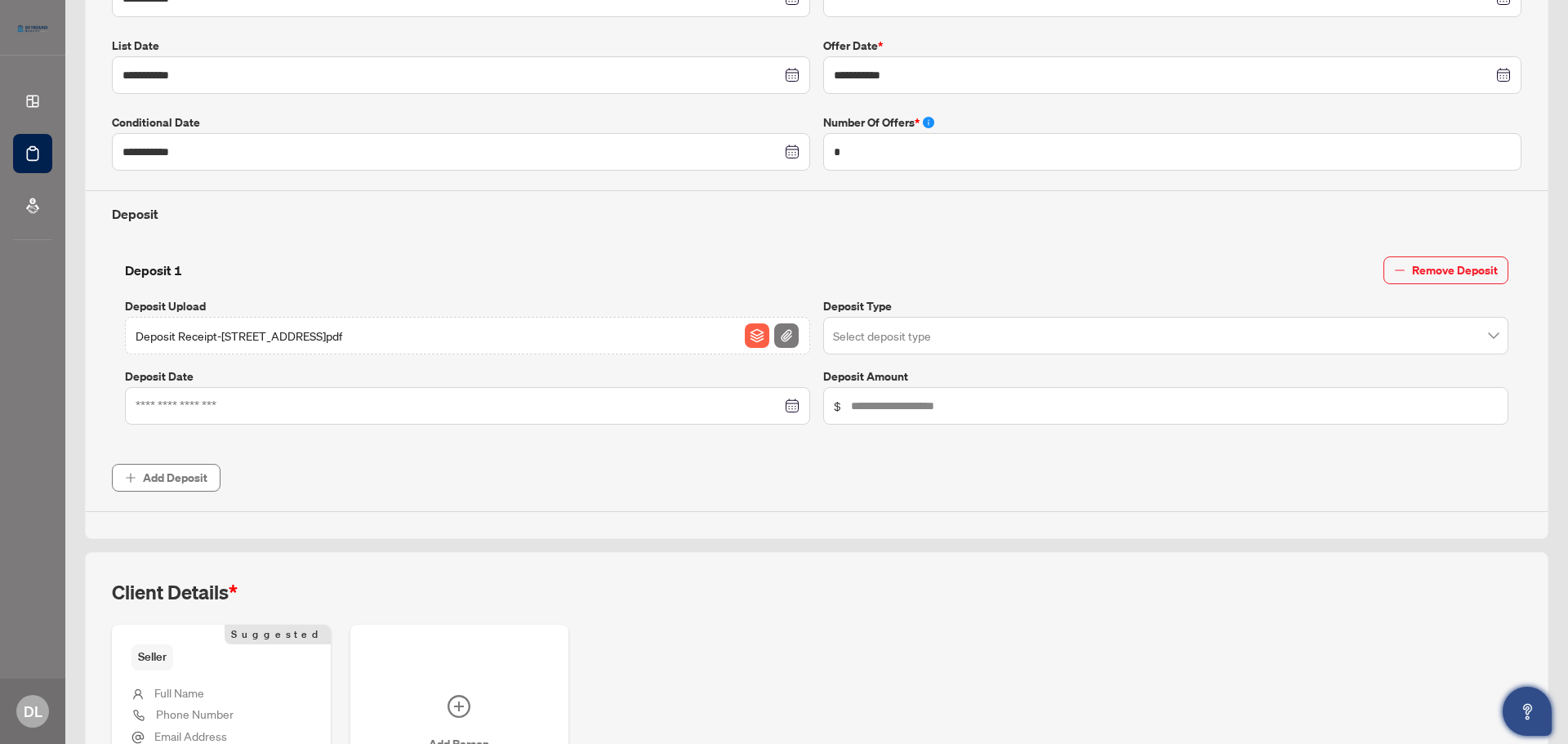
click at [785, 407] on div at bounding box center [468, 406] width 664 height 18
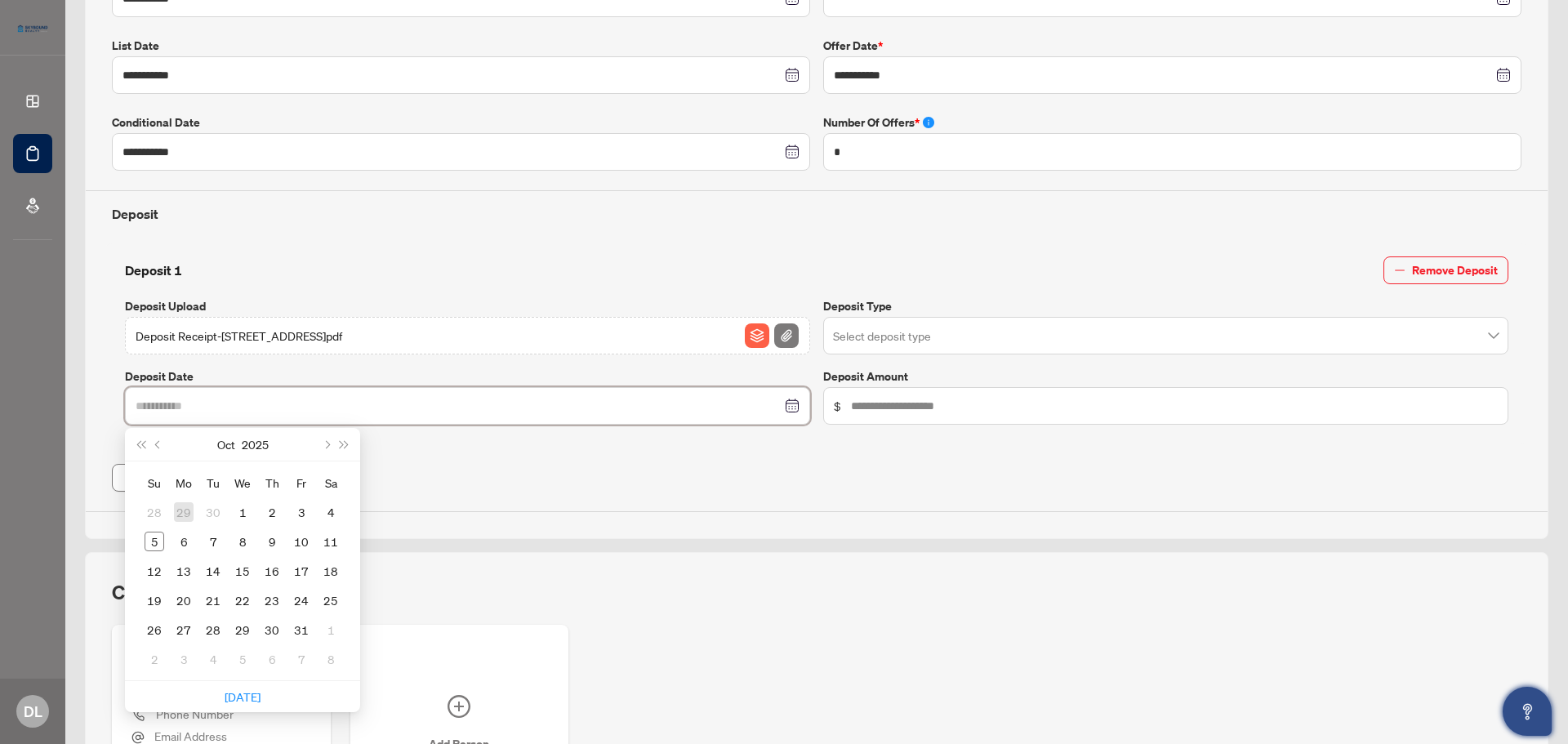
type input "**********"
click at [268, 509] on div "2" at bounding box center [271, 511] width 19 height 19
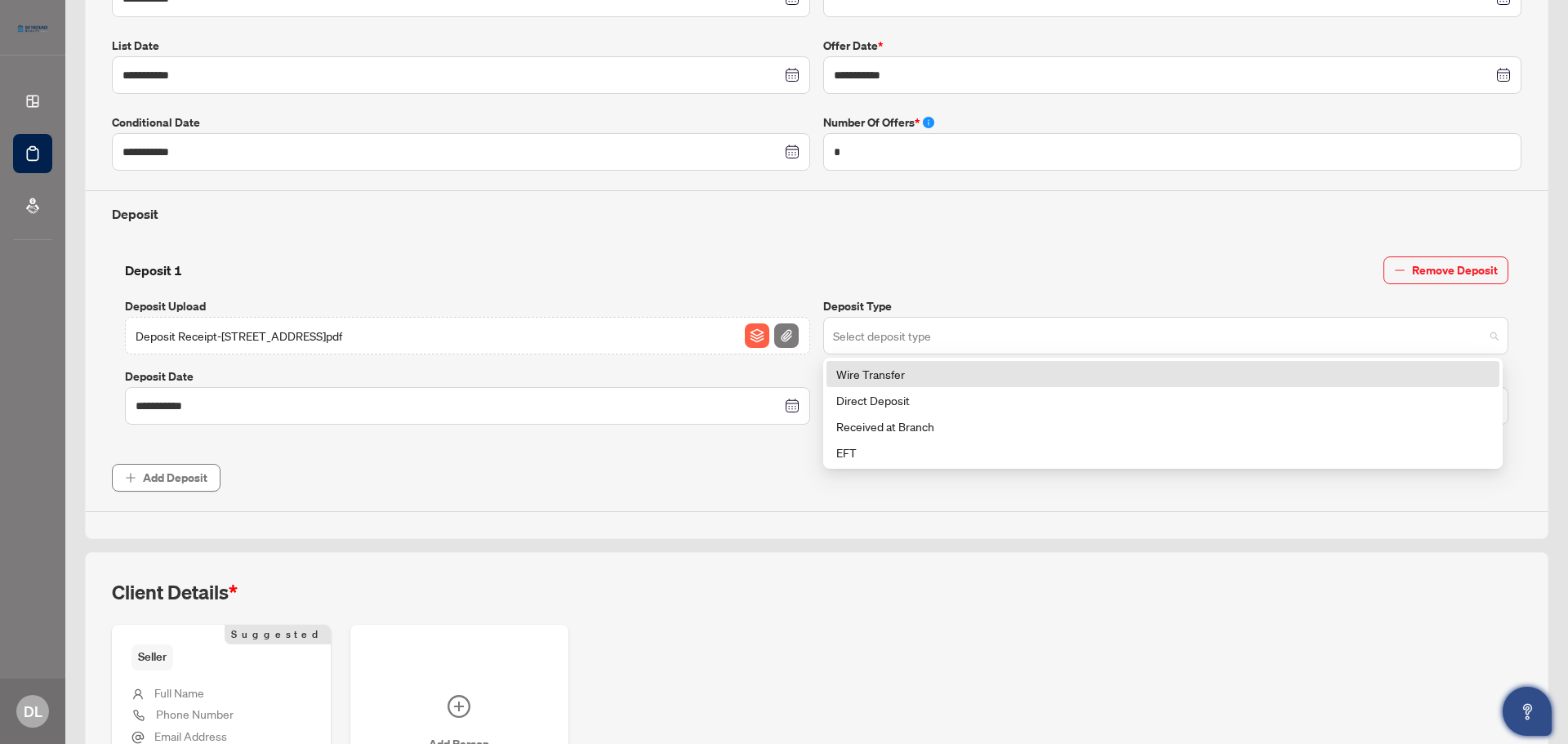
click at [1475, 330] on span at bounding box center [1166, 336] width 665 height 31
click at [1432, 377] on div "Wire Transfer" at bounding box center [1163, 374] width 653 height 18
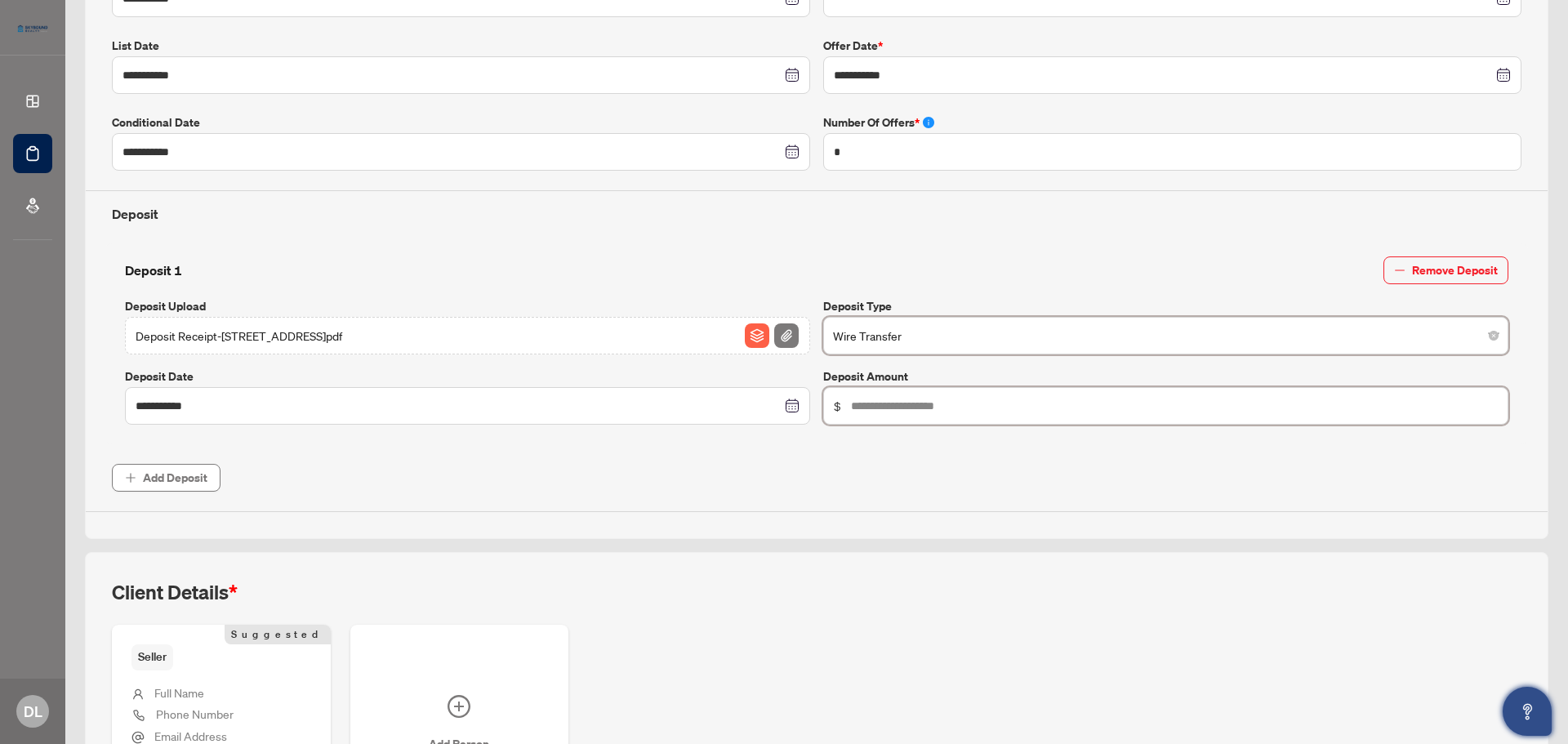
click at [1019, 404] on input "text" at bounding box center [1175, 406] width 647 height 18
type input "******"
click at [1030, 502] on div "**********" at bounding box center [816, 159] width 1423 height 706
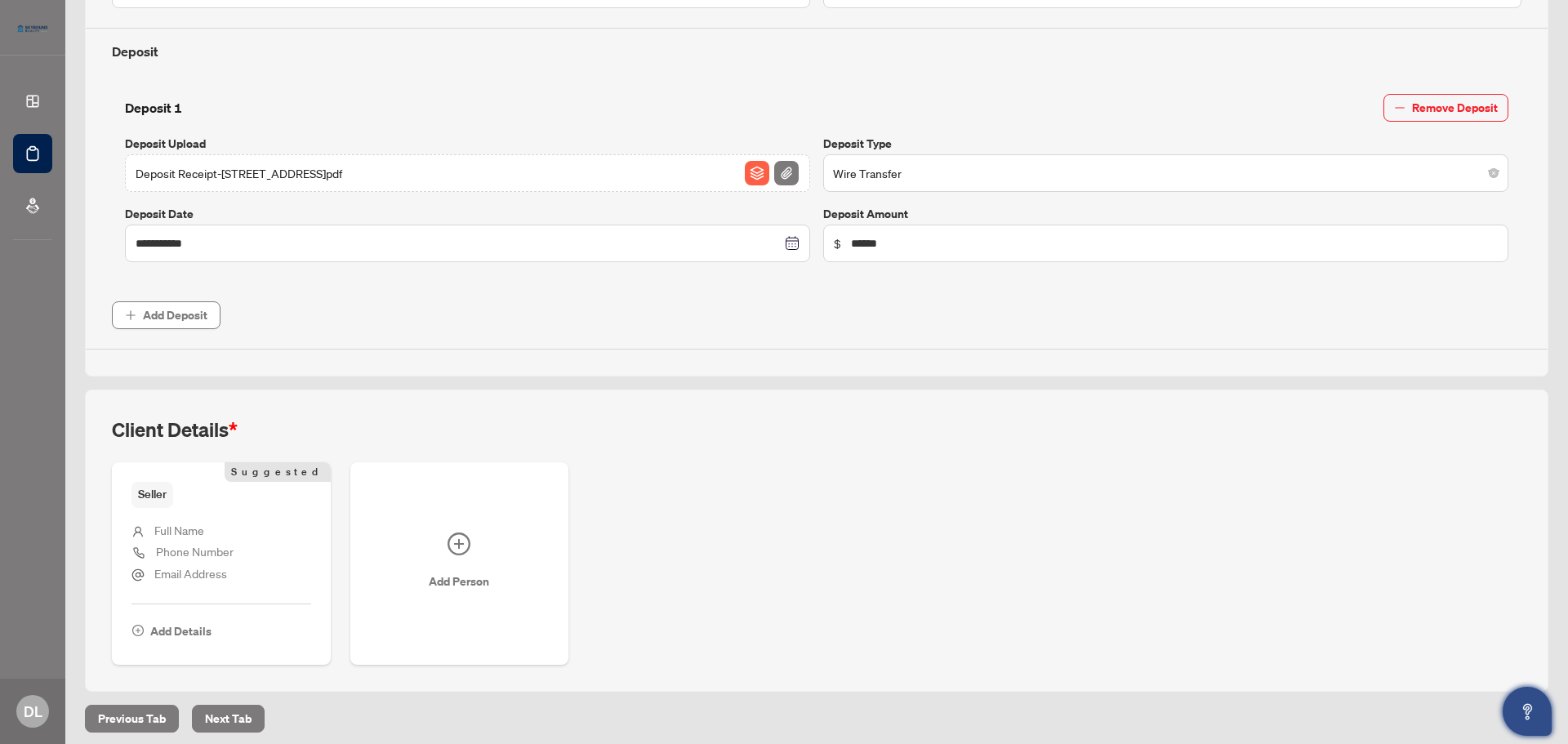
scroll to position [661, 0]
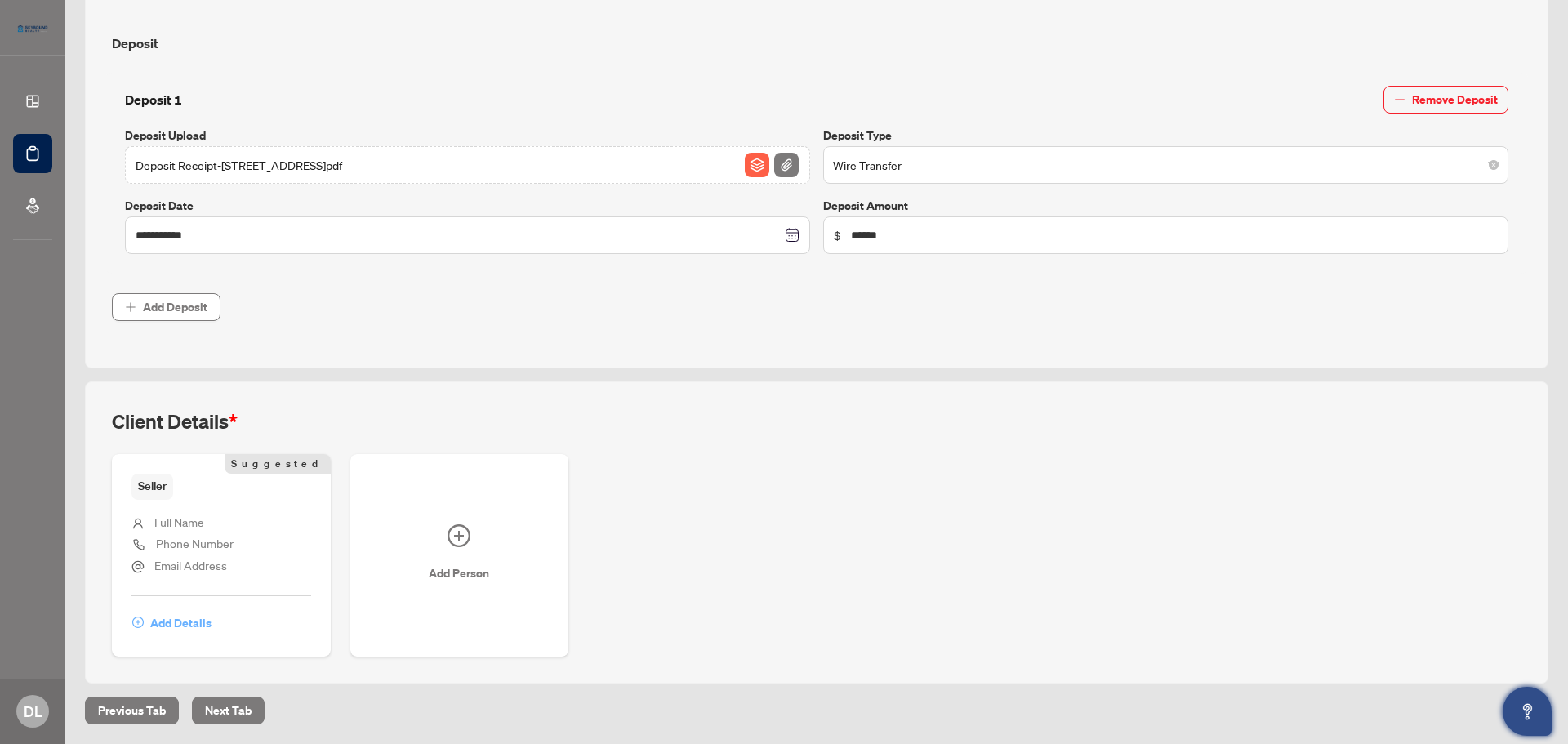
click at [156, 624] on span "Add Details" at bounding box center [181, 623] width 61 height 26
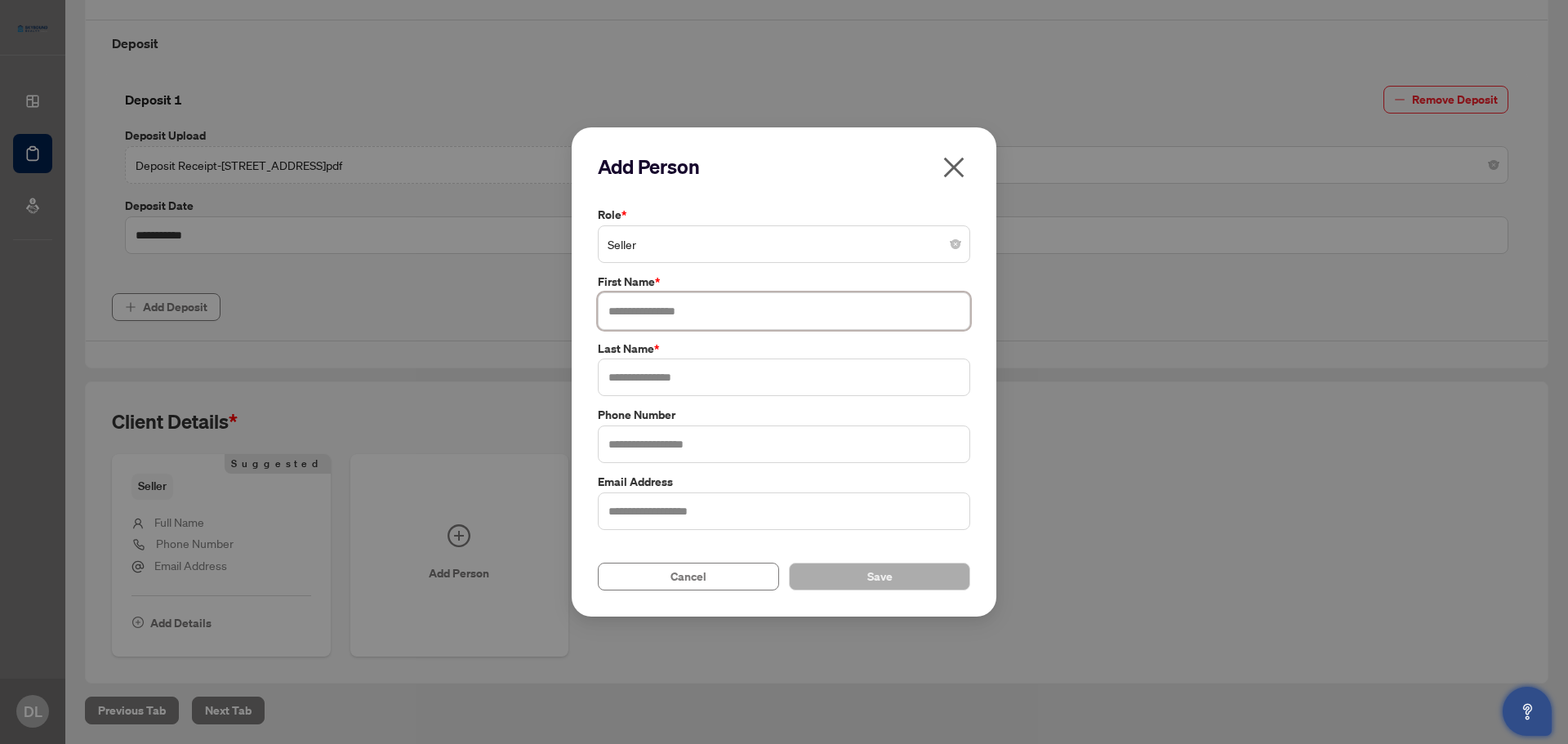
click at [703, 319] on input "text" at bounding box center [784, 310] width 372 height 37
type input "********"
type input "******"
click at [886, 571] on span "Save" at bounding box center [880, 577] width 26 height 26
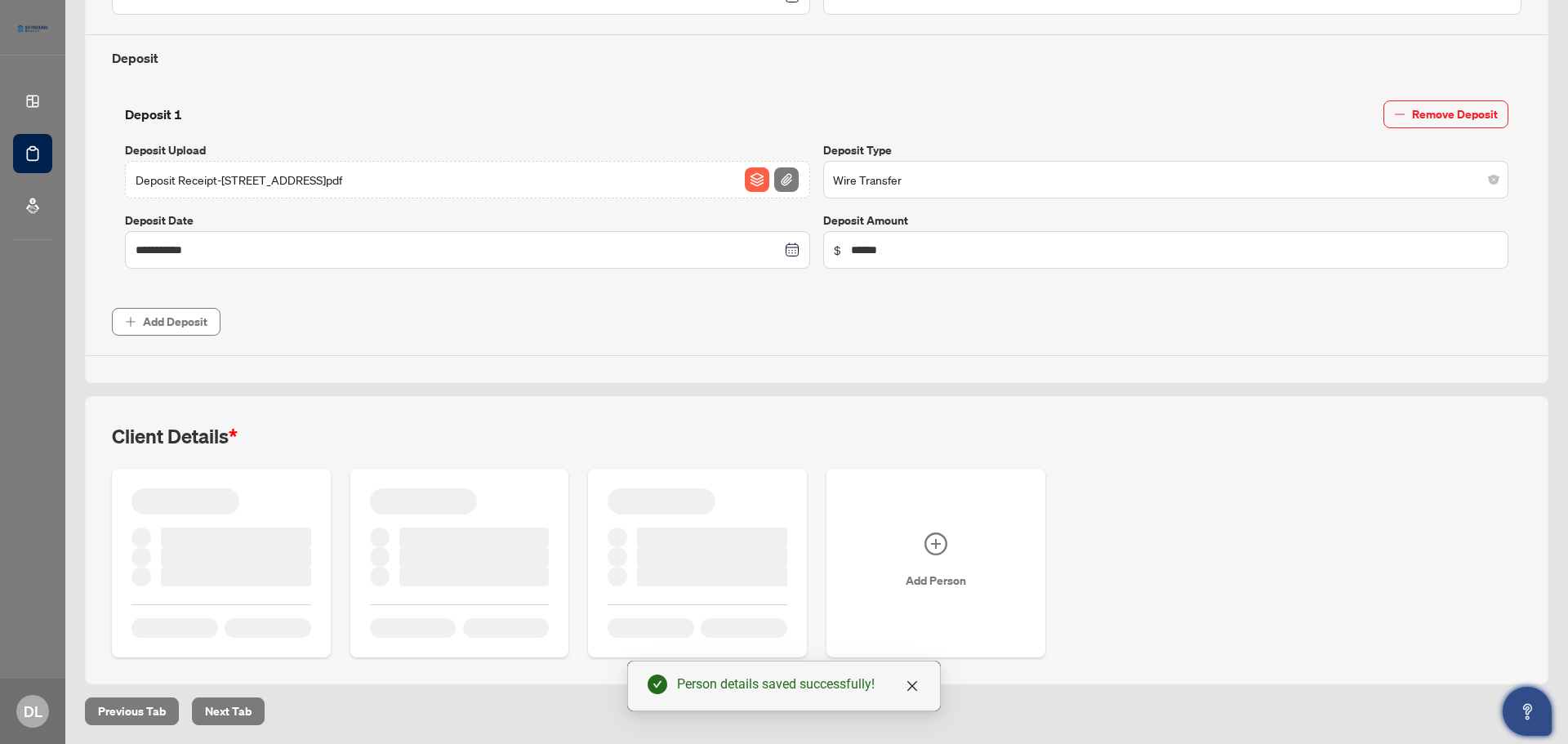
scroll to position [638, 0]
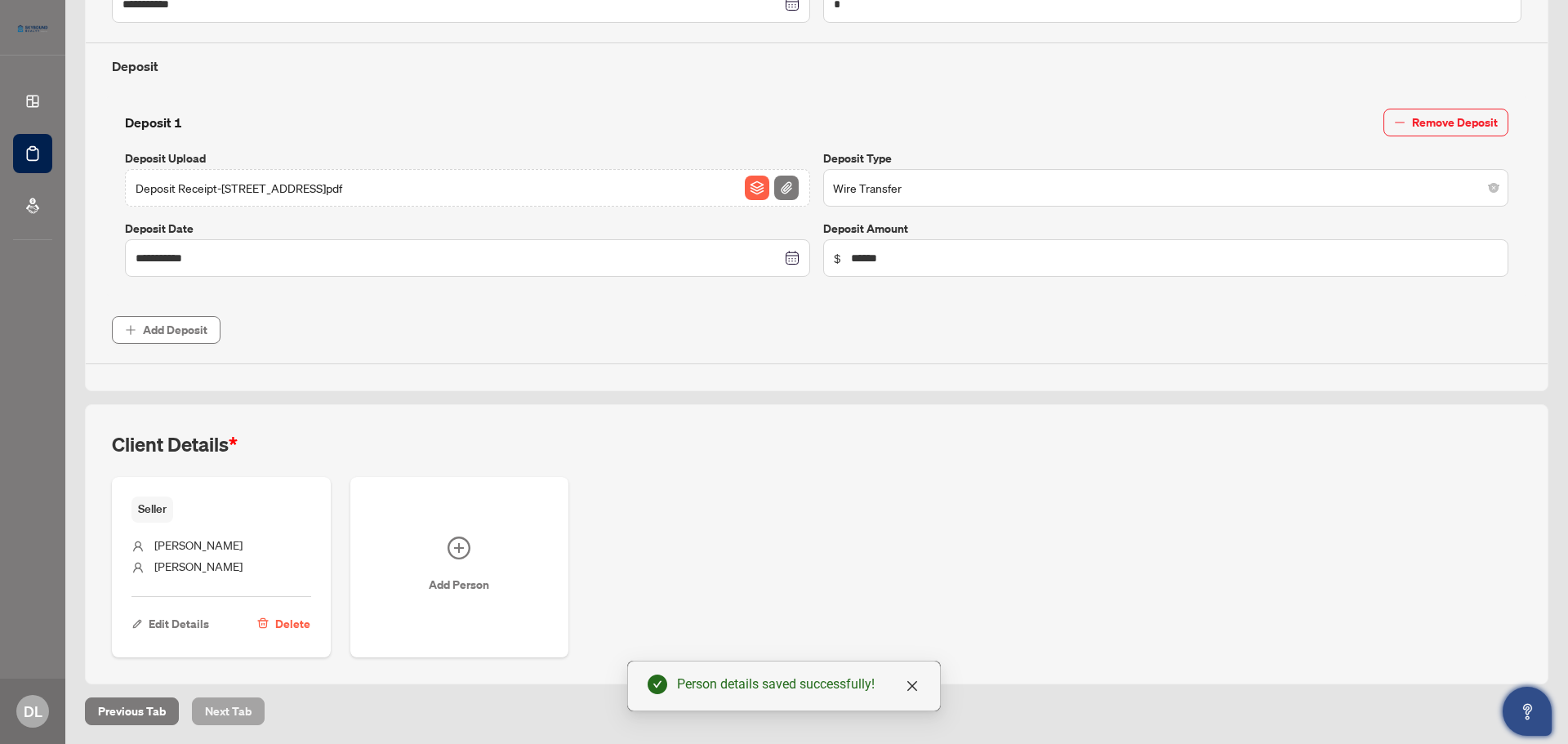
click at [234, 709] on span "Next Tab" at bounding box center [228, 711] width 47 height 26
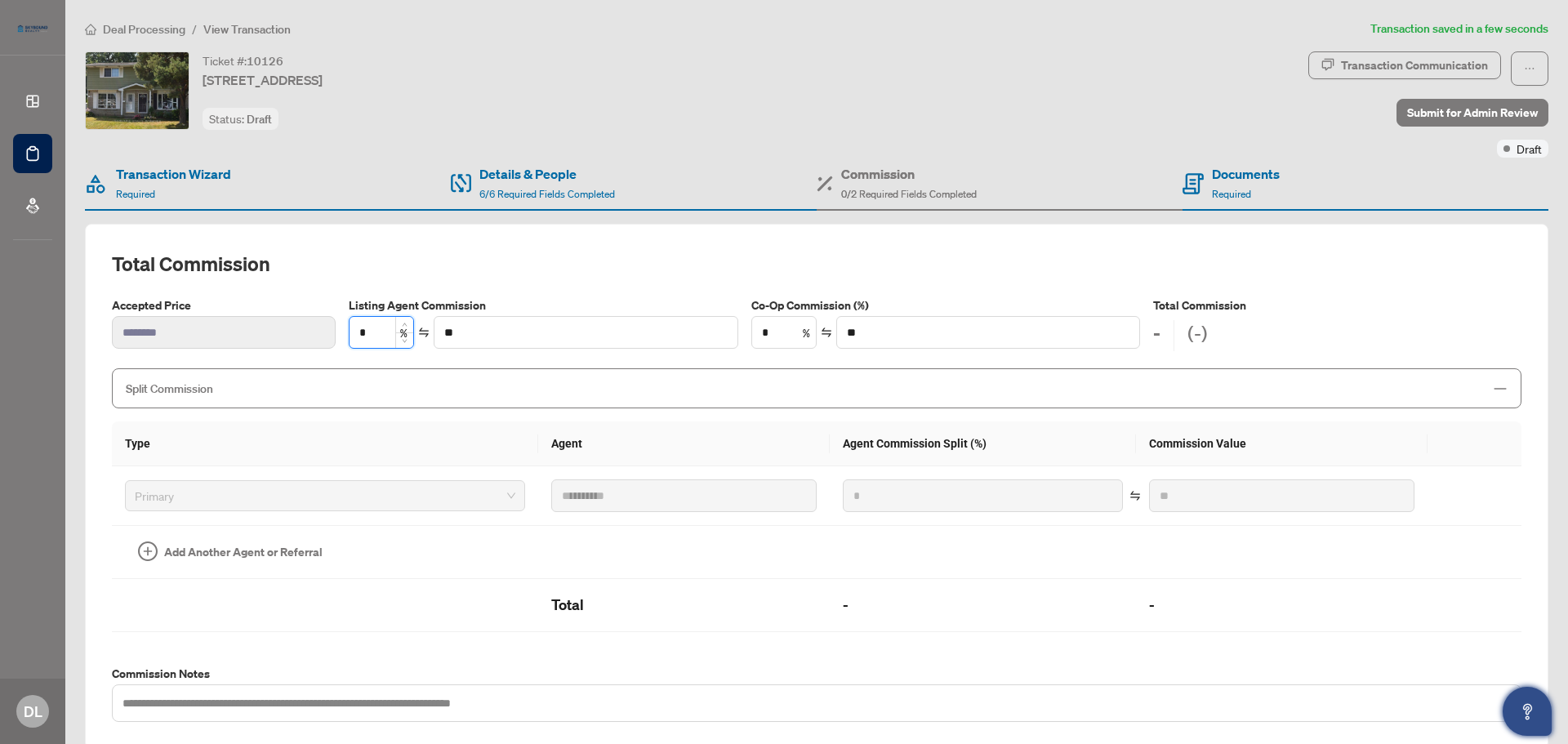
drag, startPoint x: 385, startPoint y: 330, endPoint x: 351, endPoint y: 329, distance: 34.0
click at [351, 329] on input "*" at bounding box center [382, 332] width 64 height 31
type input "*"
type input "*******"
type input "*"
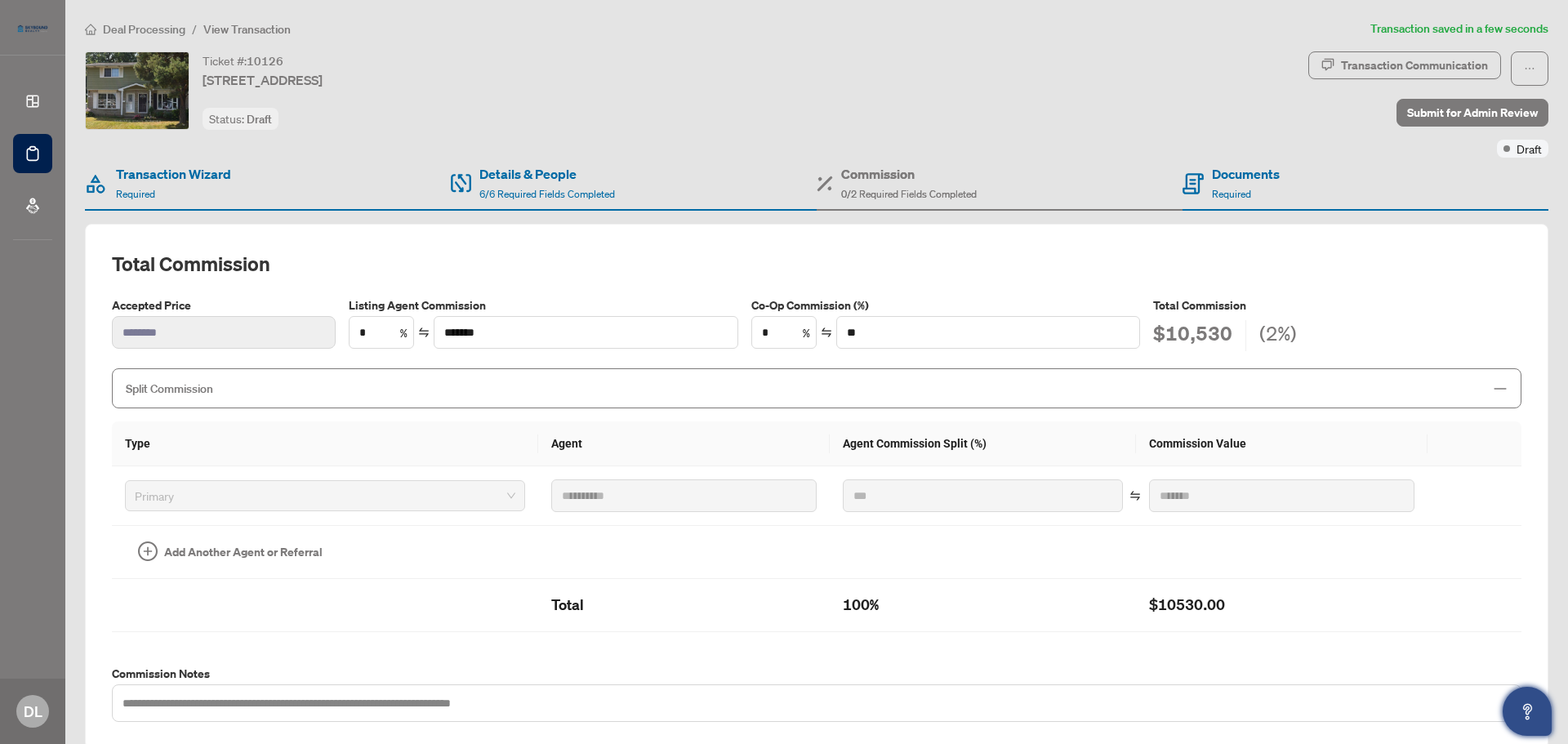
type input "***"
type input "*******"
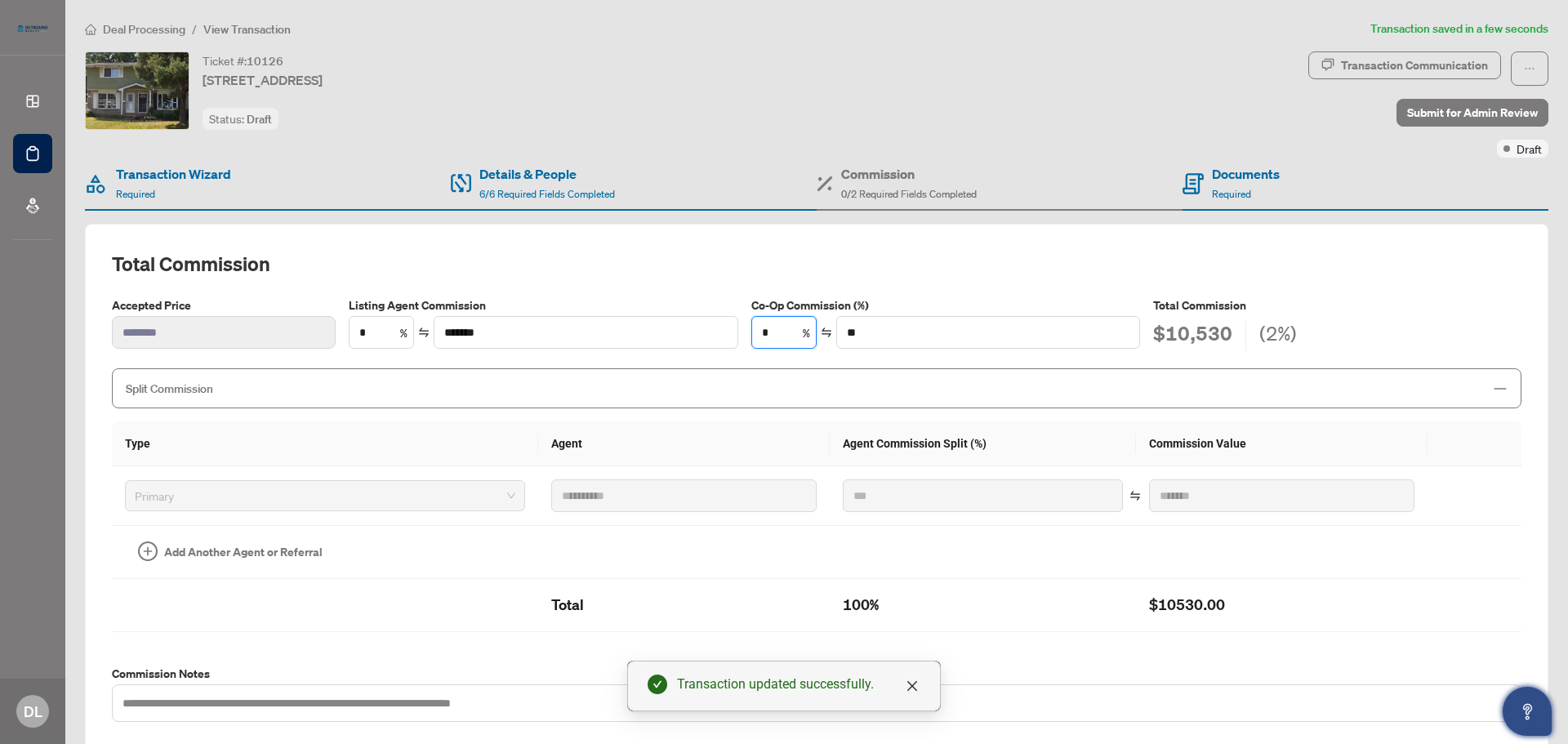
drag, startPoint x: 779, startPoint y: 328, endPoint x: 749, endPoint y: 328, distance: 30.0
click at [749, 328] on div "Co-Op Commission (%) * % **" at bounding box center [946, 324] width 402 height 55
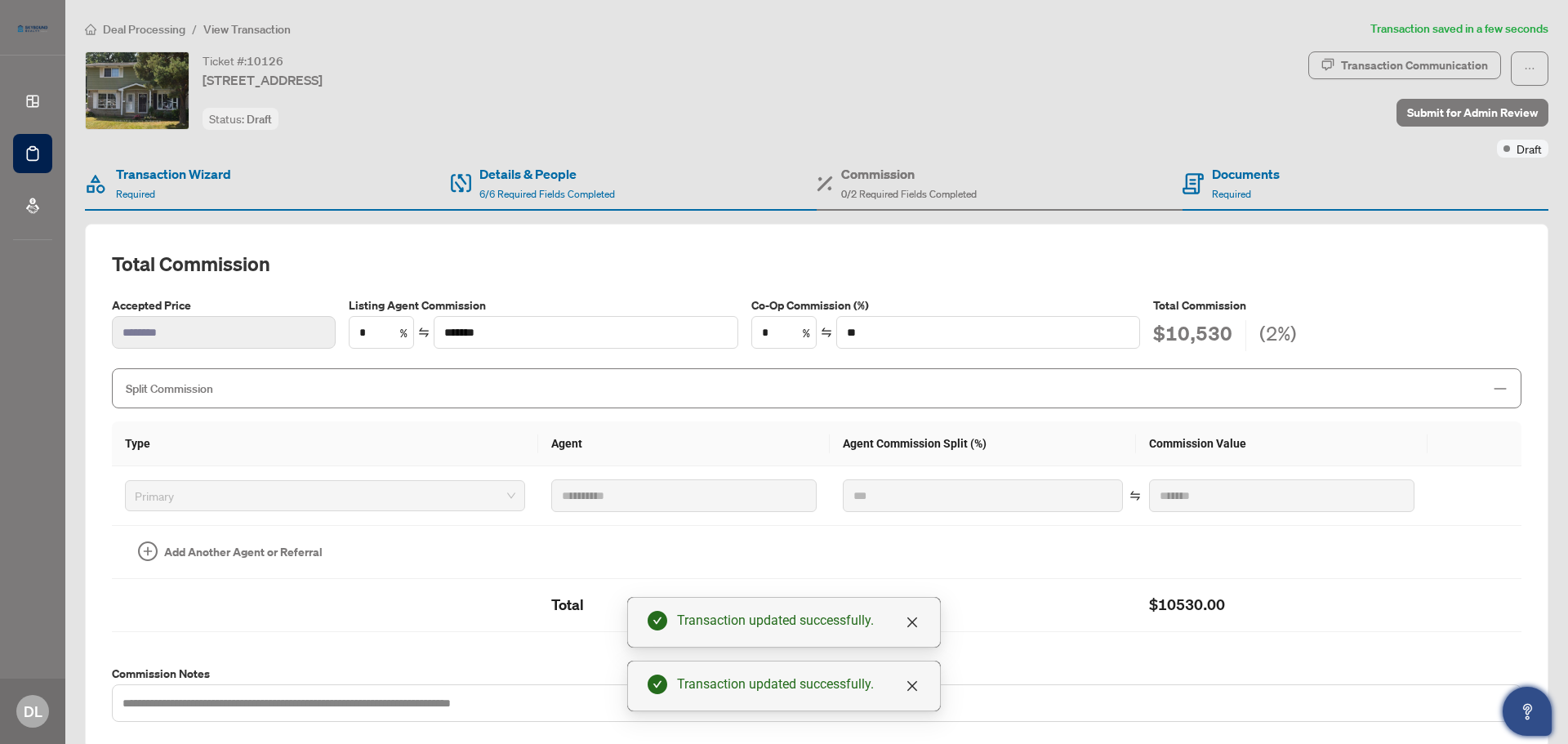
click at [747, 320] on div "Co-Op Commission (%) * % **" at bounding box center [946, 324] width 402 height 55
drag, startPoint x: 774, startPoint y: 334, endPoint x: 750, endPoint y: 330, distance: 24.3
click at [750, 330] on div "Co-Op Commission (%) * % **" at bounding box center [946, 324] width 402 height 55
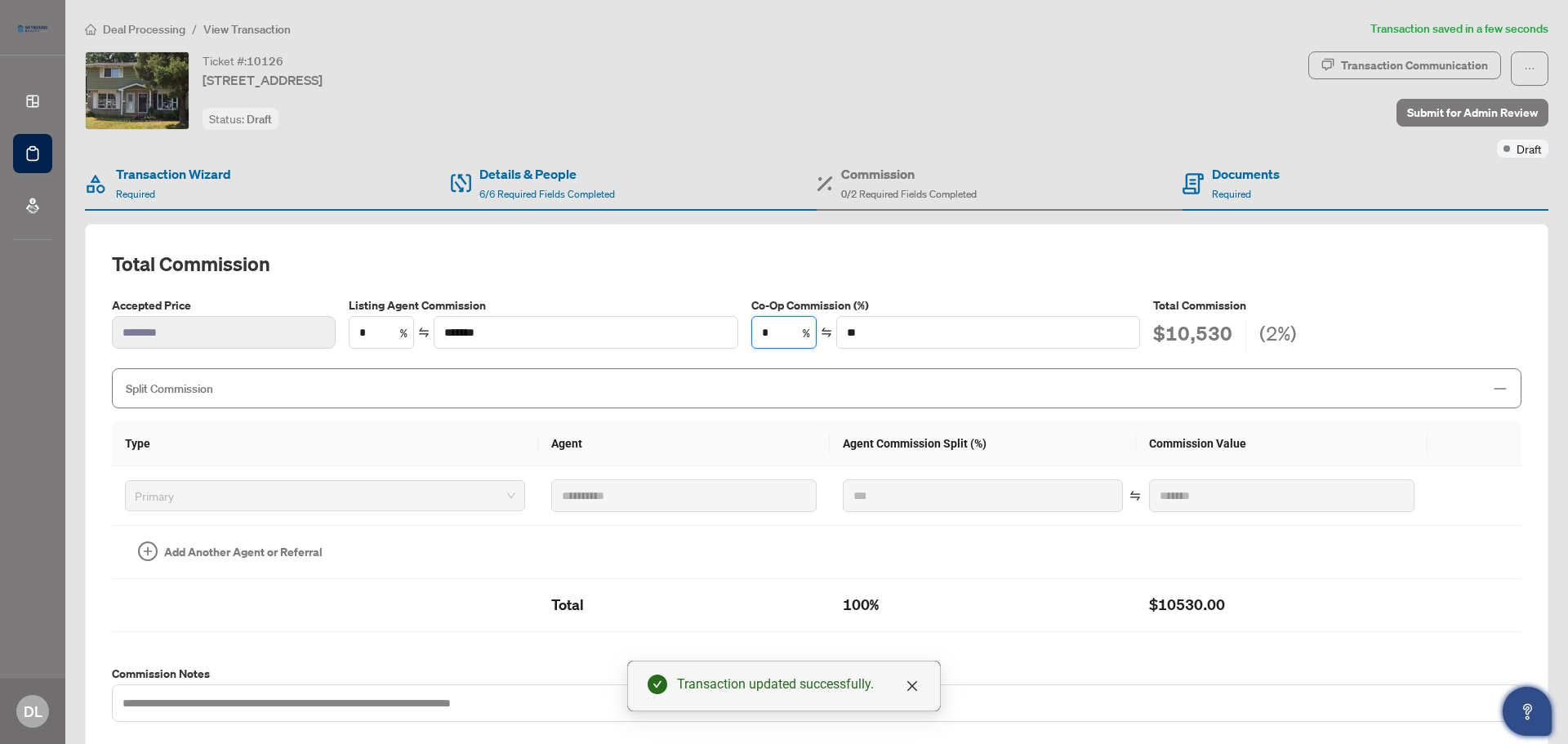
type input "*"
type input "*******"
type input "*"
click at [874, 251] on h2 "Total Commission" at bounding box center [817, 264] width 1410 height 26
click at [1334, 391] on span "Split Commission" at bounding box center [804, 388] width 1357 height 19
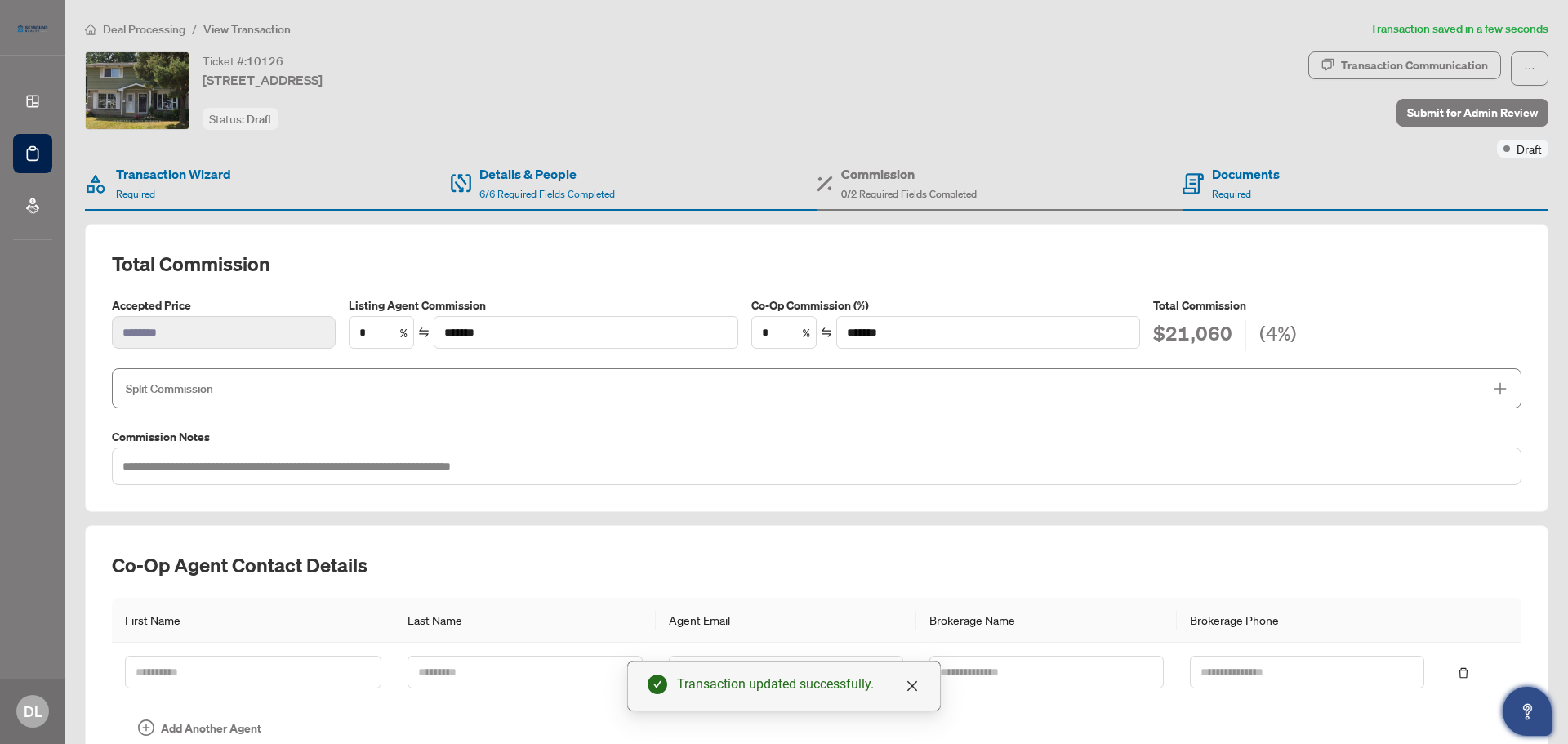
click at [1334, 391] on span "Split Commission" at bounding box center [804, 388] width 1357 height 19
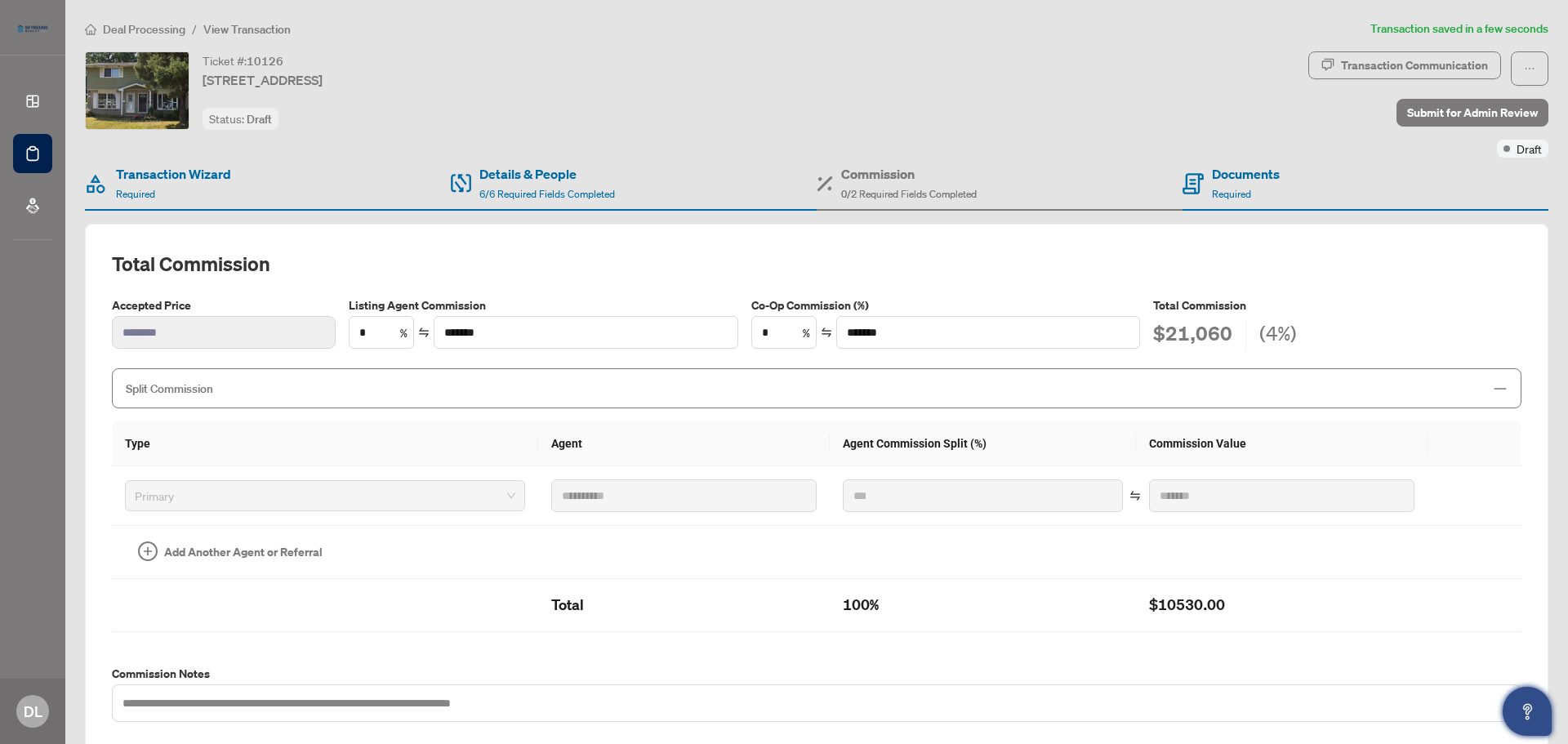
click at [1334, 391] on span "Split Commission" at bounding box center [804, 388] width 1357 height 19
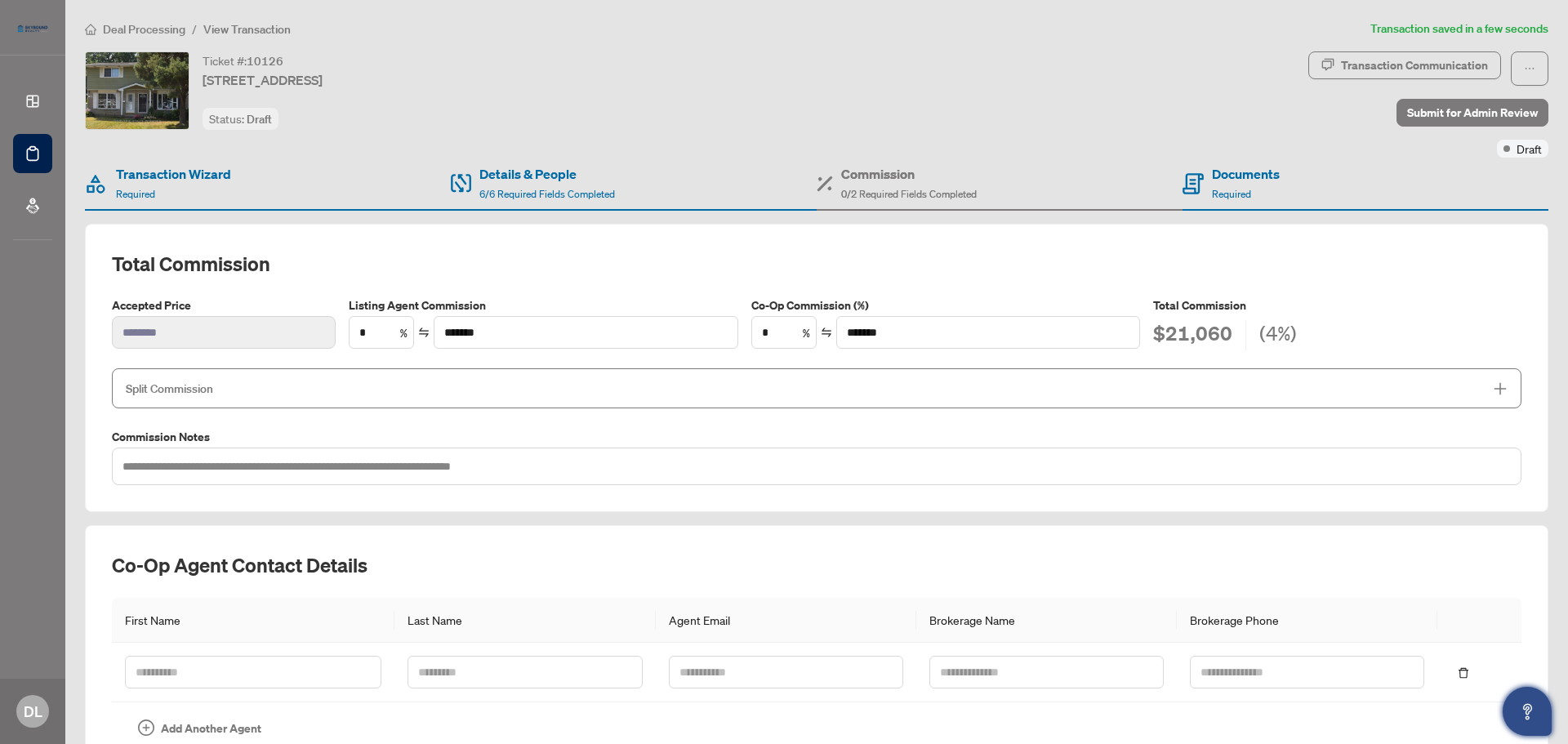
click at [1334, 391] on span "Split Commission" at bounding box center [804, 388] width 1357 height 19
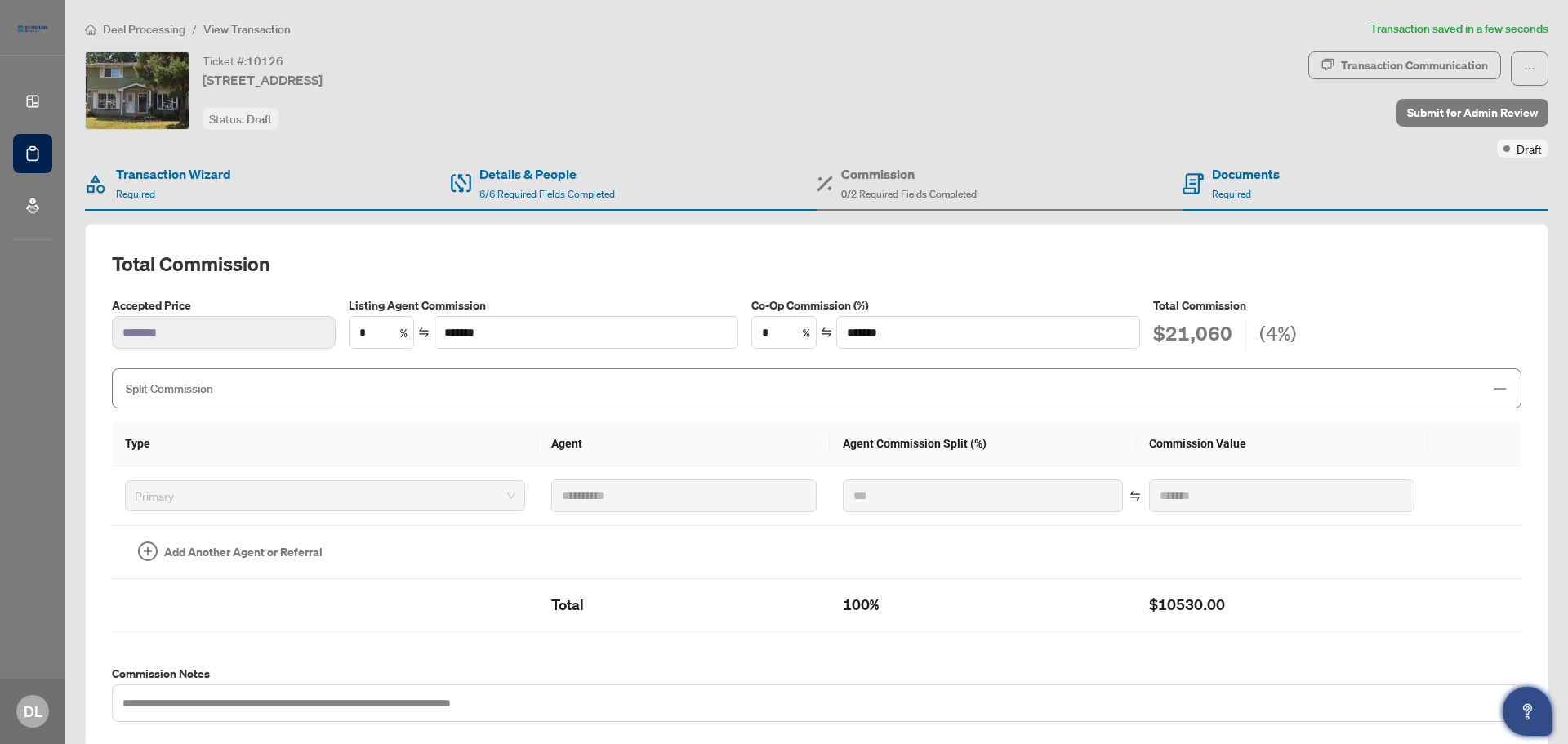
click at [1334, 391] on span "Split Commission" at bounding box center [804, 388] width 1357 height 19
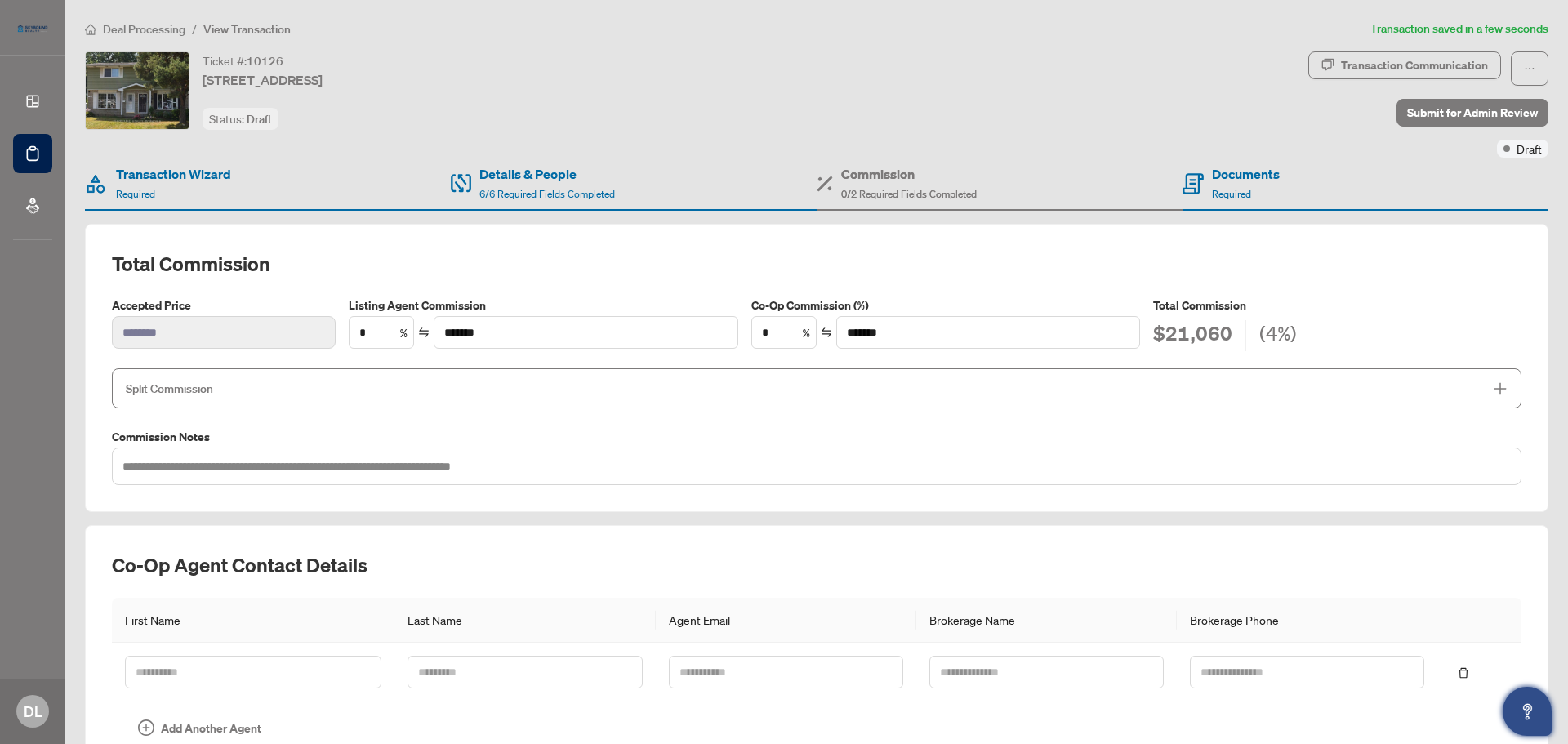
scroll to position [99, 0]
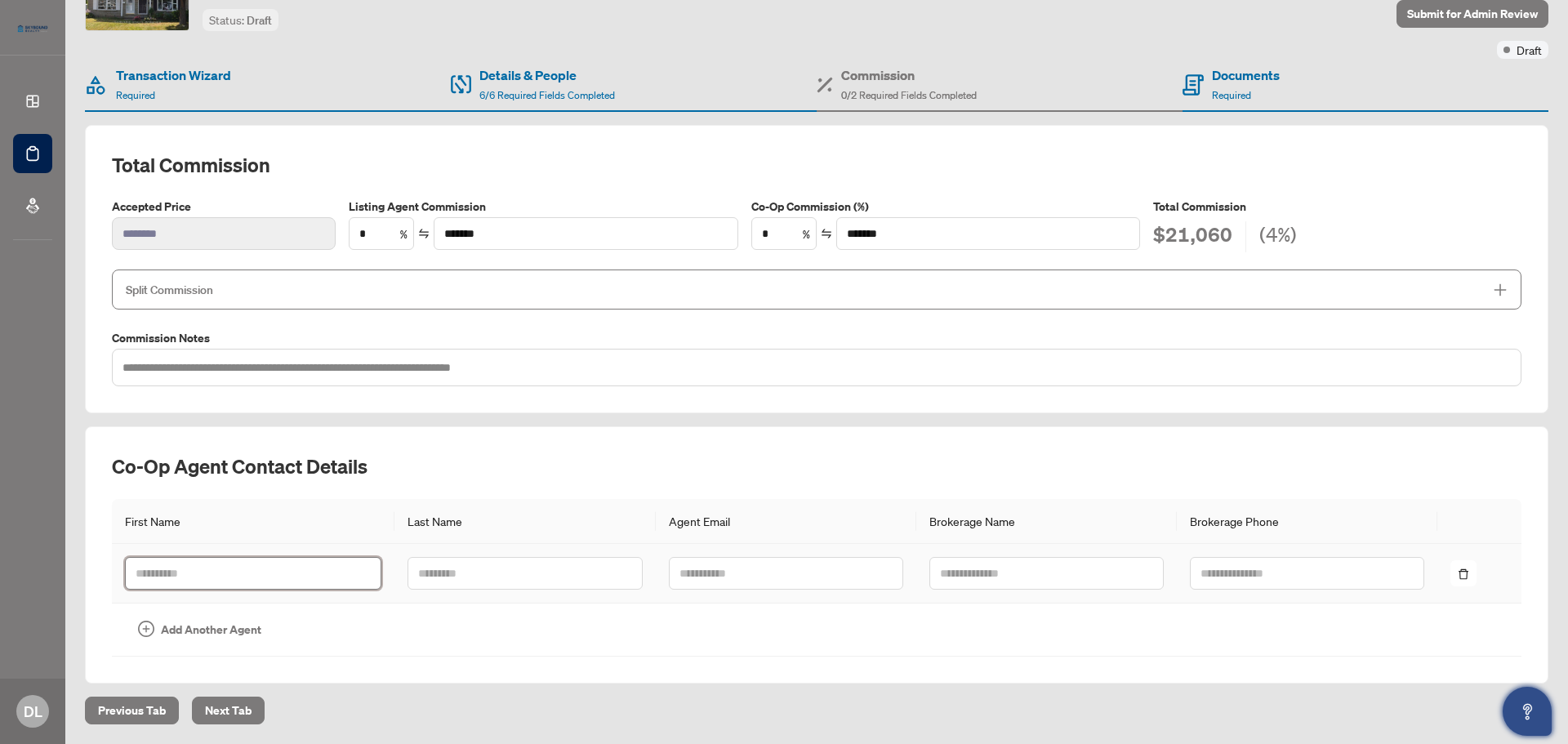
click at [239, 573] on input "text" at bounding box center [253, 573] width 256 height 33
click at [141, 573] on input "******" at bounding box center [253, 573] width 256 height 33
type input "******"
click at [503, 577] on input "text" at bounding box center [525, 573] width 235 height 33
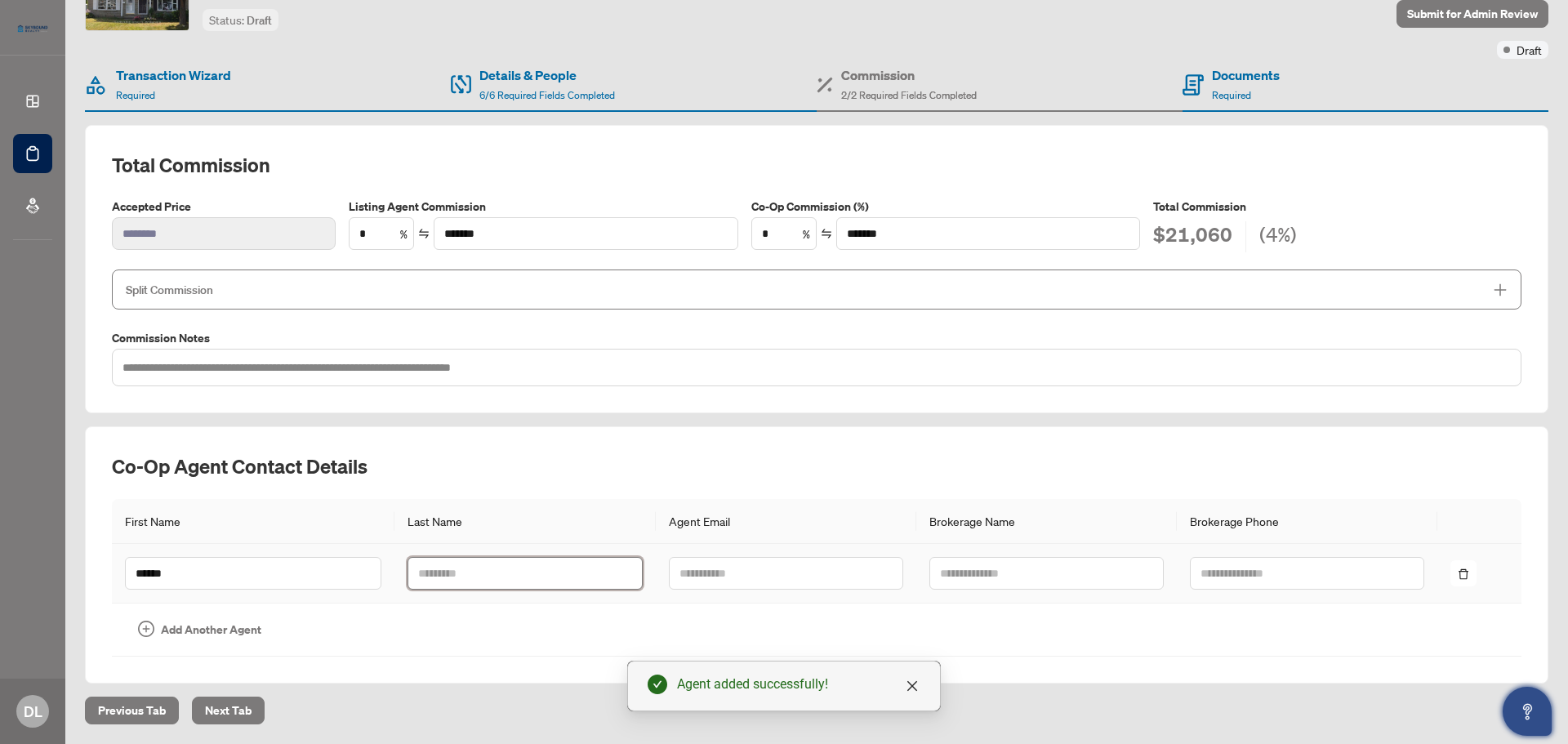
click at [509, 571] on input "text" at bounding box center [525, 573] width 235 height 33
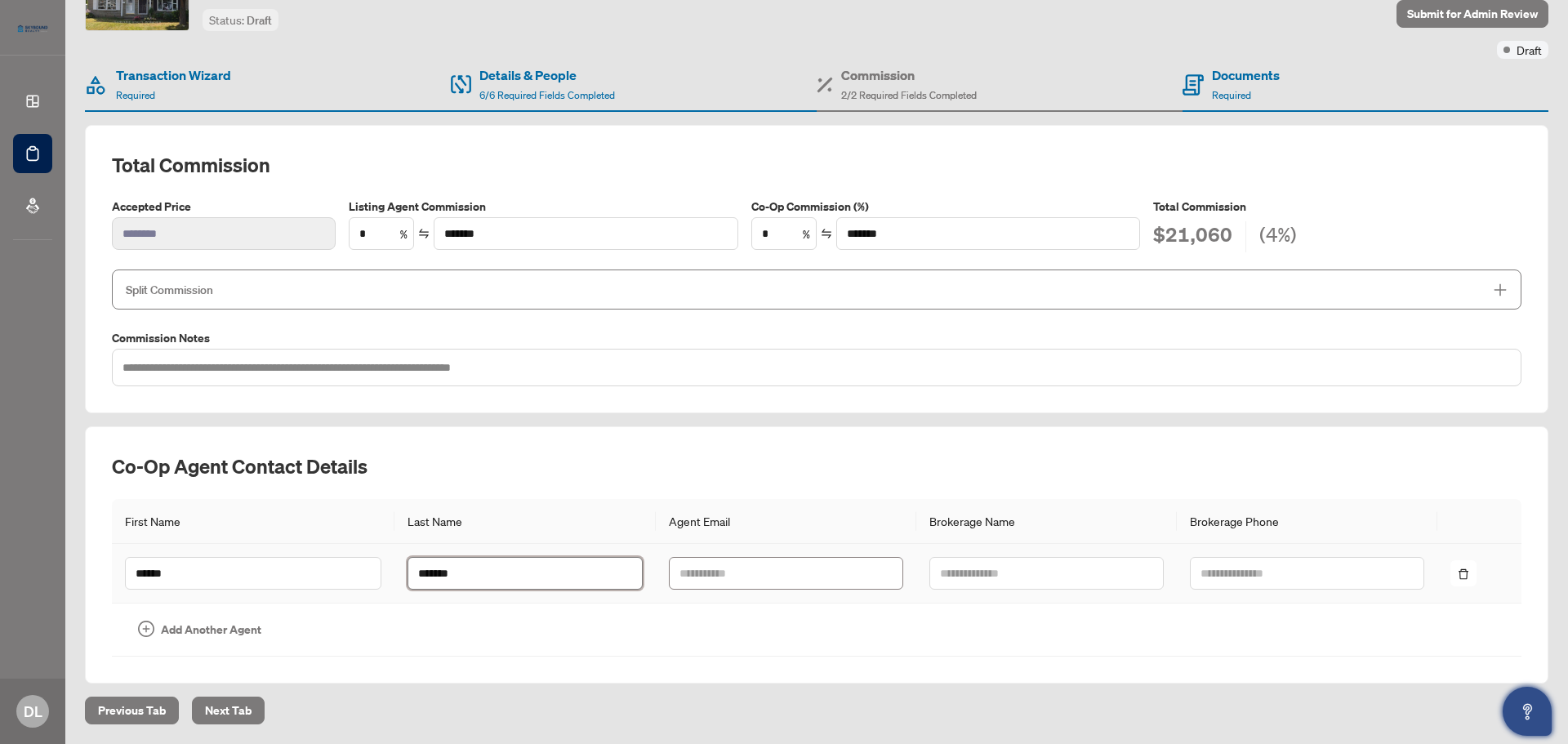
type input "*******"
click at [804, 571] on input "text" at bounding box center [786, 573] width 235 height 33
paste input "**********"
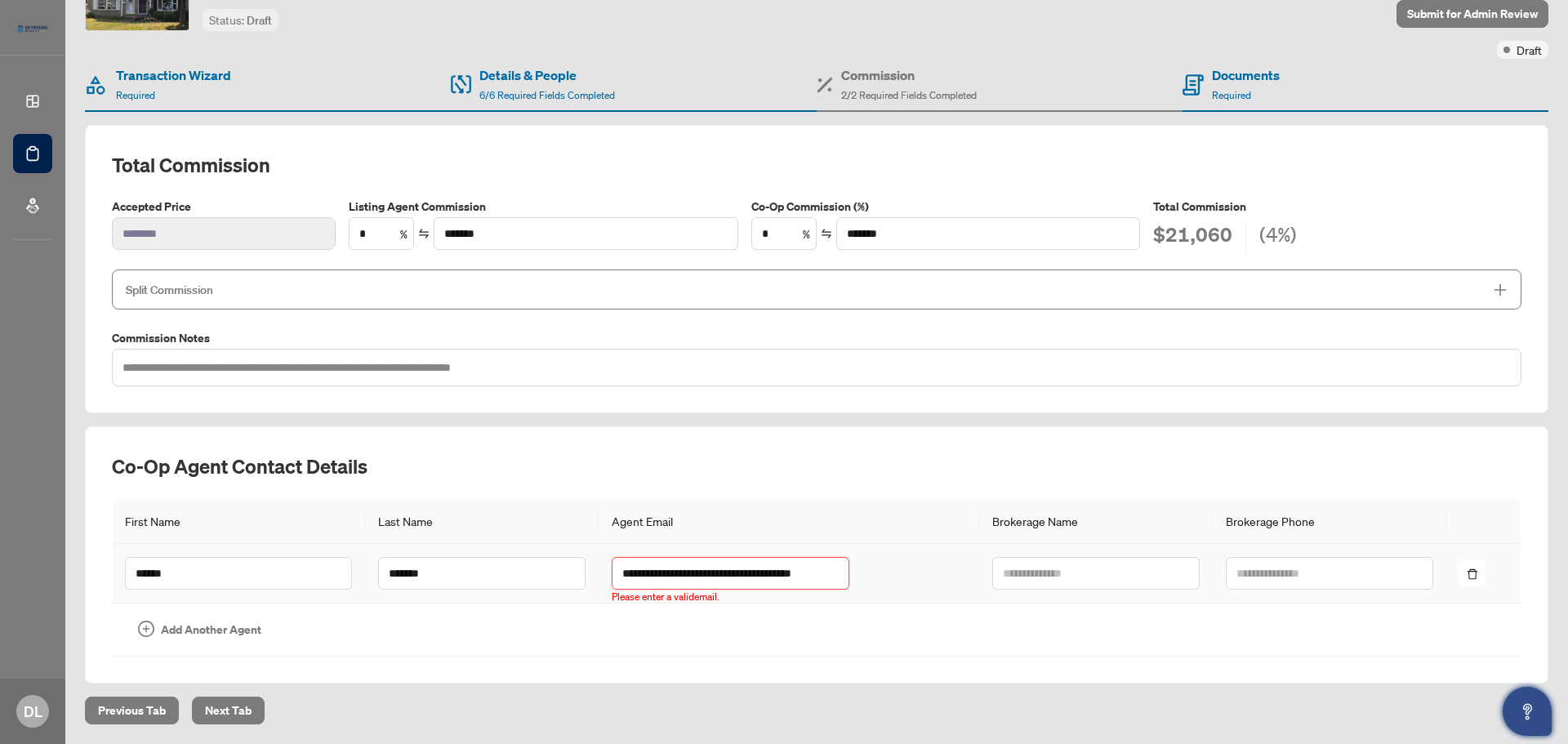
scroll to position [0, 0]
drag, startPoint x: 729, startPoint y: 575, endPoint x: 628, endPoint y: 580, distance: 101.1
click at [628, 580] on tr "**********" at bounding box center [817, 573] width 1410 height 59
drag, startPoint x: 804, startPoint y: 572, endPoint x: 912, endPoint y: 571, distance: 108.0
click at [912, 571] on tr "**********" at bounding box center [817, 573] width 1410 height 59
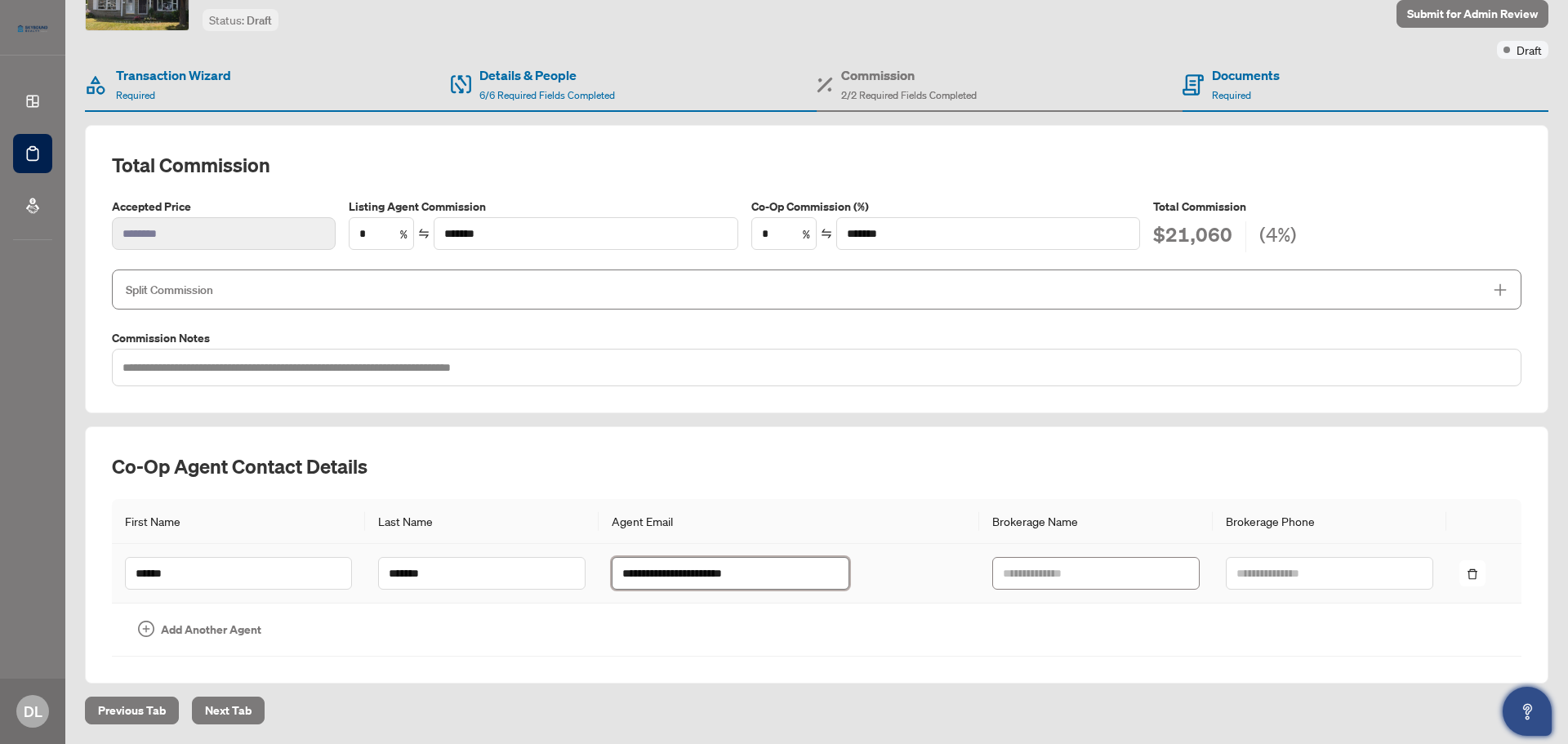
type input "**********"
click at [1020, 583] on input "text" at bounding box center [1095, 573] width 207 height 33
click at [992, 571] on input "text" at bounding box center [1095, 573] width 207 height 33
type input "**********"
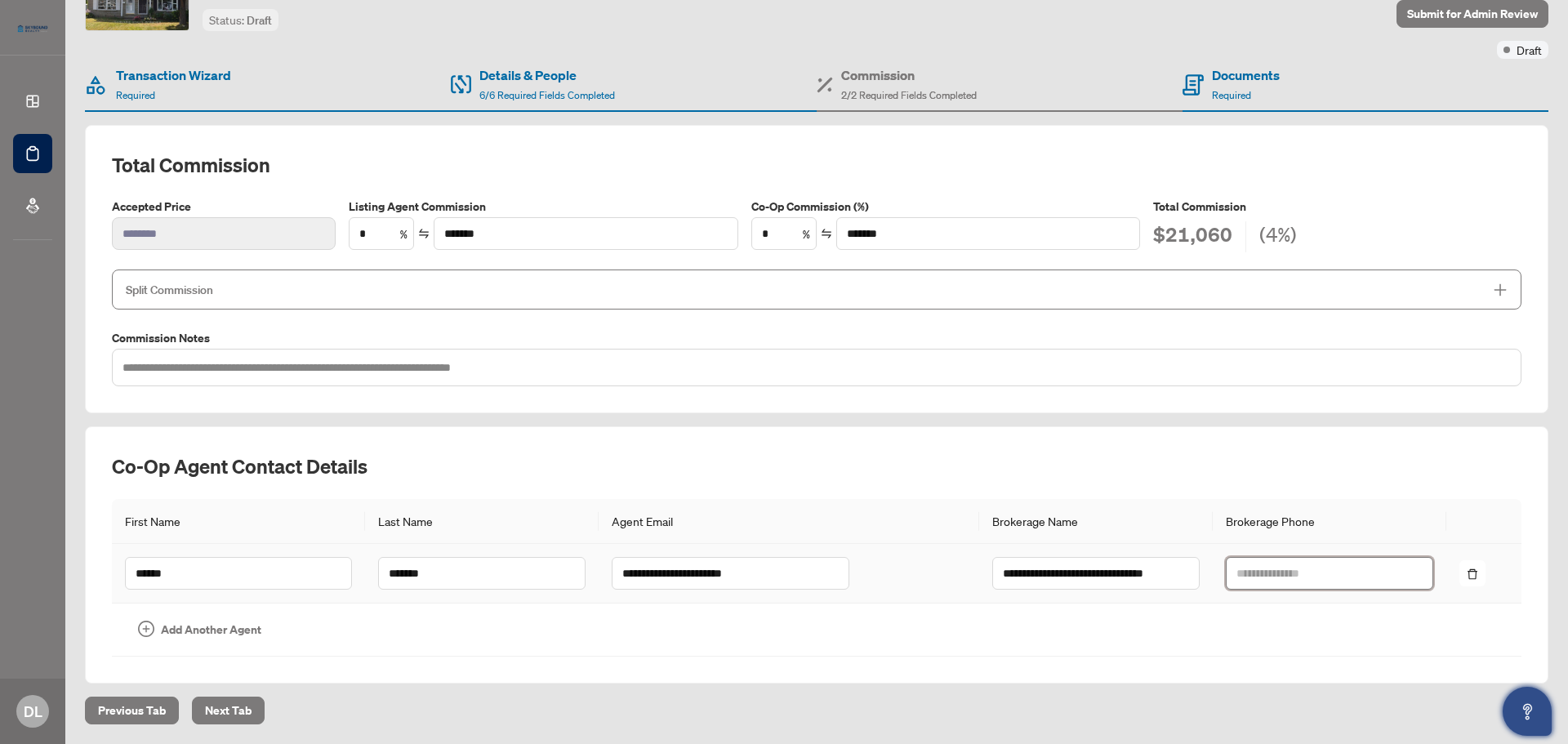
click at [1310, 571] on input "text" at bounding box center [1329, 573] width 207 height 33
click at [1226, 573] on input "text" at bounding box center [1329, 573] width 207 height 33
drag, startPoint x: 1300, startPoint y: 573, endPoint x: 1149, endPoint y: 575, distance: 151.0
click at [1149, 575] on tr "**********" at bounding box center [817, 573] width 1410 height 59
type input "**********"
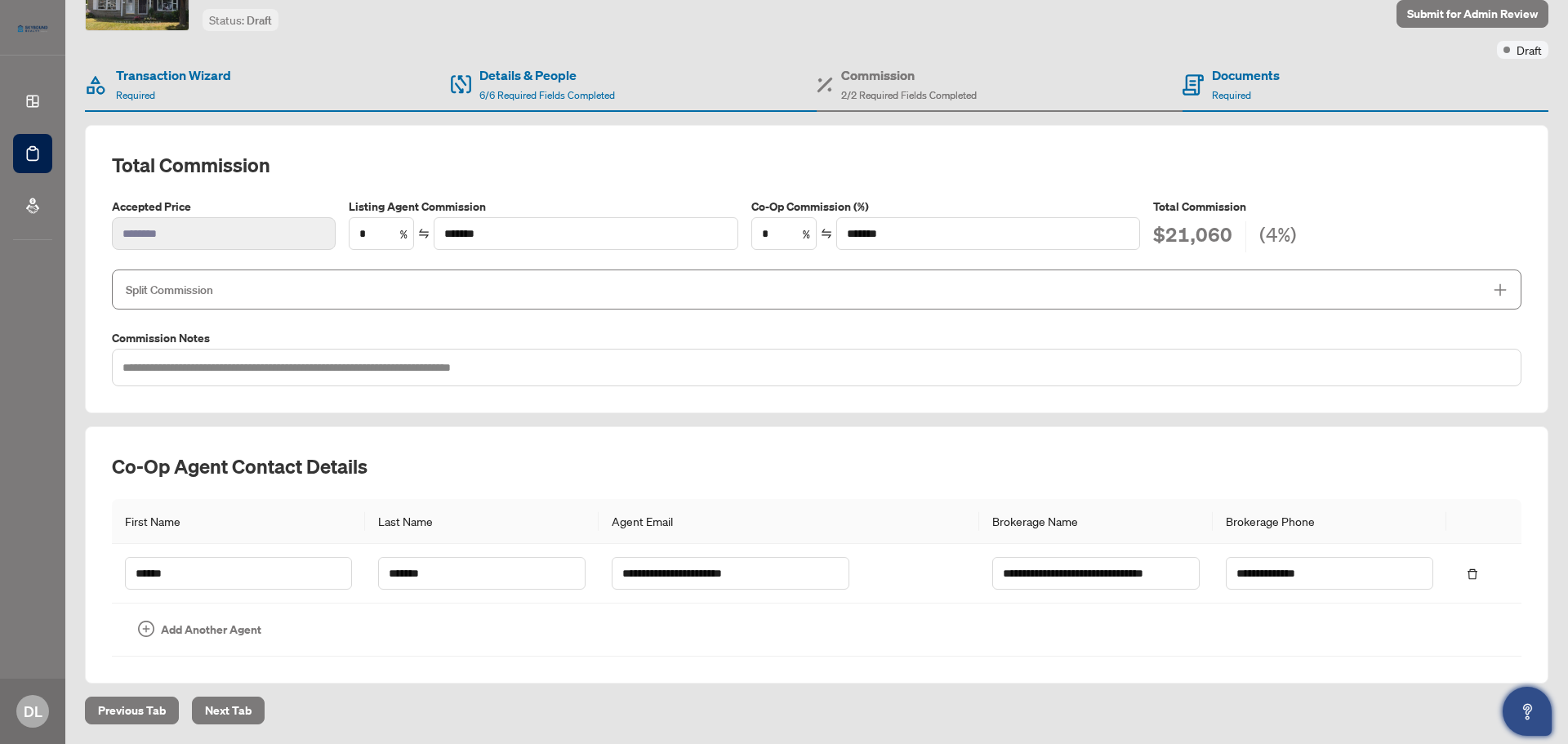
click at [1364, 509] on th "Brokerage Phone" at bounding box center [1330, 521] width 234 height 45
click at [992, 578] on input "**********" at bounding box center [1095, 573] width 207 height 33
type input "**********"
click at [229, 714] on span "Next Tab" at bounding box center [228, 710] width 47 height 26
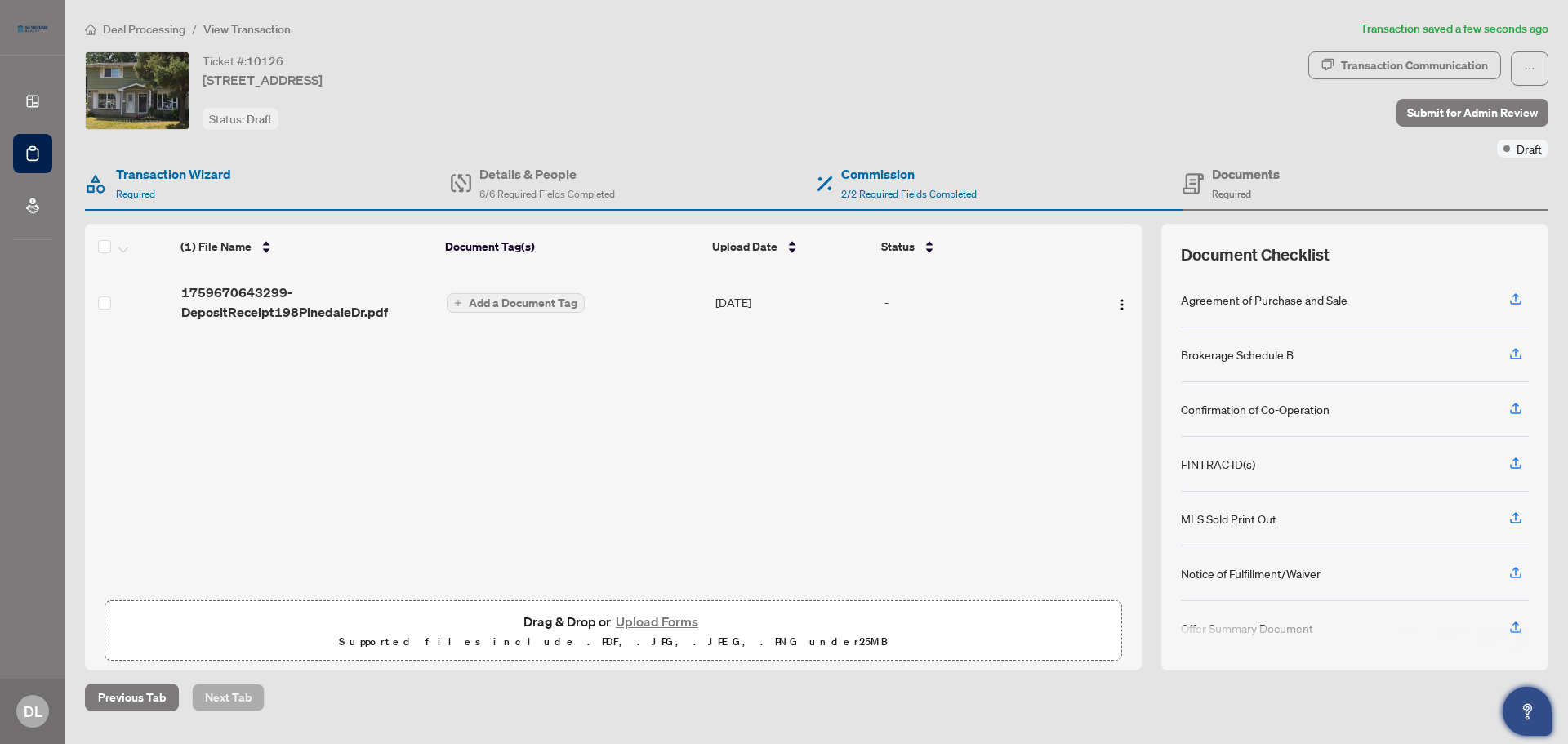
click at [727, 161] on div "Details & People 6/6 Required Fields Completed" at bounding box center [633, 184] width 366 height 53
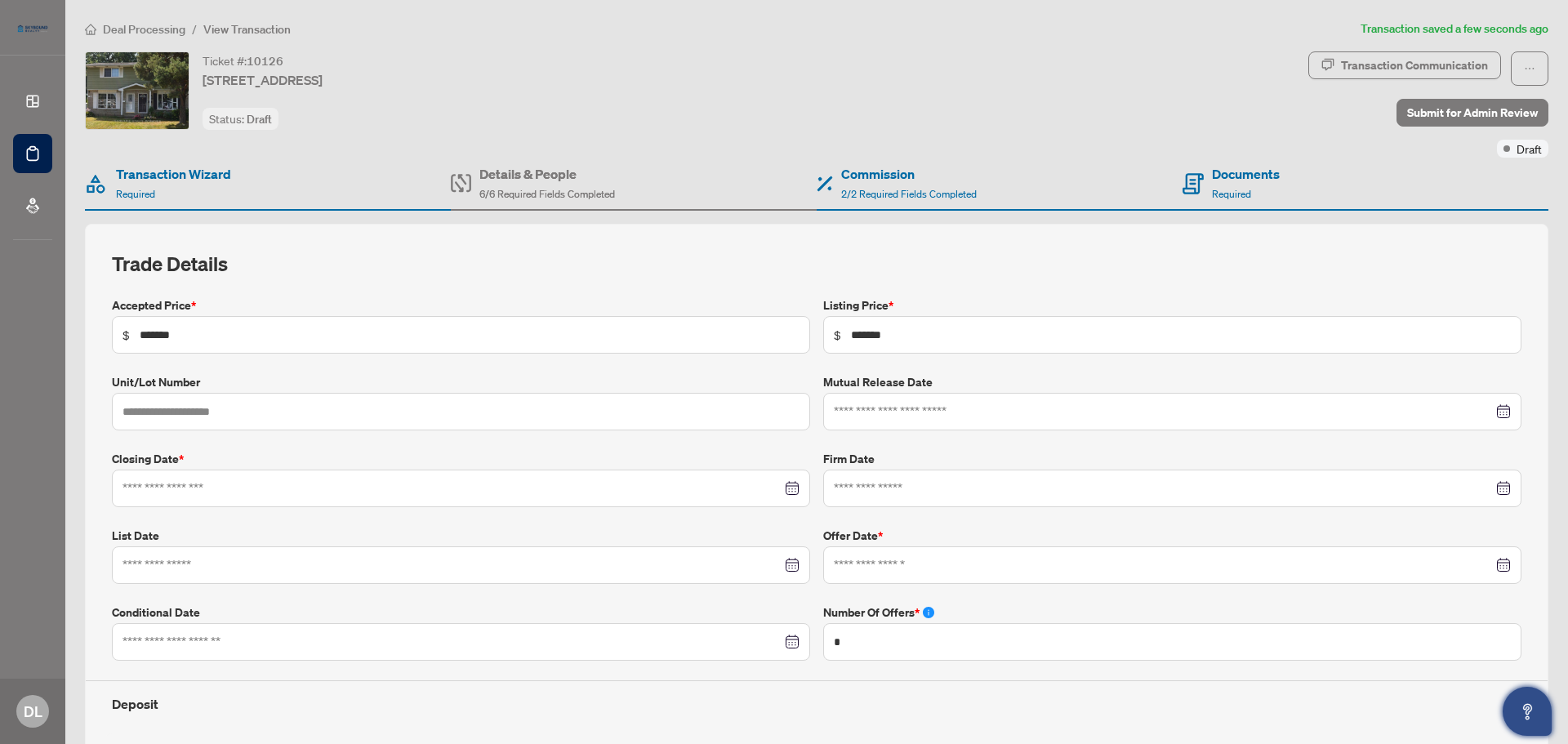
type input "**********"
click at [1216, 197] on span "Required" at bounding box center [1231, 194] width 39 height 12
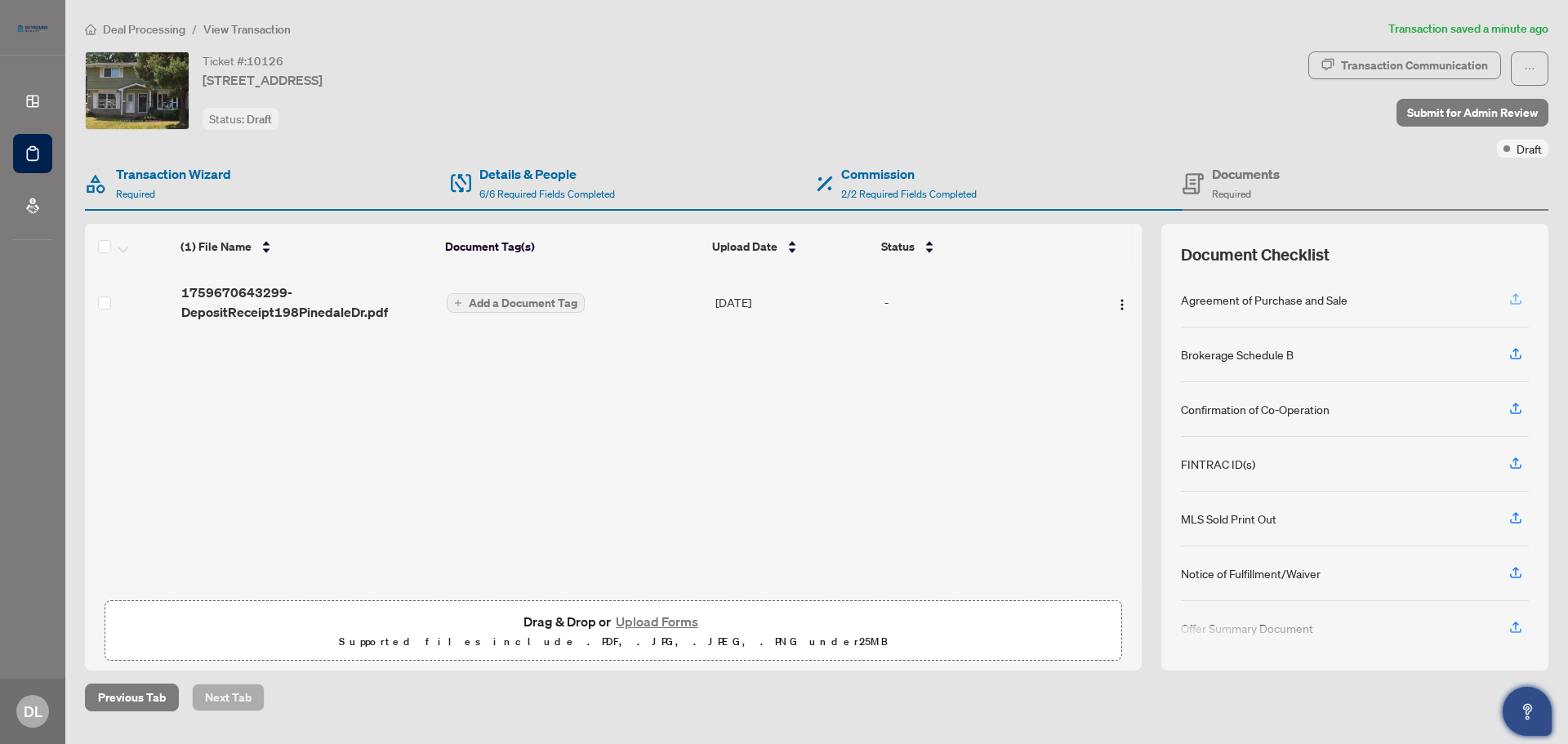
click at [1518, 301] on icon "button" at bounding box center [1516, 299] width 15 height 15
click at [1513, 298] on icon "button" at bounding box center [1516, 299] width 15 height 15
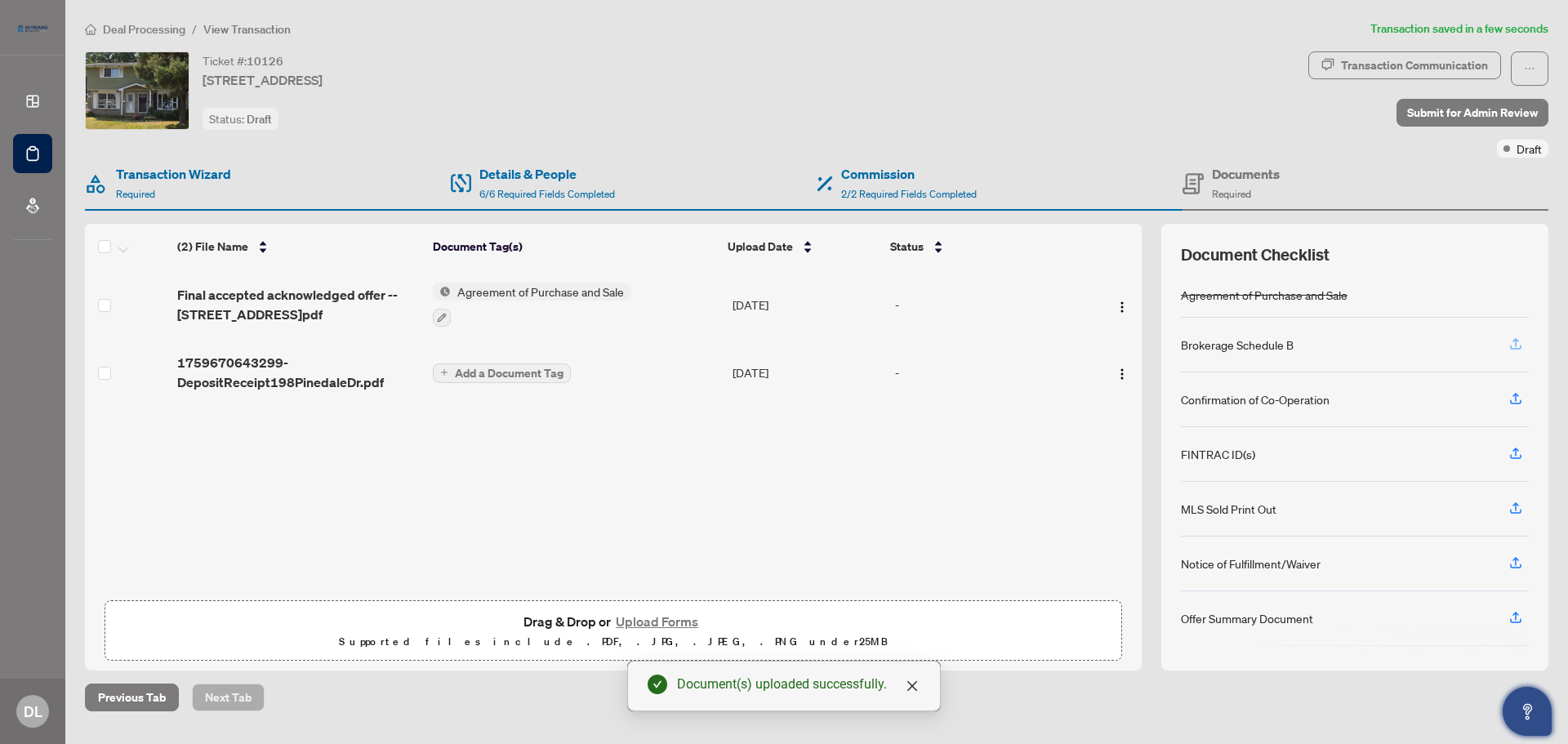
click at [1516, 347] on icon "button" at bounding box center [1516, 344] width 15 height 15
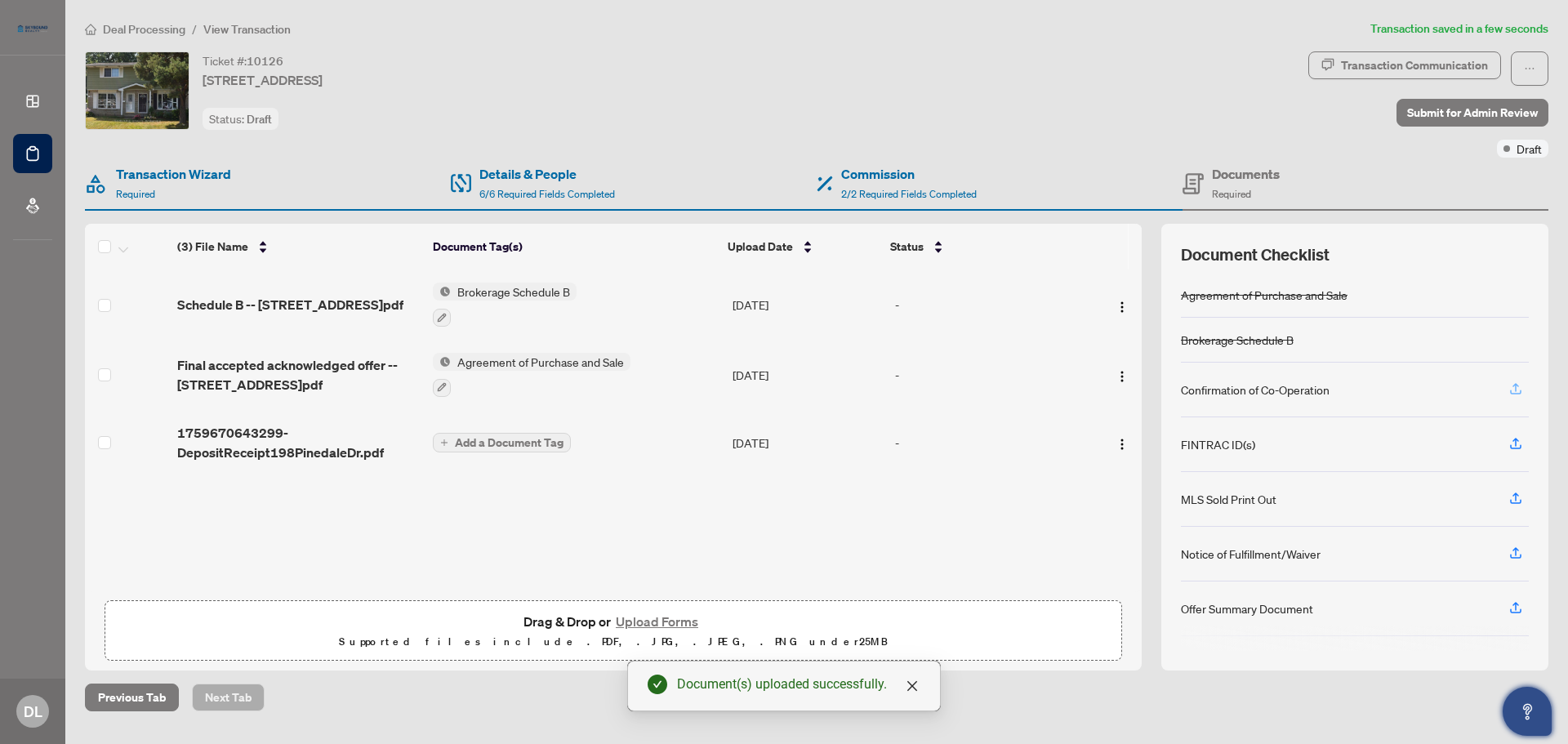
click at [1516, 390] on icon "button" at bounding box center [1515, 387] width 6 height 8
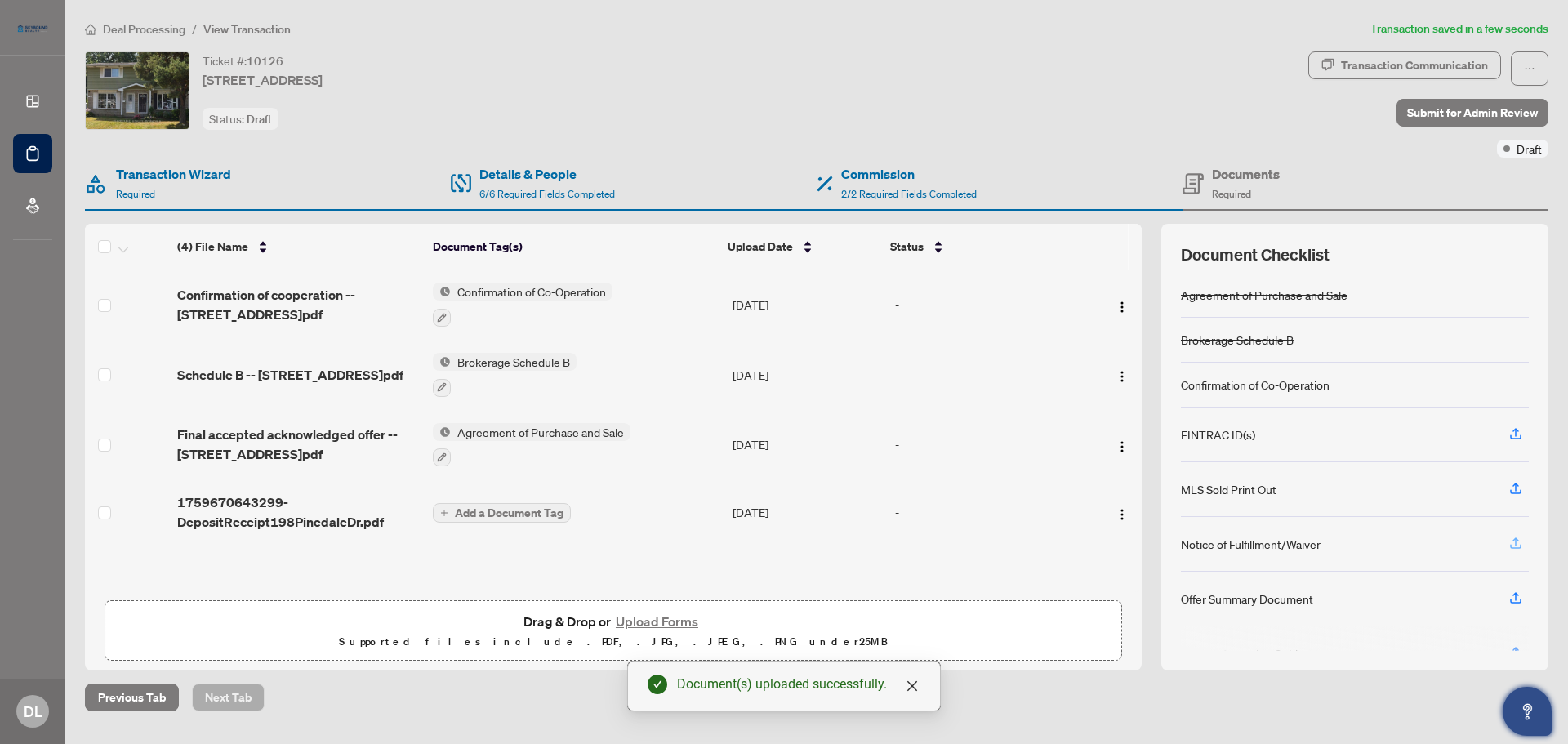
click at [1515, 540] on icon "button" at bounding box center [1515, 541] width 6 height 8
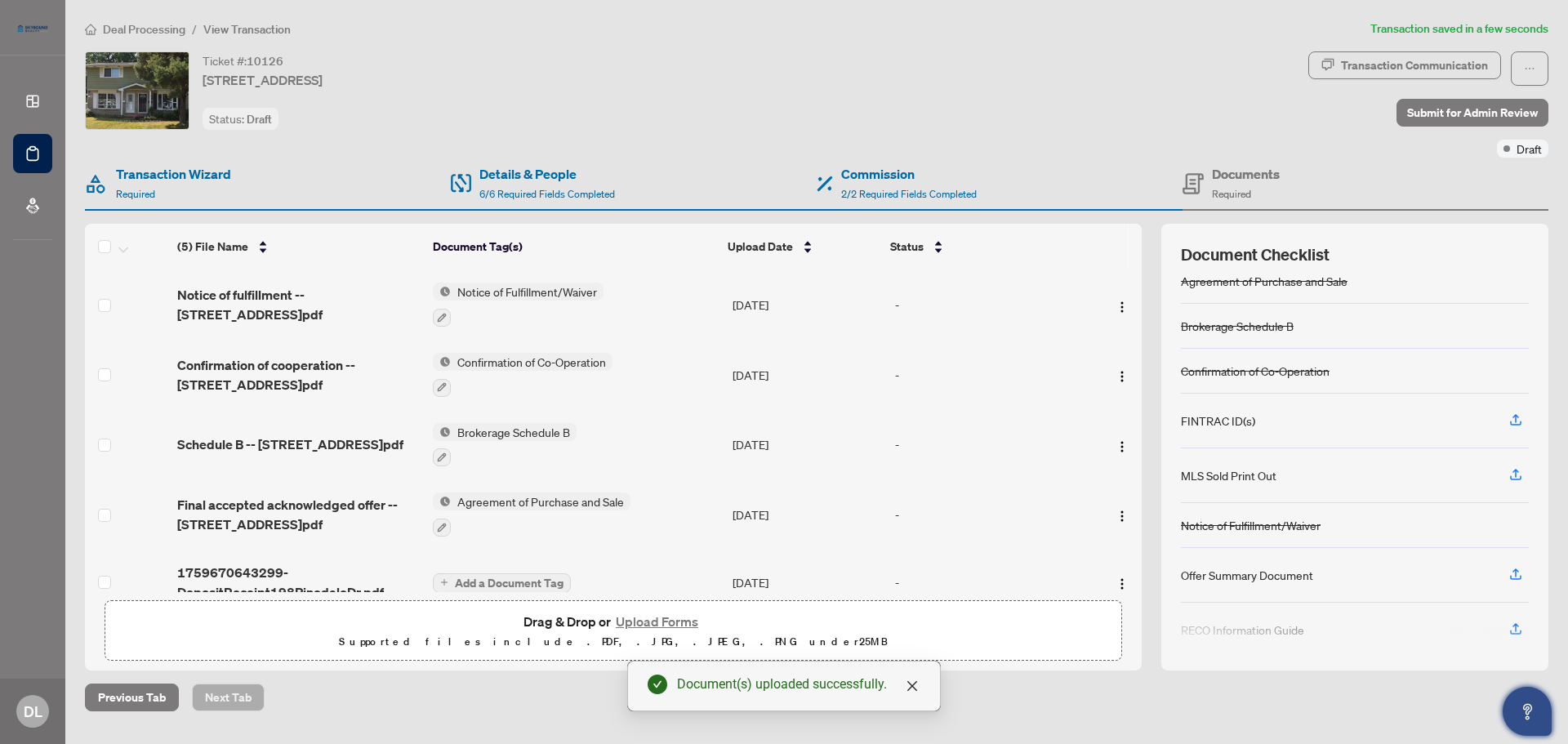
scroll to position [26, 0]
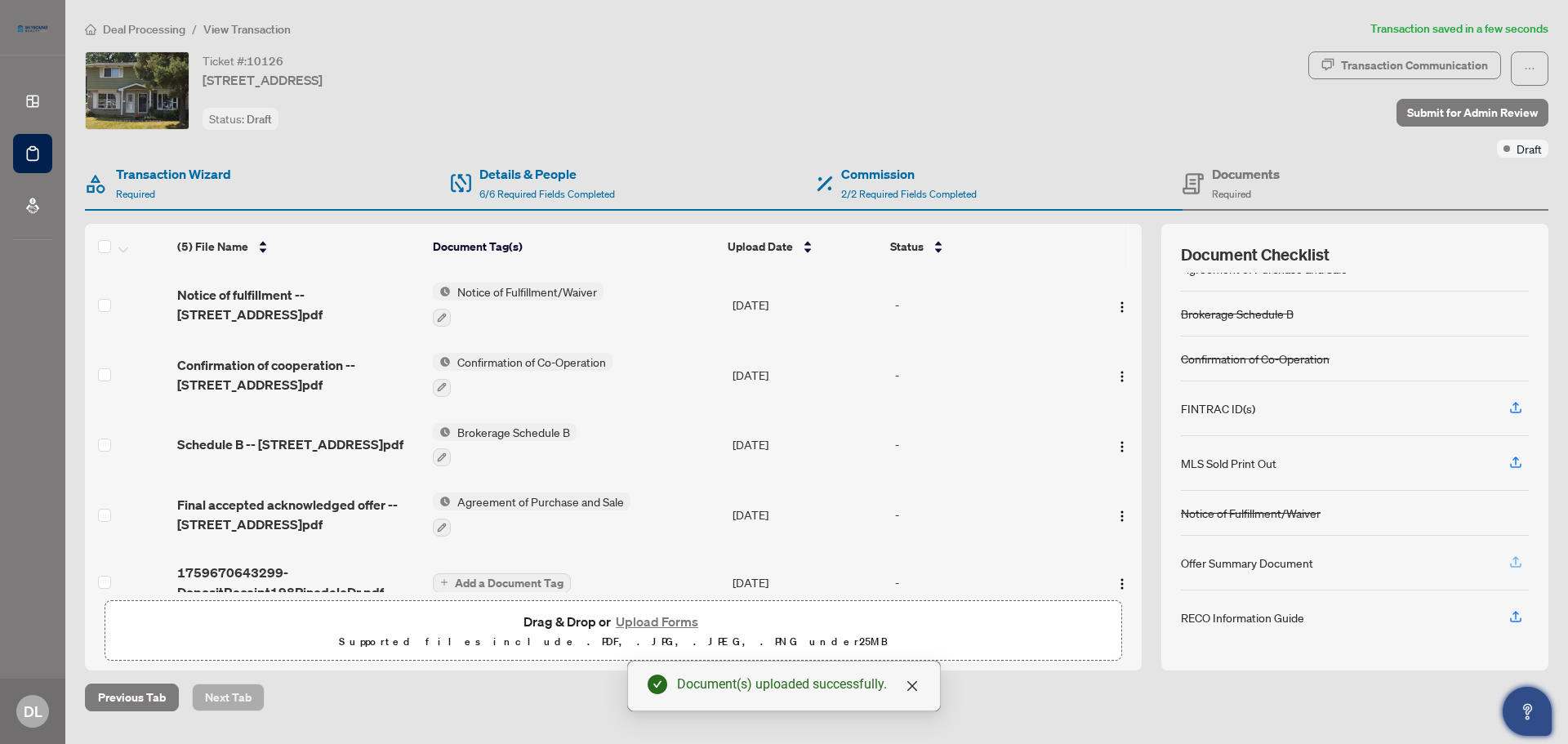
click at [1517, 558] on icon "button" at bounding box center [1515, 560] width 6 height 8
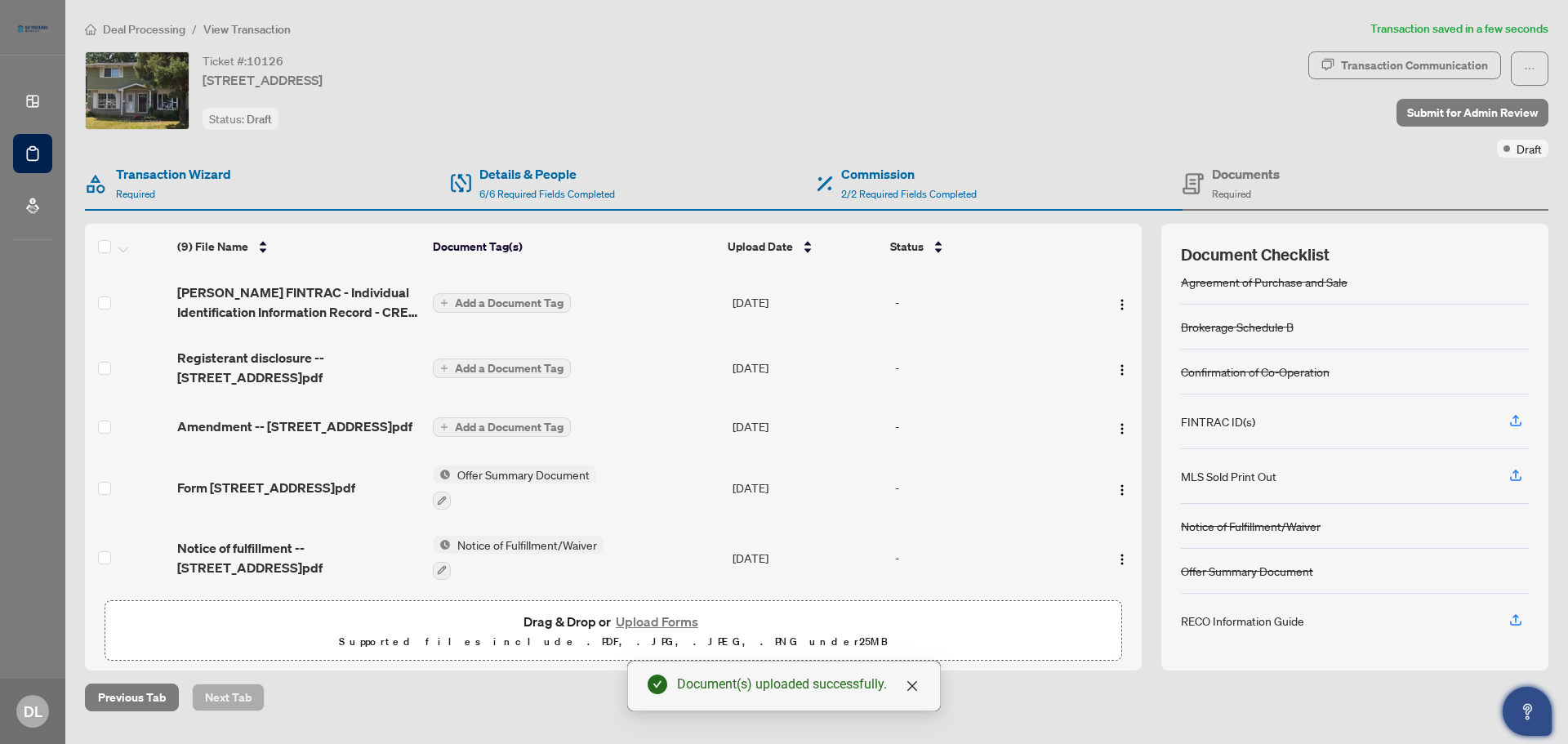
scroll to position [16, 0]
click at [1515, 616] on icon "button" at bounding box center [1516, 617] width 15 height 15
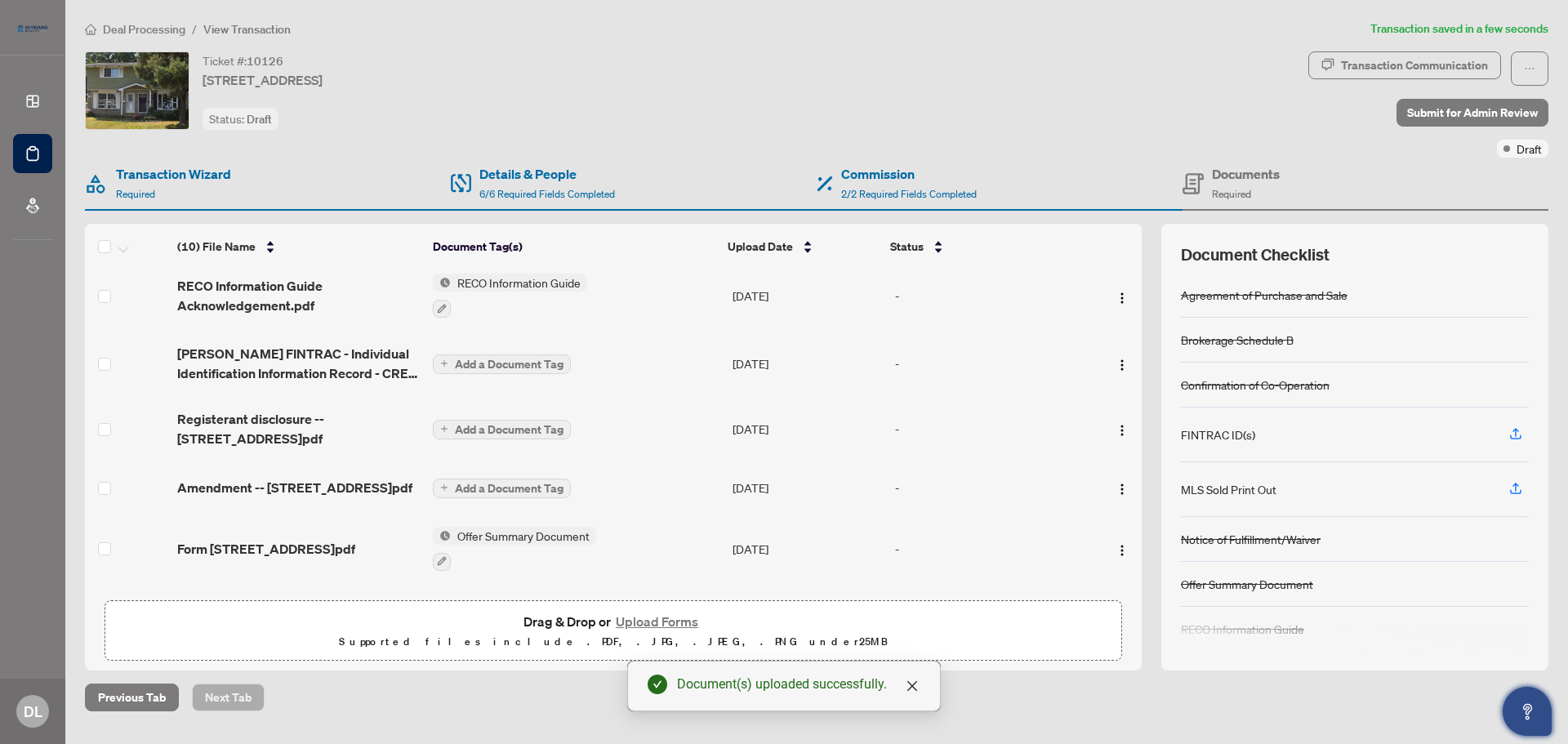
scroll to position [0, 0]
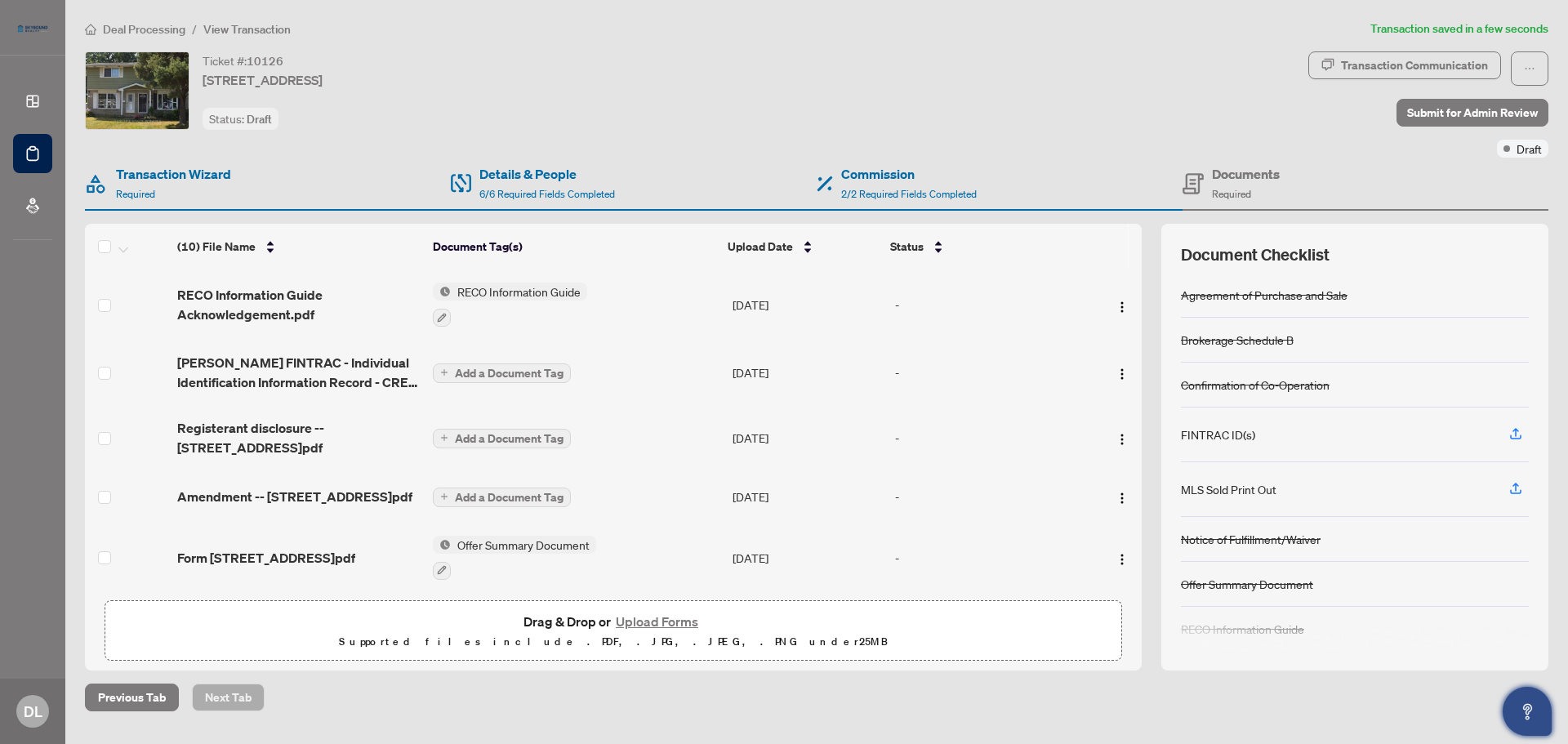
click at [940, 69] on div "Ticket #: 10126 198 Pinedale Dr, Kitchener, Ontario N2E 1K3, Canada Status: Dra…" at bounding box center [693, 90] width 1217 height 79
click at [1512, 486] on icon "button" at bounding box center [1516, 488] width 15 height 15
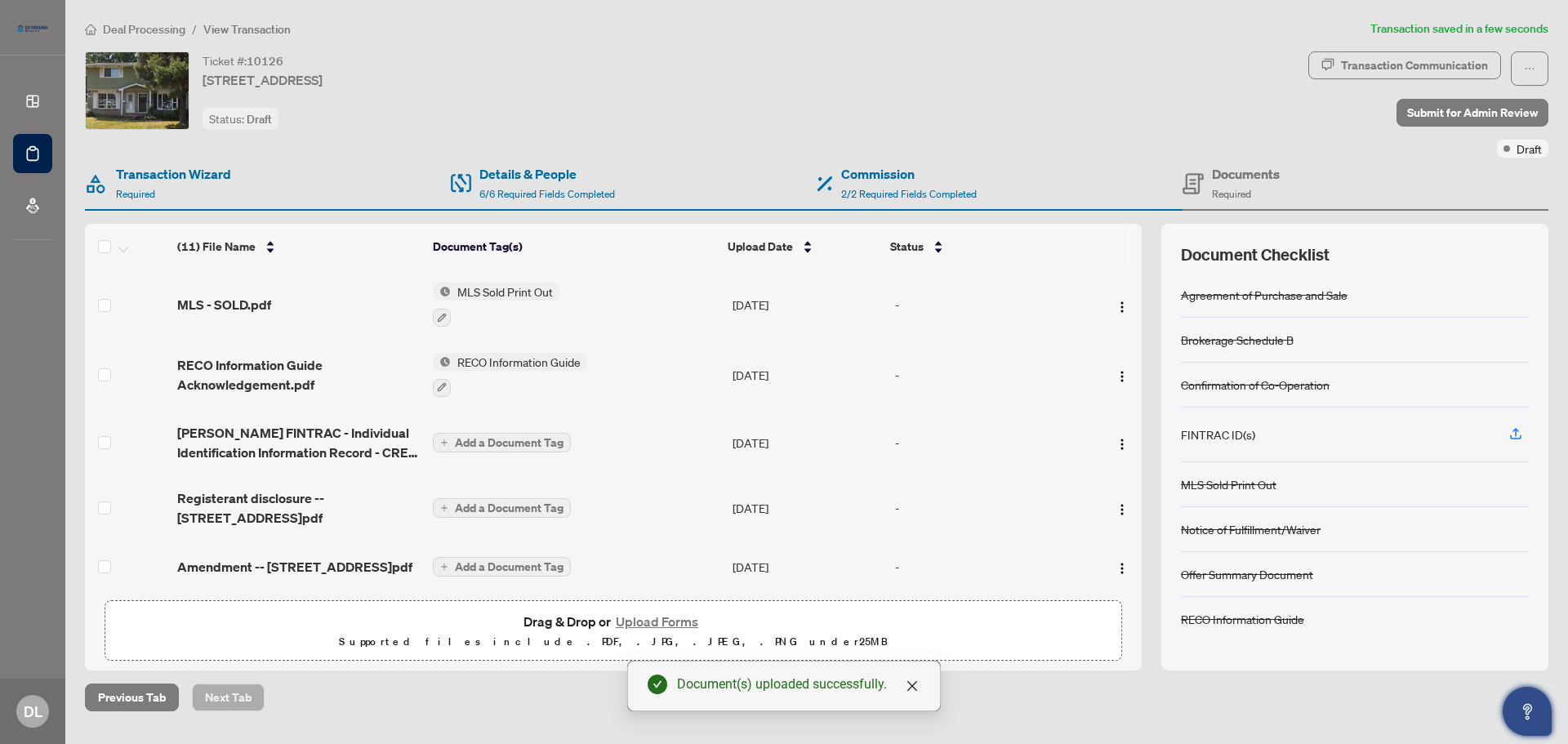
click at [1062, 66] on div "Ticket #: 10126 198 Pinedale Dr, Kitchener, Ontario N2E 1K3, Canada Status: Dra…" at bounding box center [693, 90] width 1217 height 79
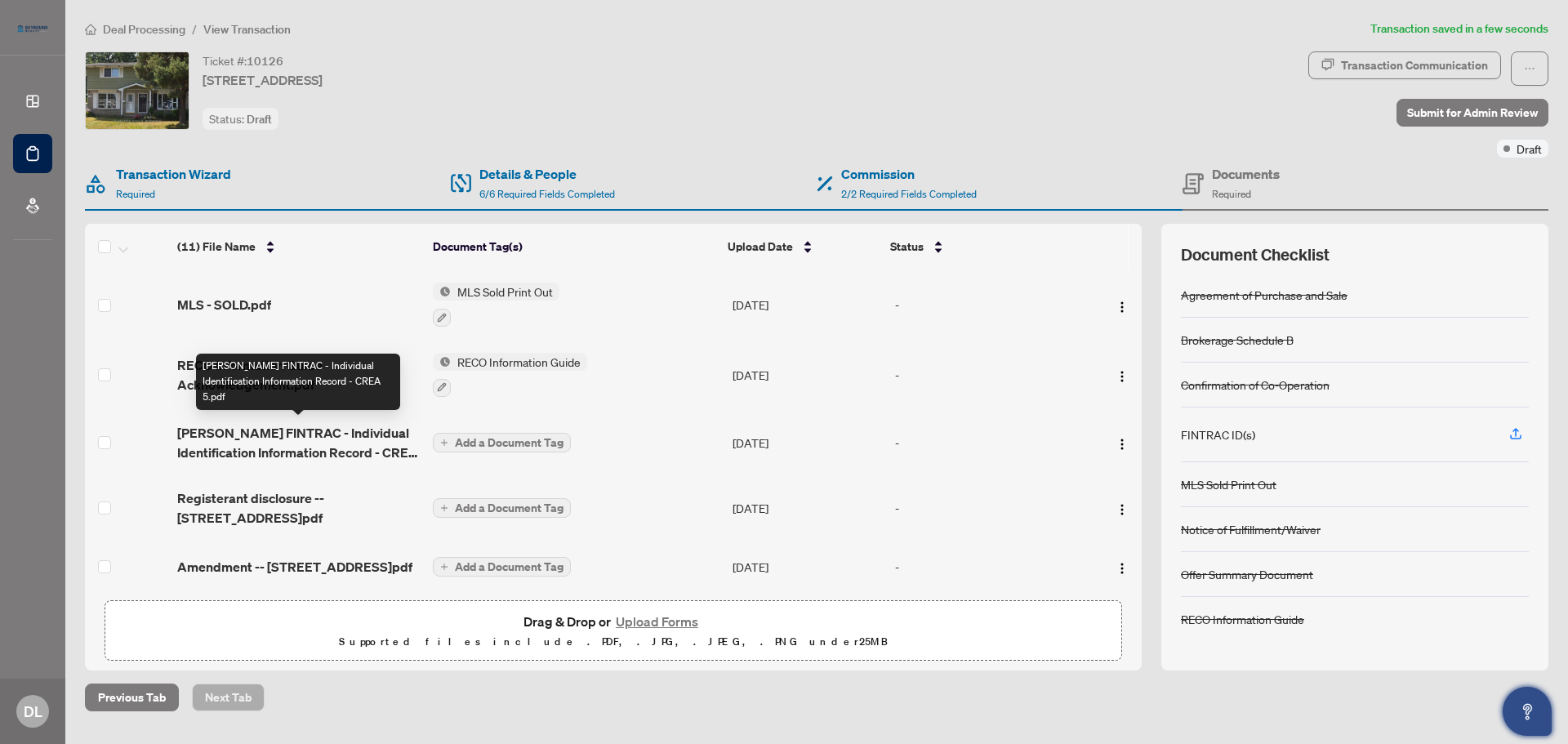
click at [329, 437] on span "Roderick FINTRAC - Individual Identification Information Record - CREA 5.pdf" at bounding box center [298, 443] width 243 height 39
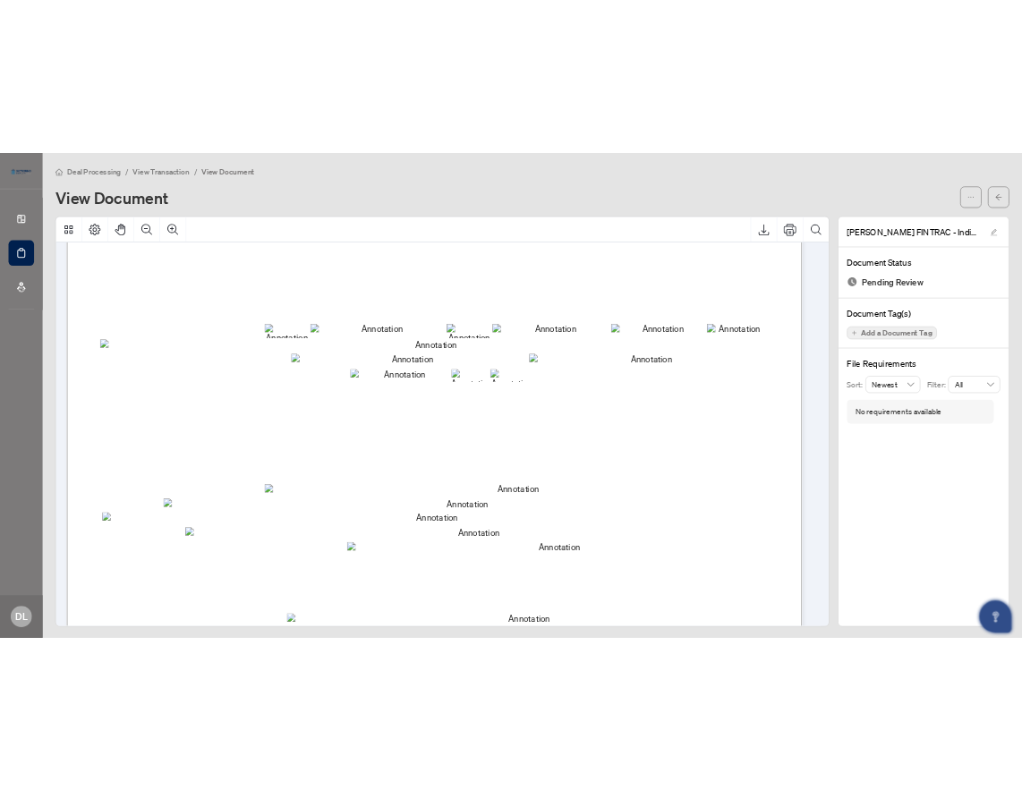
scroll to position [89, 0]
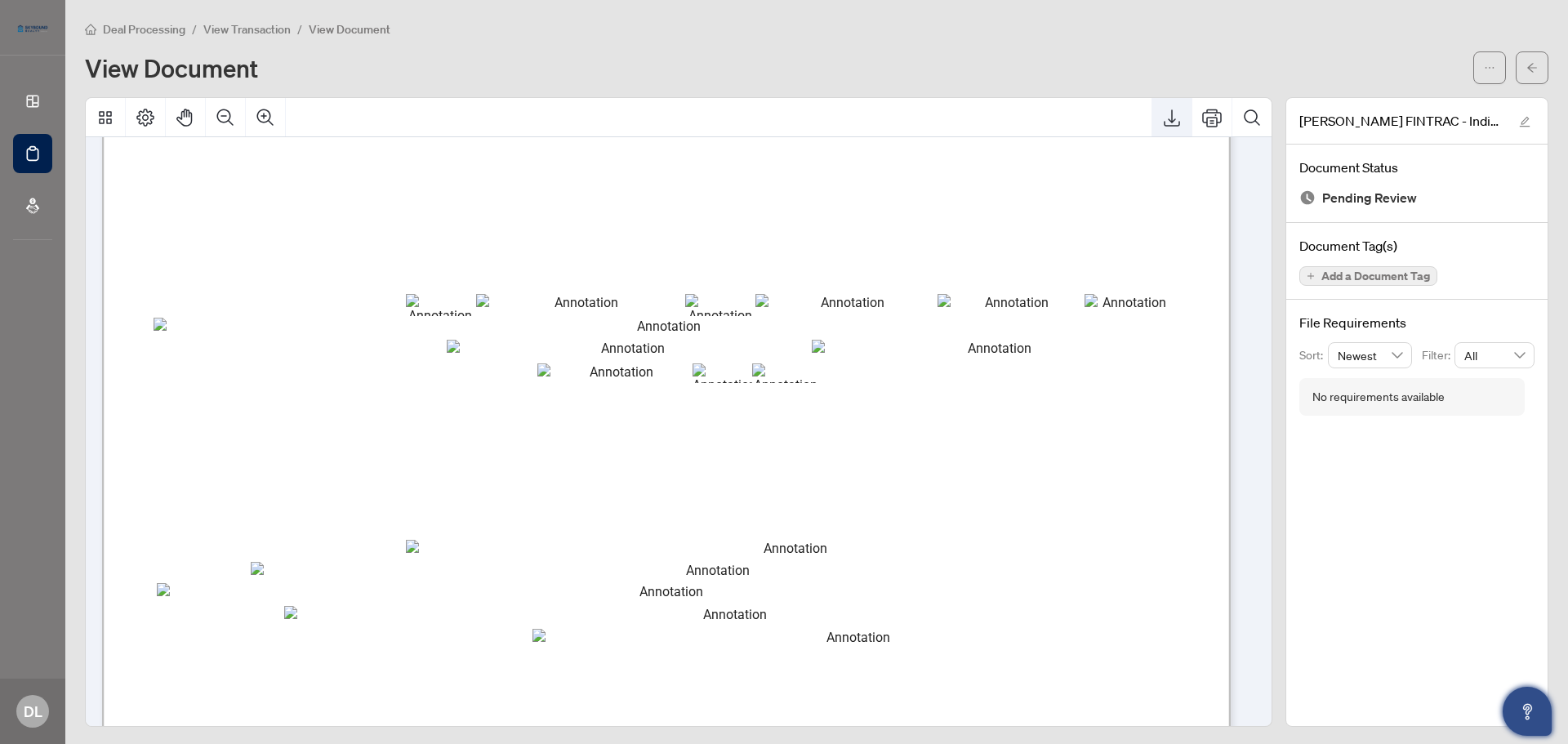
click at [1163, 118] on icon "Export" at bounding box center [1172, 117] width 19 height 19
click at [1527, 65] on icon "arrow-left" at bounding box center [1532, 68] width 12 height 12
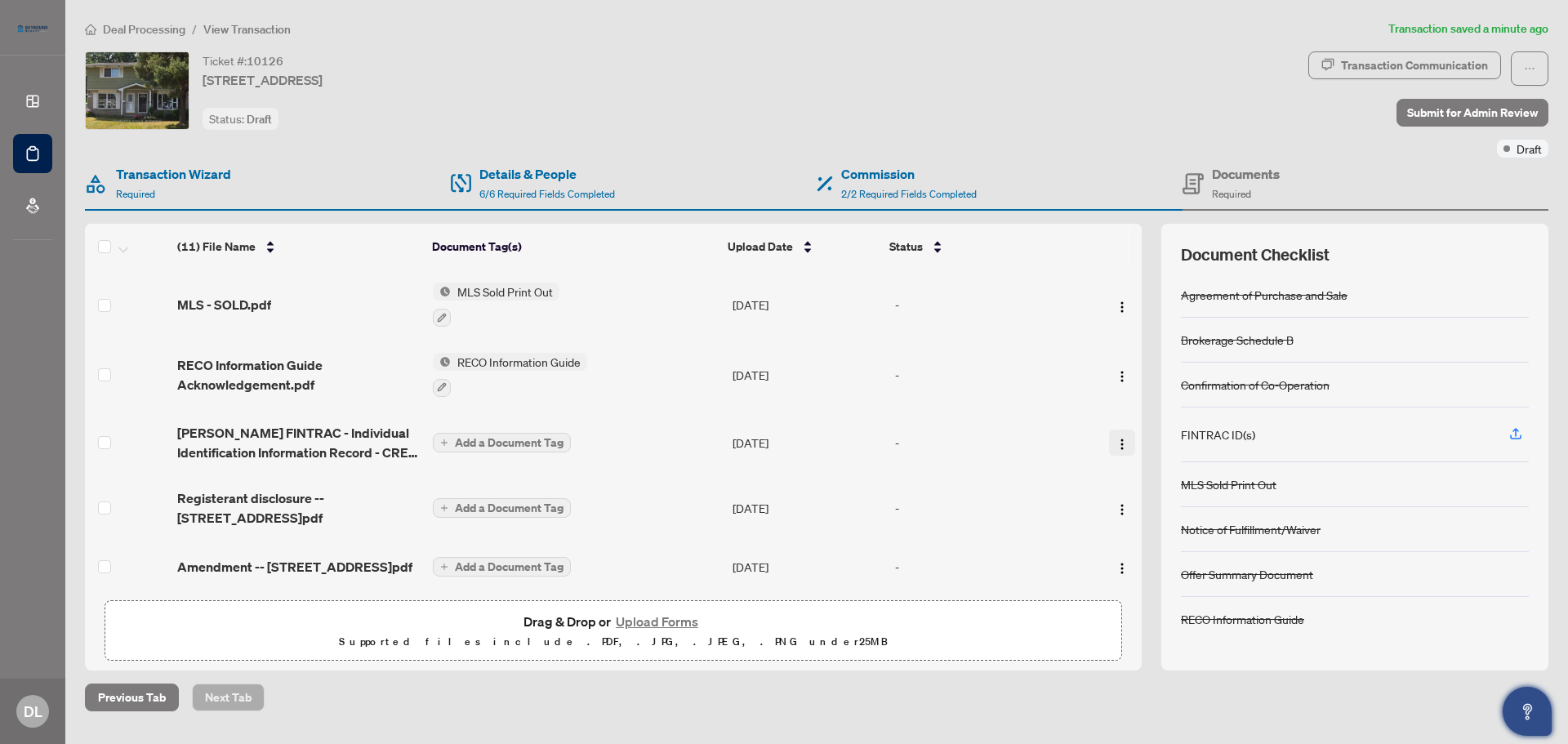
click at [1120, 438] on img "button" at bounding box center [1123, 445] width 13 height 13
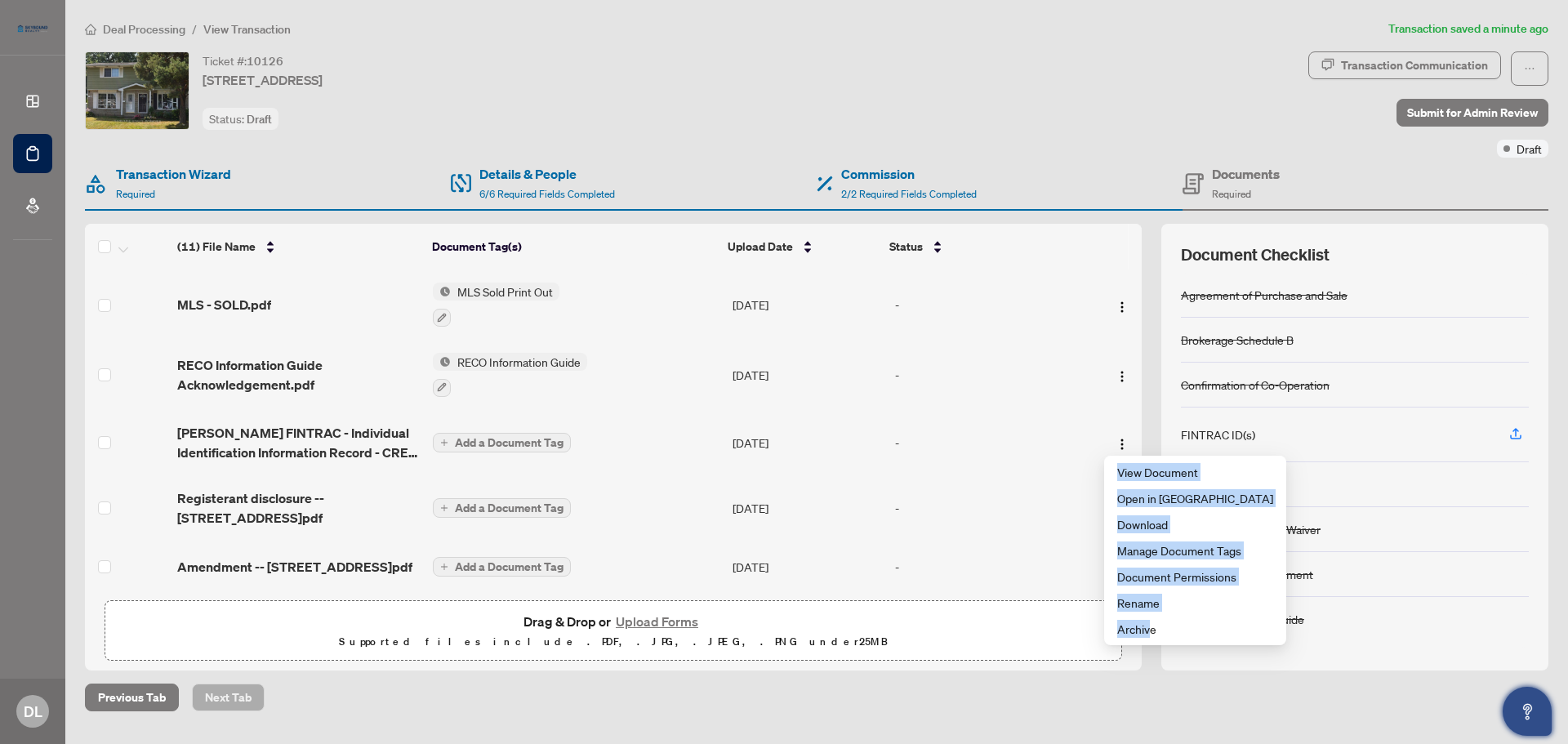
drag, startPoint x: 1147, startPoint y: 634, endPoint x: 1132, endPoint y: 735, distance: 102.1
click at [1132, 735] on body "Dashboard Deal Processing Mortgage Referrals DL Dan Loghin dan@dealwithdan.ca D…" at bounding box center [784, 372] width 1568 height 744
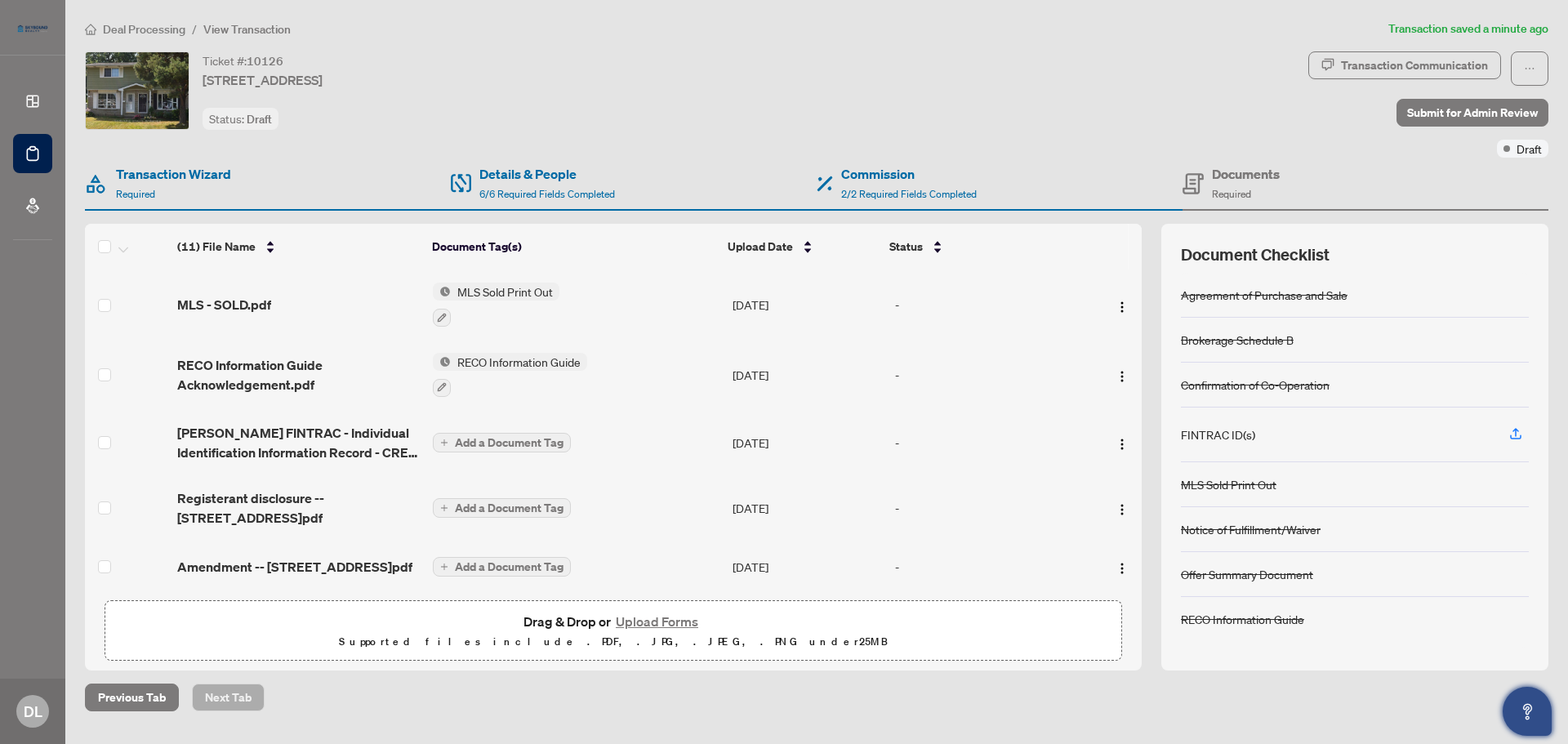
click at [1151, 717] on main "Deal Processing / View Transaction Transaction saved a minute ago Ticket #: 101…" at bounding box center [817, 372] width 1503 height 744
click at [1159, 725] on main "Deal Processing / View Transaction Transaction saved a minute ago Ticket #: 101…" at bounding box center [817, 372] width 1503 height 744
click at [1022, 129] on div "Ticket #: 10126 198 Pinedale Dr, Kitchener, Ontario N2E 1K3, Canada Status: Dra…" at bounding box center [693, 90] width 1217 height 79
click at [1520, 435] on icon "button" at bounding box center [1516, 434] width 15 height 15
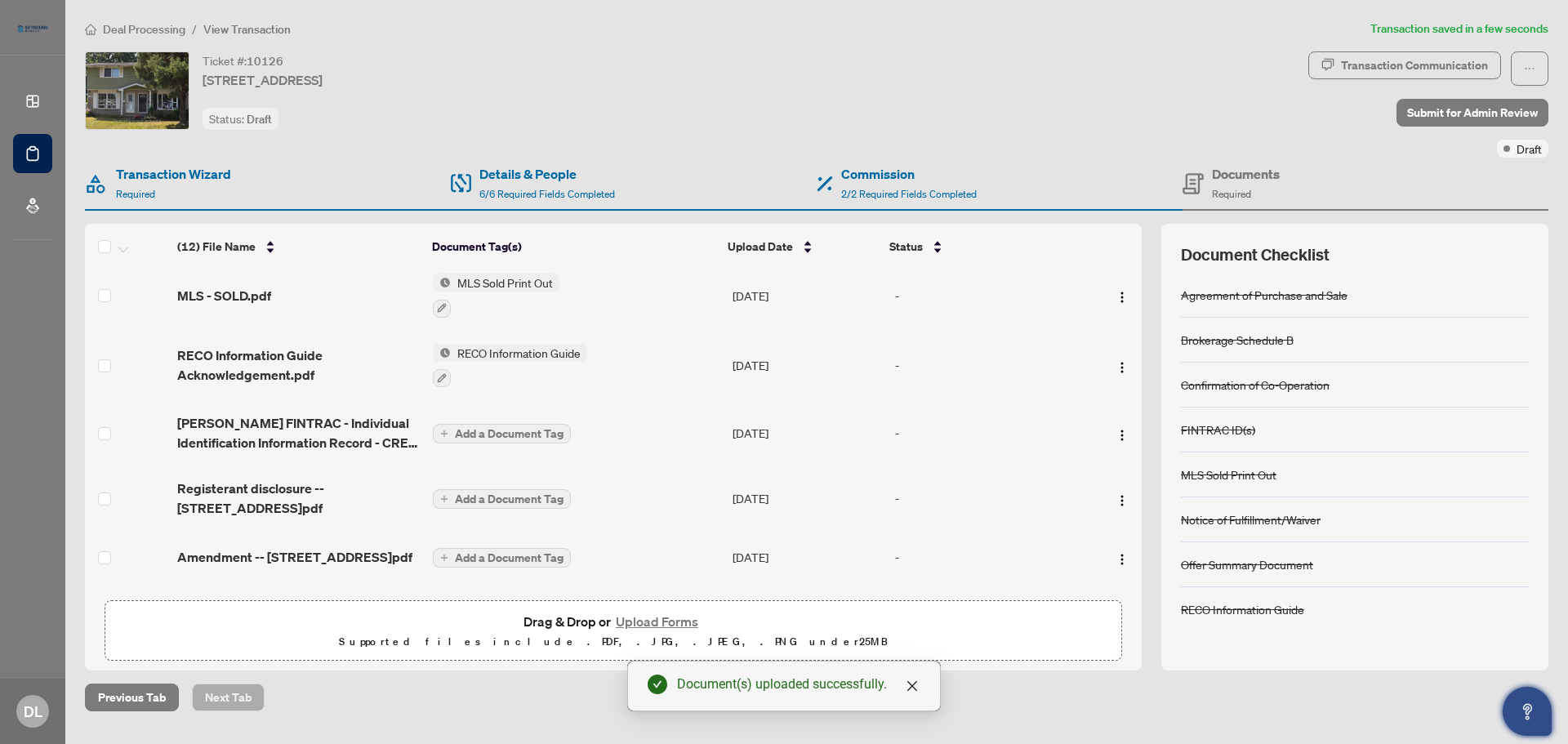
scroll to position [163, 0]
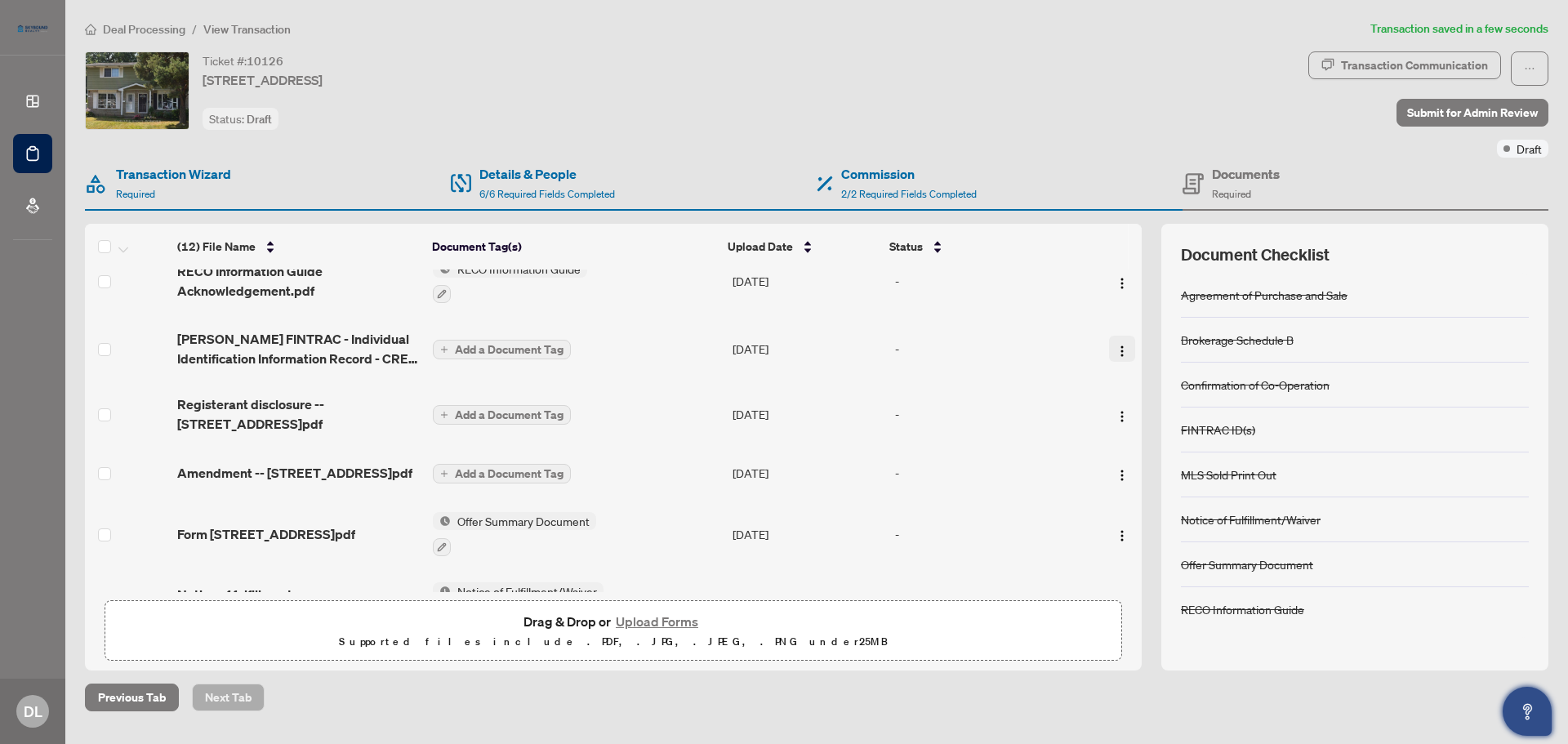
click at [1116, 345] on img "button" at bounding box center [1123, 351] width 13 height 13
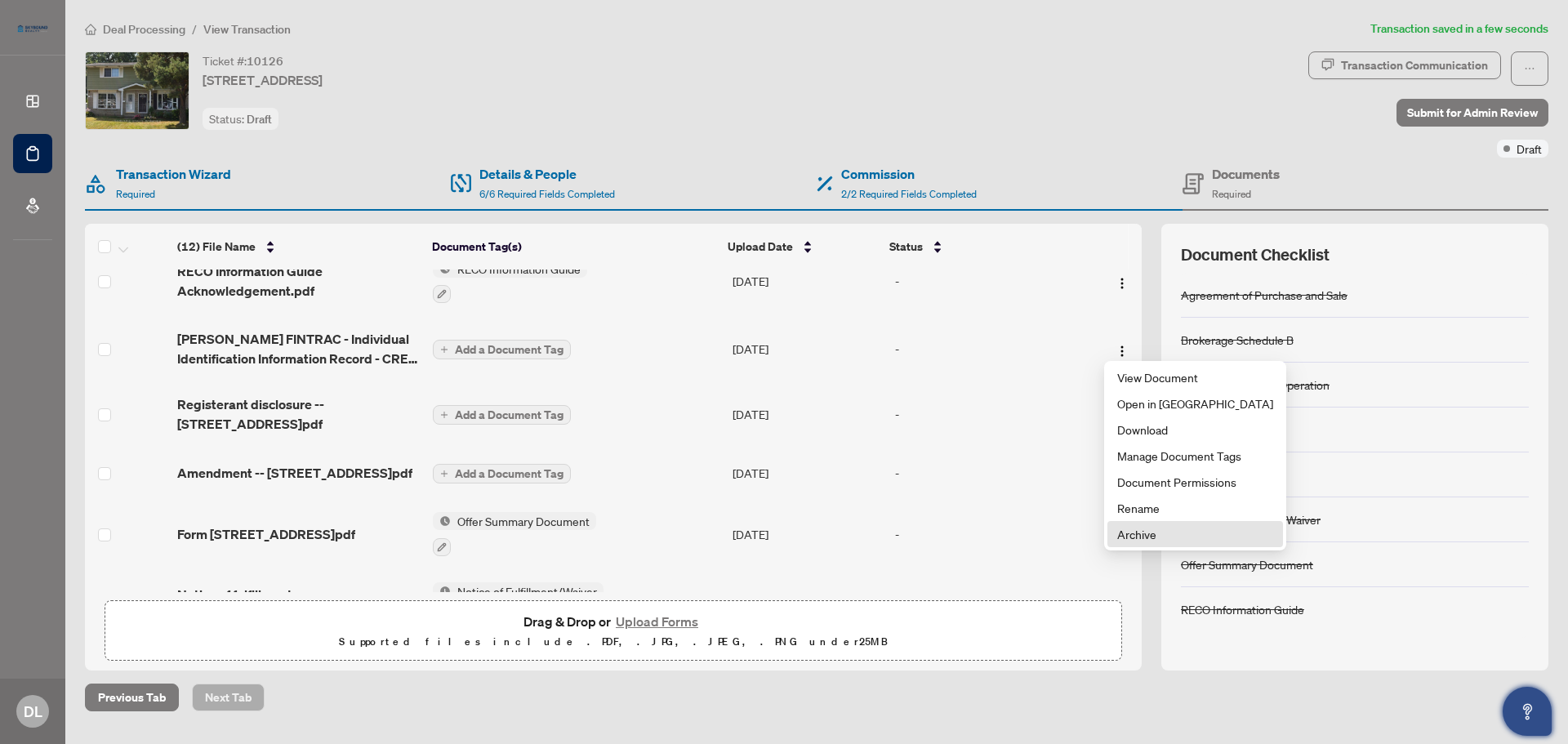
click at [1159, 537] on span "Archive" at bounding box center [1195, 534] width 156 height 18
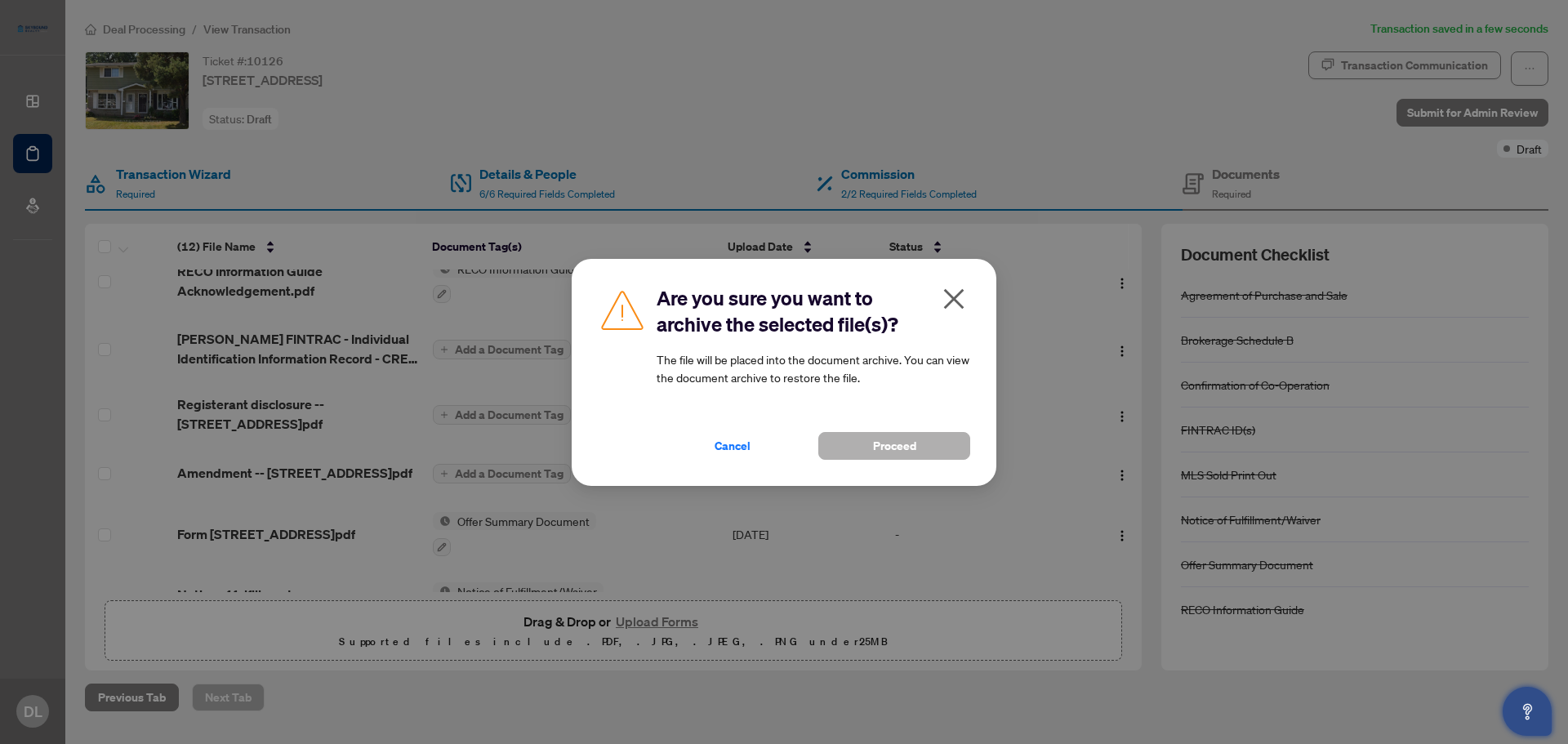
click at [883, 444] on span "Proceed" at bounding box center [894, 445] width 43 height 26
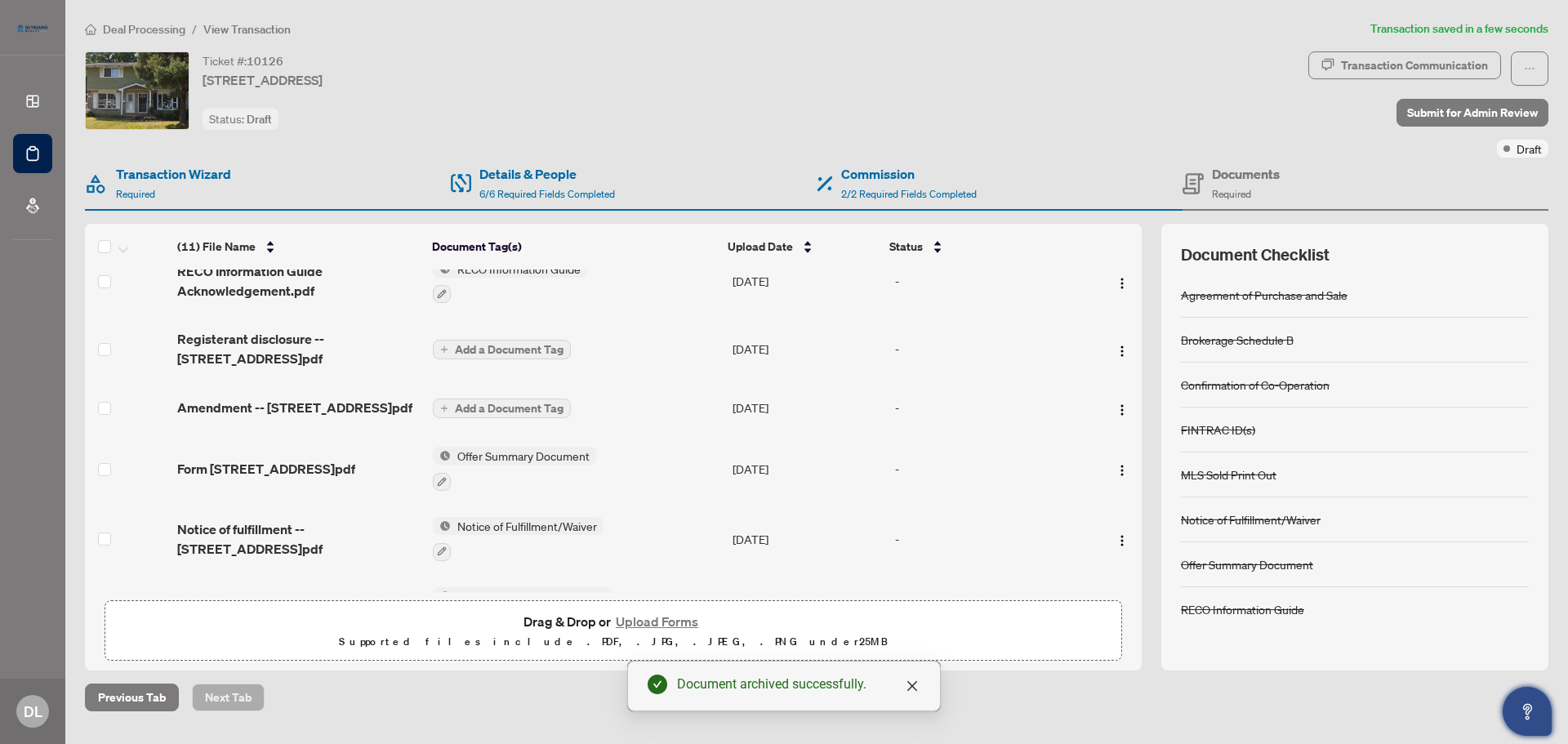
scroll to position [0, 0]
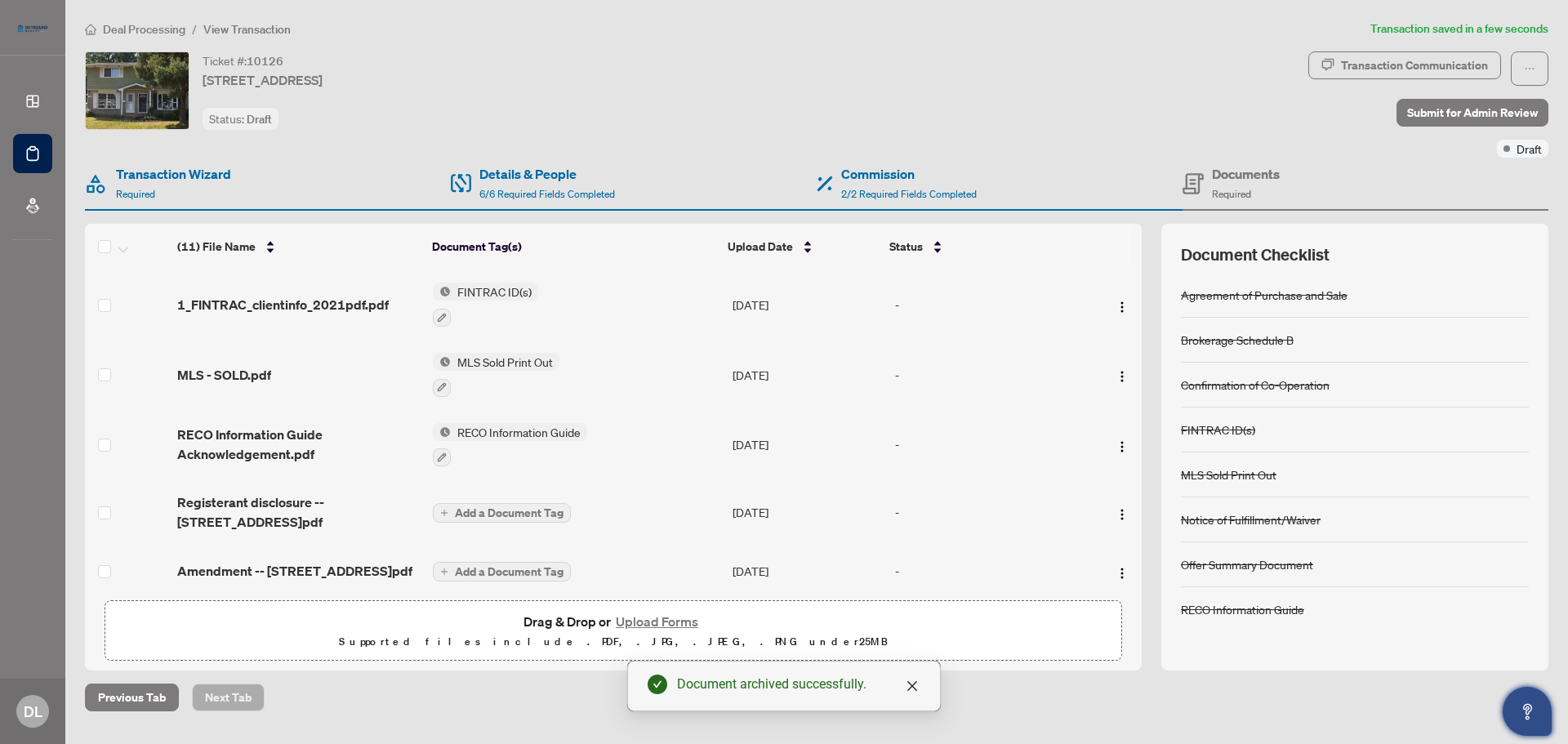
click at [1134, 83] on div "Ticket #: 10126 198 Pinedale Dr, Kitchener, Ontario N2E 1K3, Canada Status: Dra…" at bounding box center [693, 90] width 1217 height 79
